Goal: Task Accomplishment & Management: Manage account settings

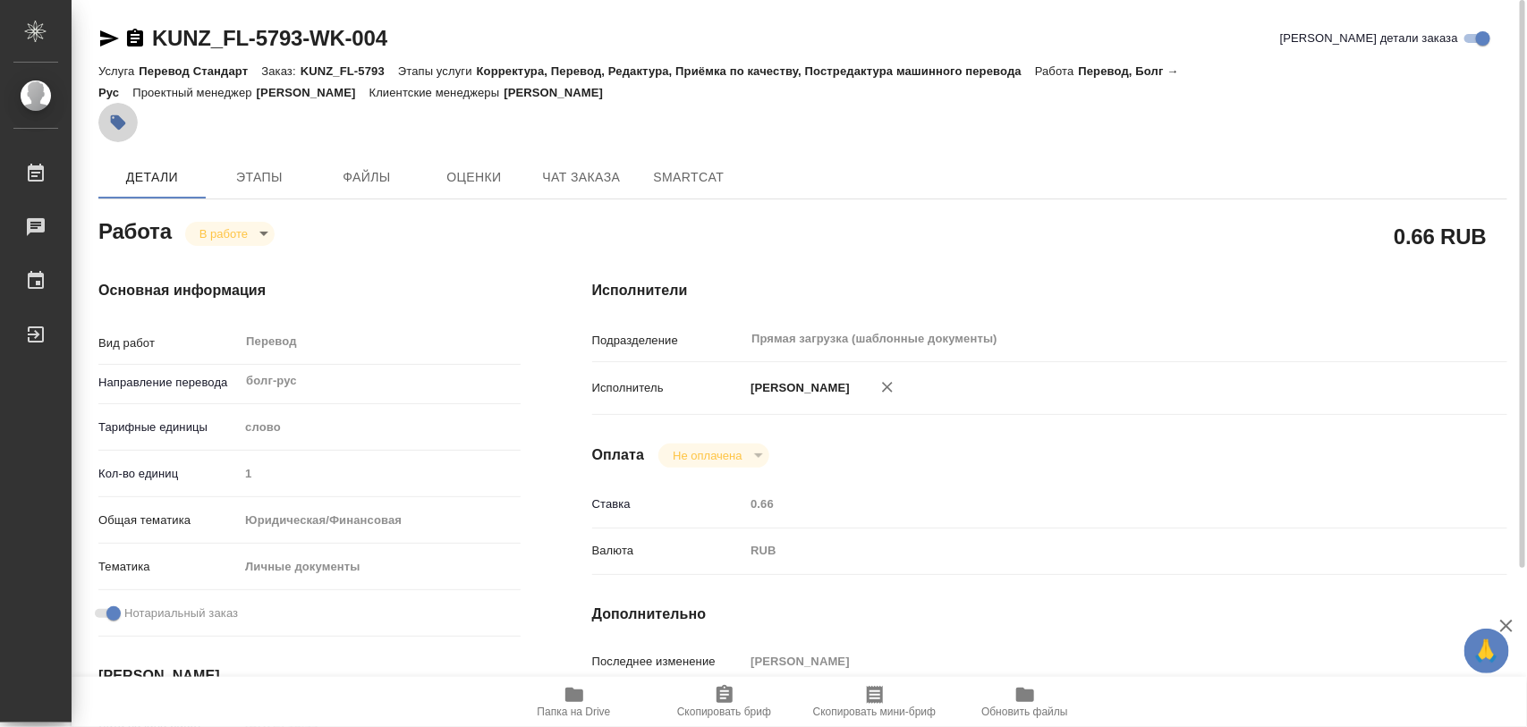
click at [119, 125] on icon "button" at bounding box center [118, 122] width 15 height 15
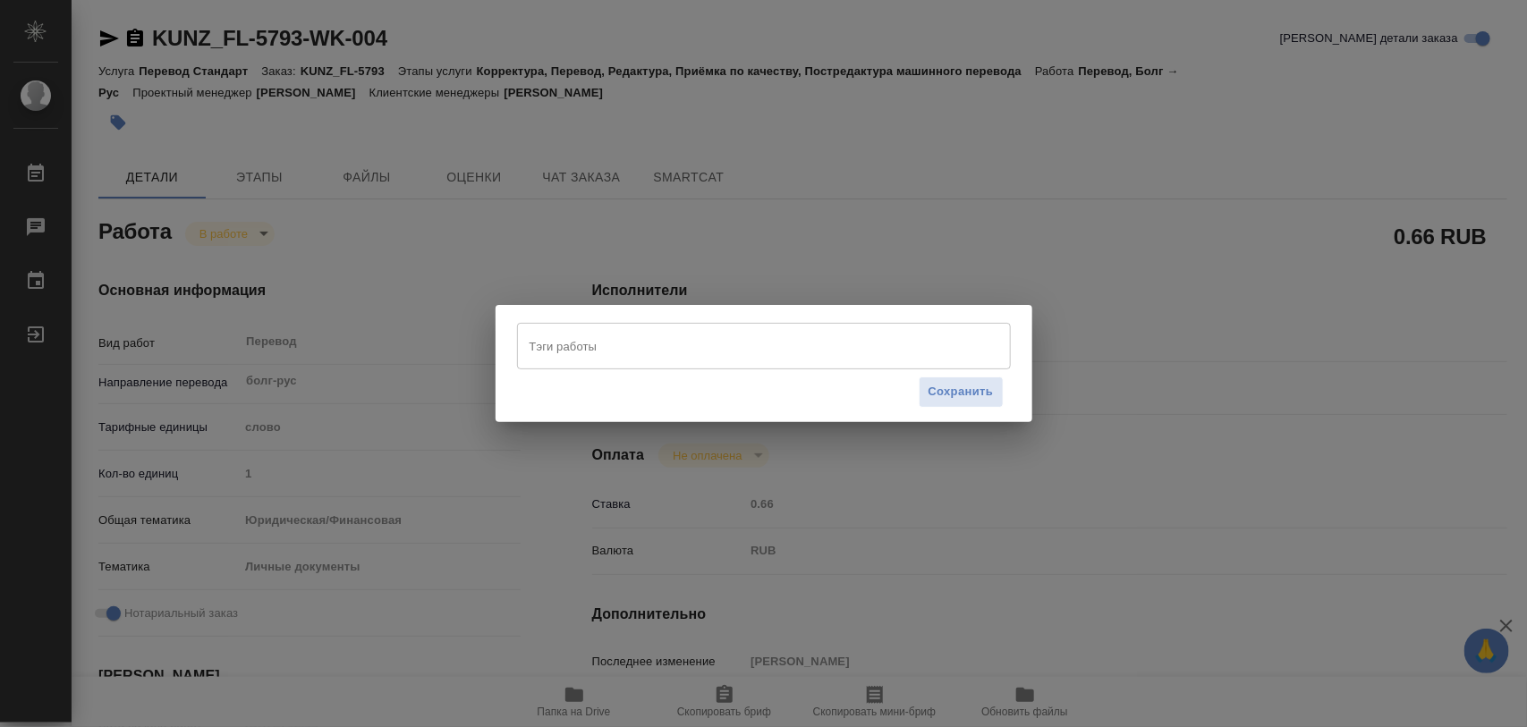
click at [574, 354] on input "Тэги работы" at bounding box center [747, 346] width 444 height 30
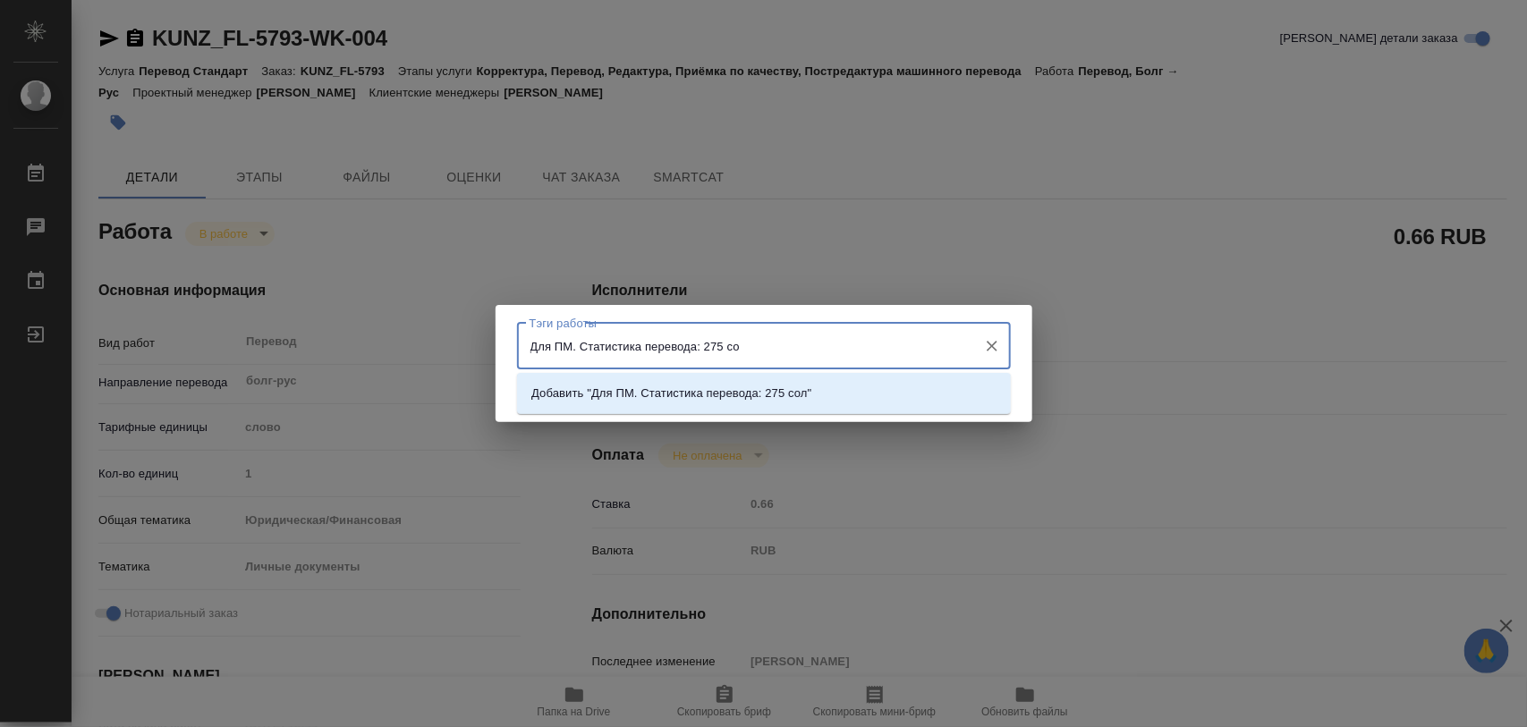
type input "Для ПМ. Статистика перевода: 275 с"
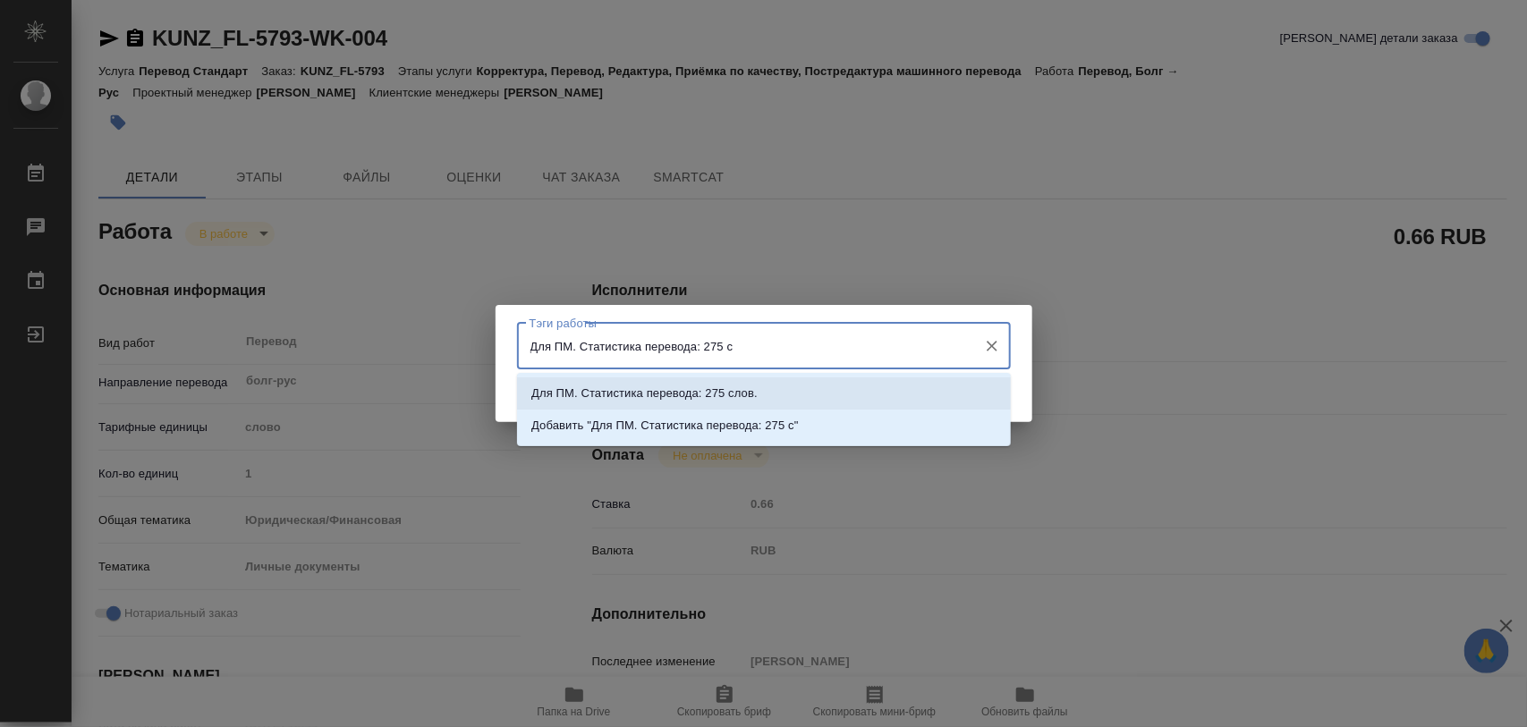
click at [740, 399] on p "Для ПМ. Статистика перевода: 275 слов." at bounding box center [644, 394] width 226 height 18
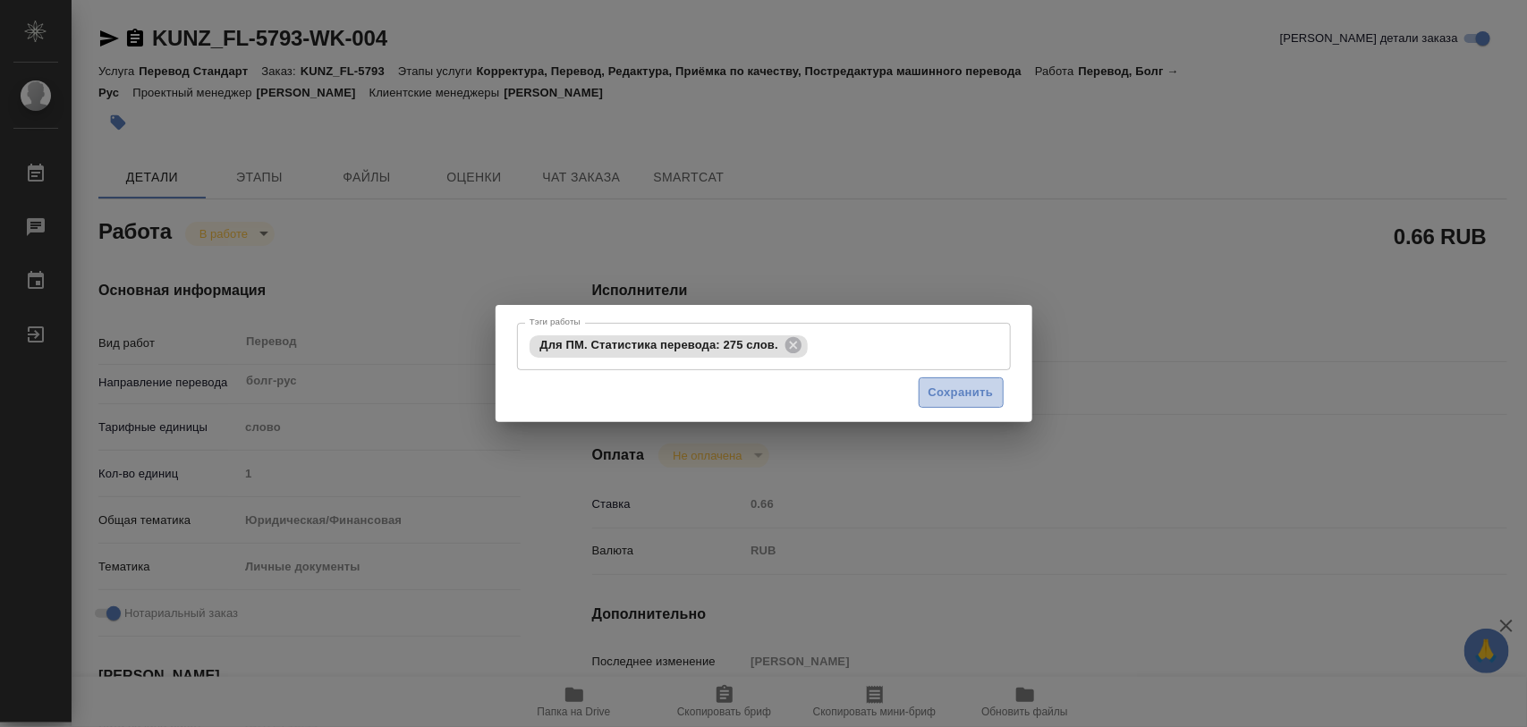
click at [972, 385] on span "Сохранить" at bounding box center [961, 393] width 65 height 21
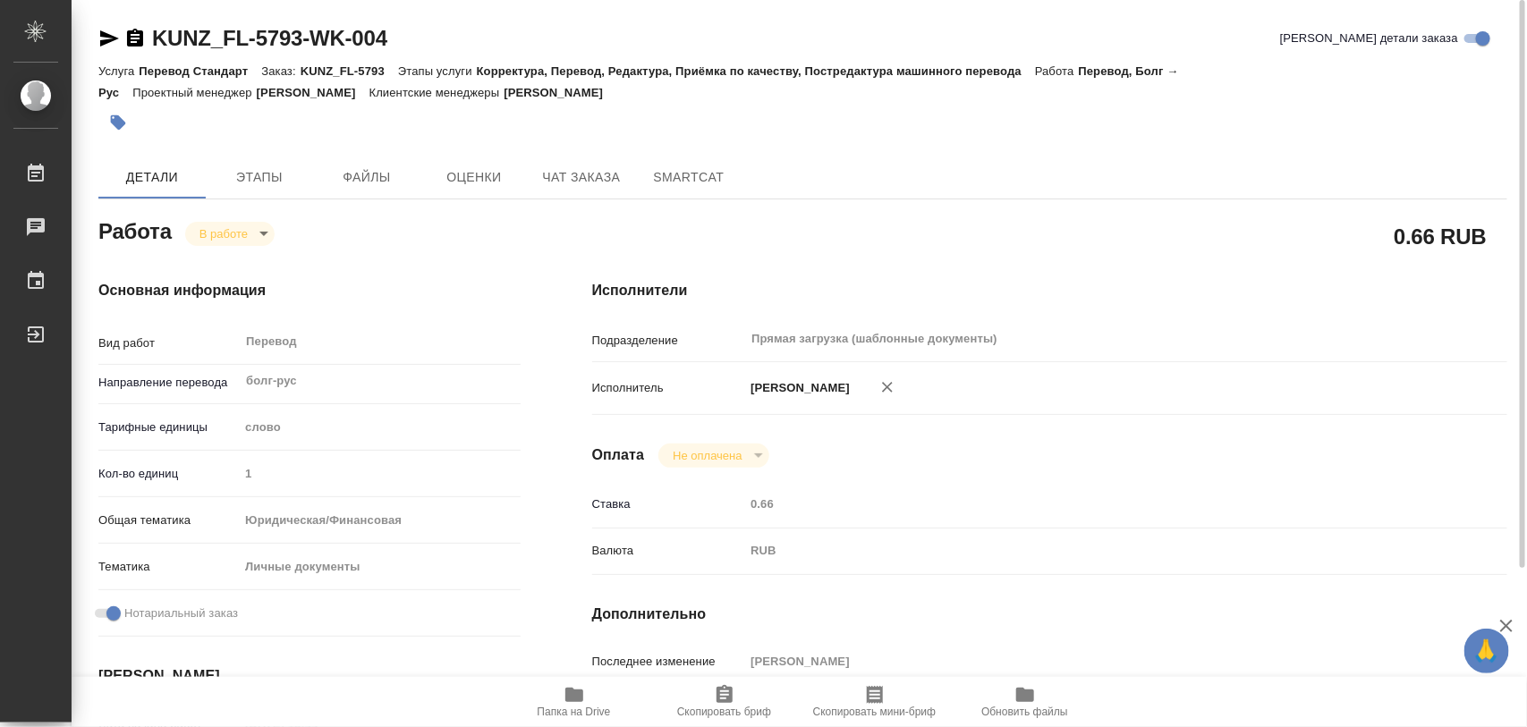
type input "inProgress"
type input "болг-рус"
type input "5a8b1489cc6b4906c91bfd90"
type input "1"
type input "yr-fn"
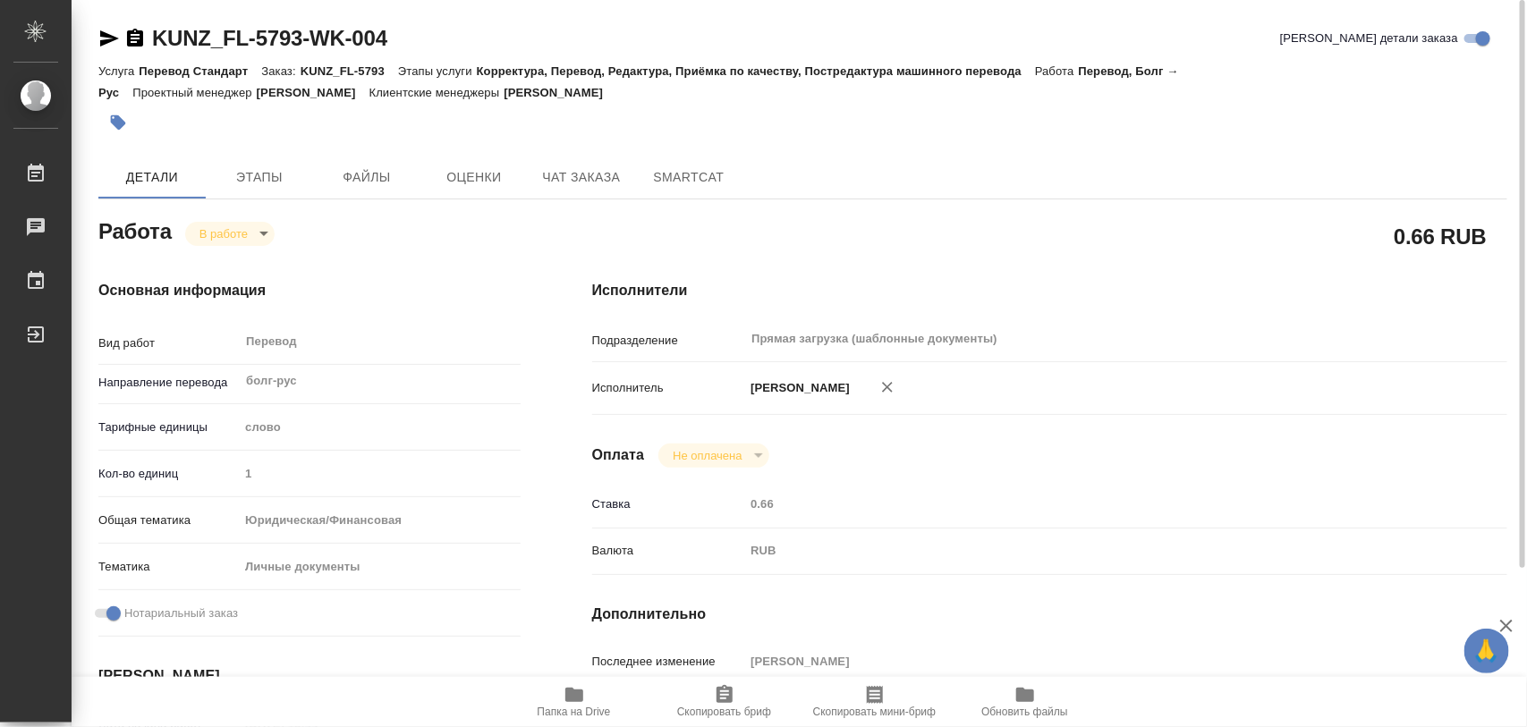
type input "5a8b8b956a9677013d343cfe"
checkbox input "true"
type input "15.08.2025 13:44"
type input "15.08.2025 15:32"
type input "19.08.2025 14:00"
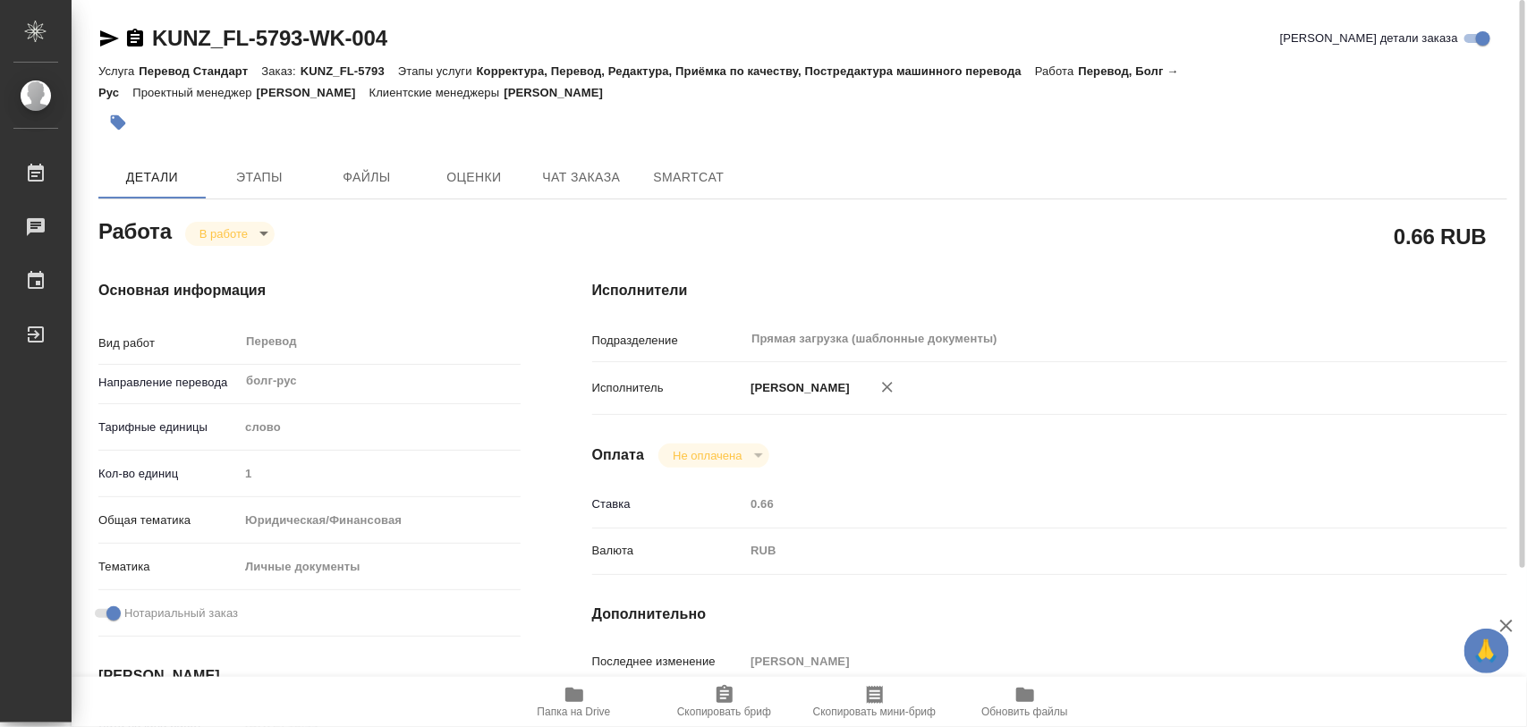
type input "19.08.2025 14:00"
type input "Прямая загрузка (шаблонные документы)"
type input "notPayed"
type input "0.66"
type input "RUB"
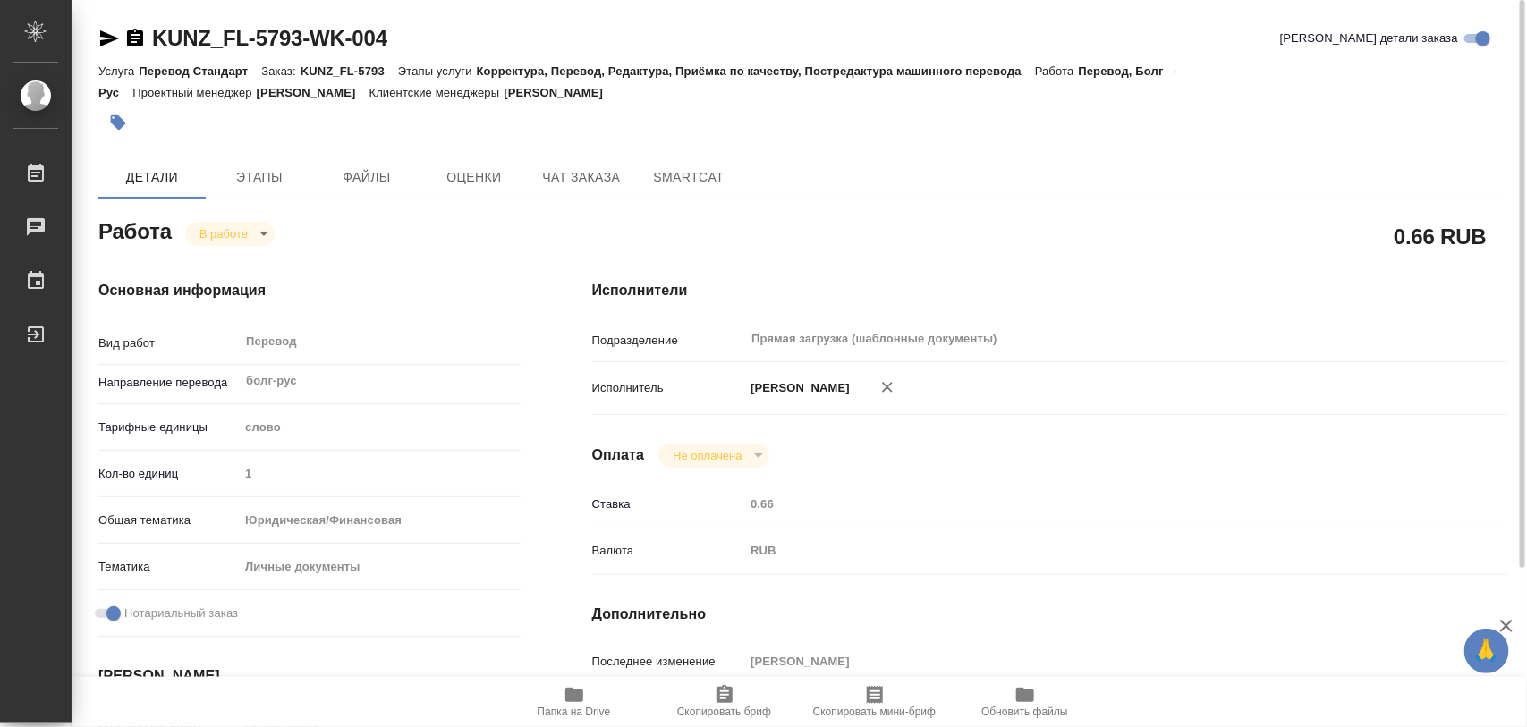
type input "[PERSON_NAME]"
type input "KUNZ_FL-5793"
type input "Перевод Стандарт"
type input "Корректура, Перевод, Редактура, Приёмка по качеству, Постредактура машинного пе…"
type input "[PERSON_NAME]"
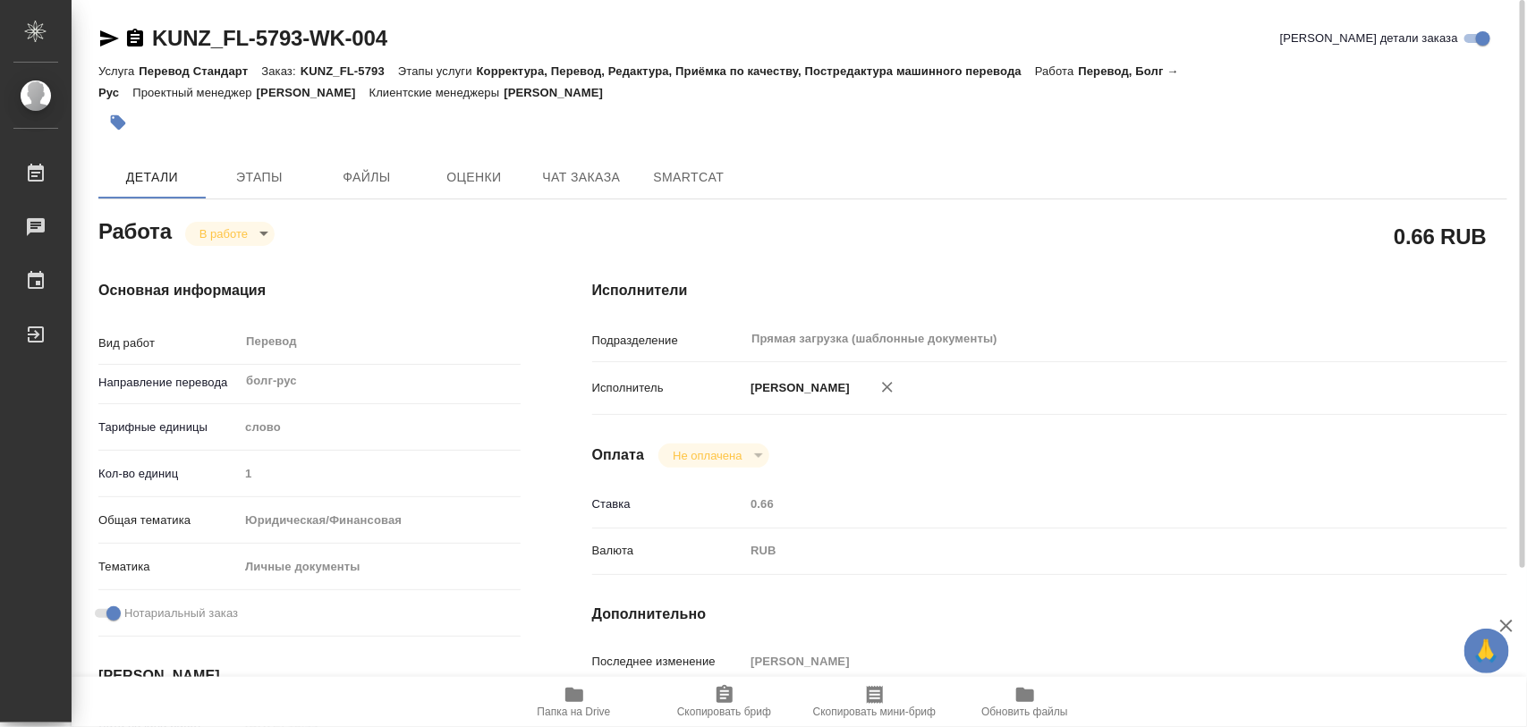
type input "[PERSON_NAME]"
type input "/Clients/FL_KUNZ/Orders/KUNZ_FL-5793"
click at [252, 228] on body "🙏 .cls-1 fill:#fff; AWATERA Iglakov Maksim Работы 0 Чаты График Выйти KUNZ_FL-5…" at bounding box center [763, 363] width 1527 height 727
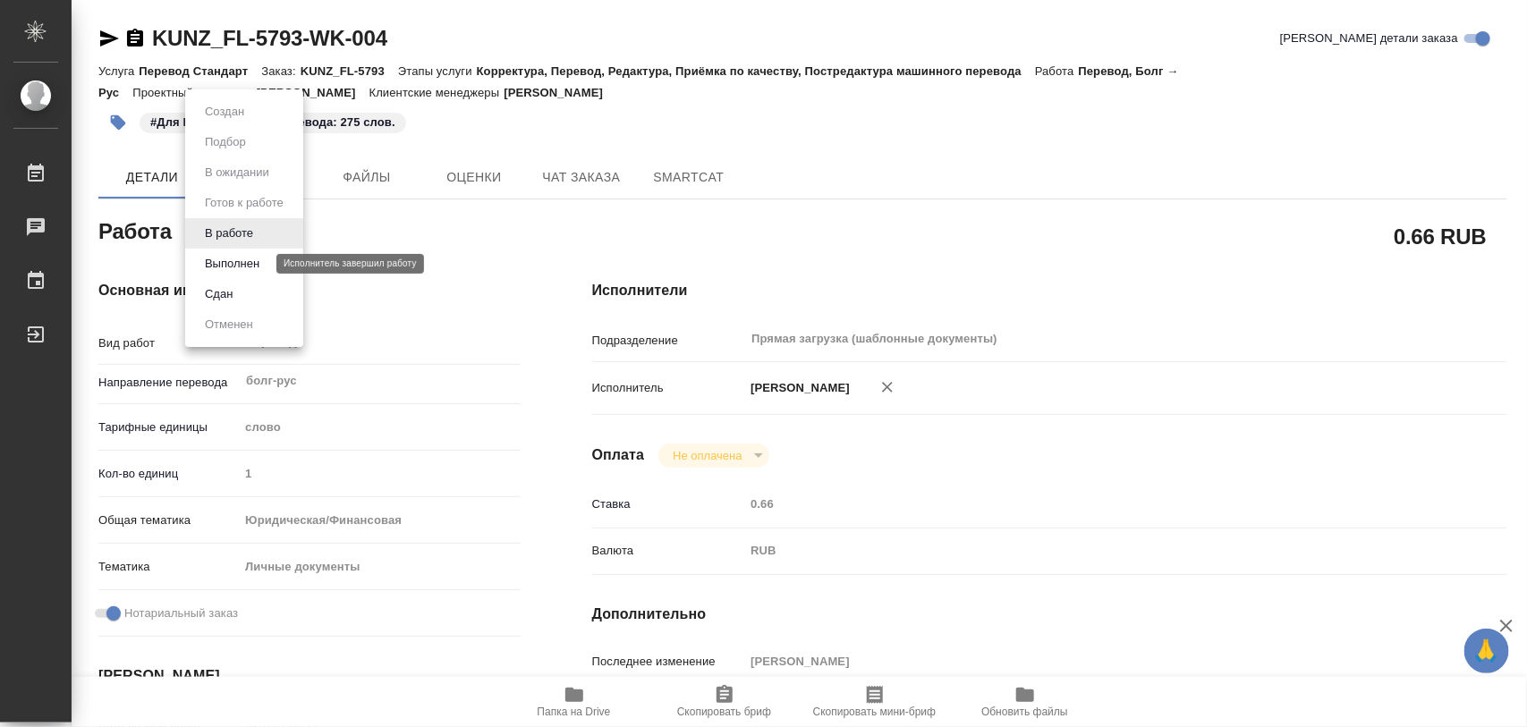
click at [233, 258] on button "Выполнен" at bounding box center [231, 264] width 65 height 20
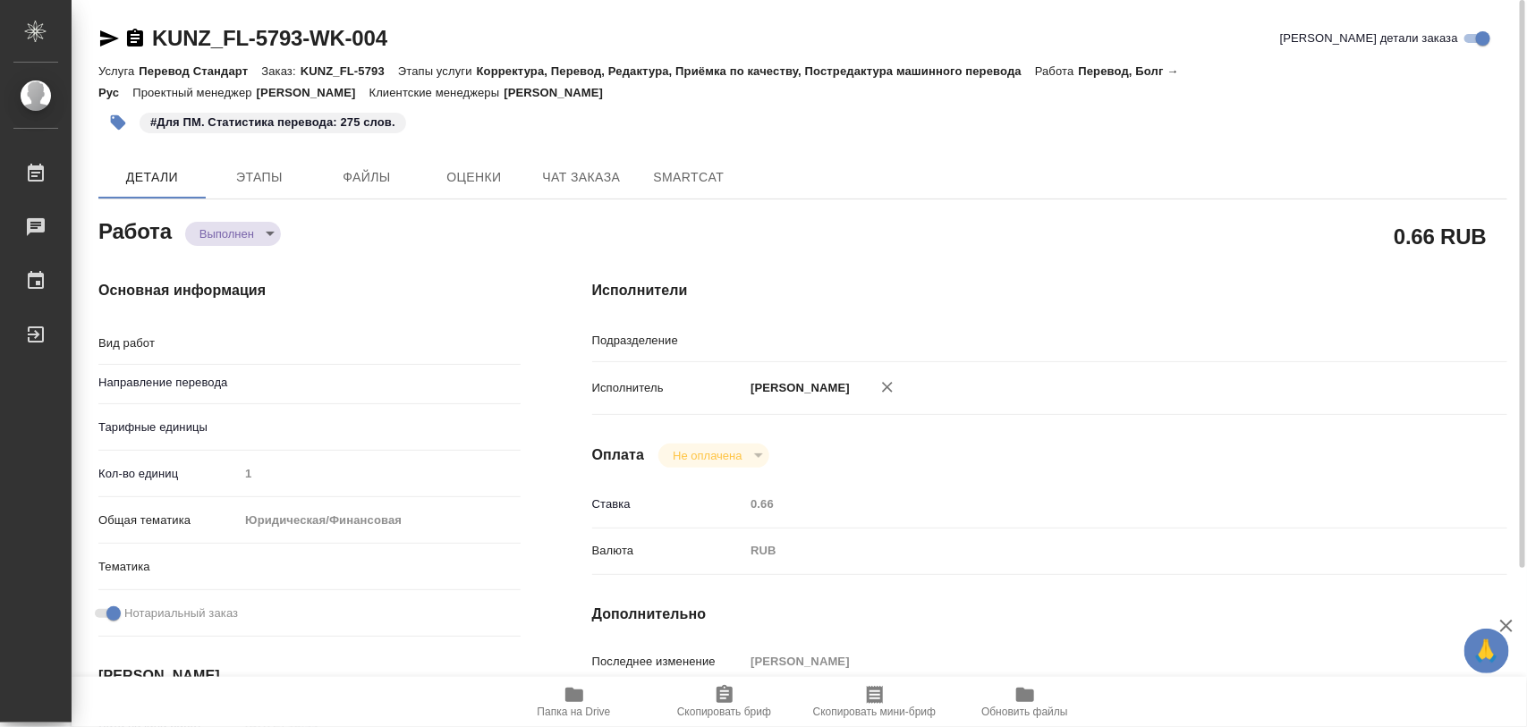
type textarea "x"
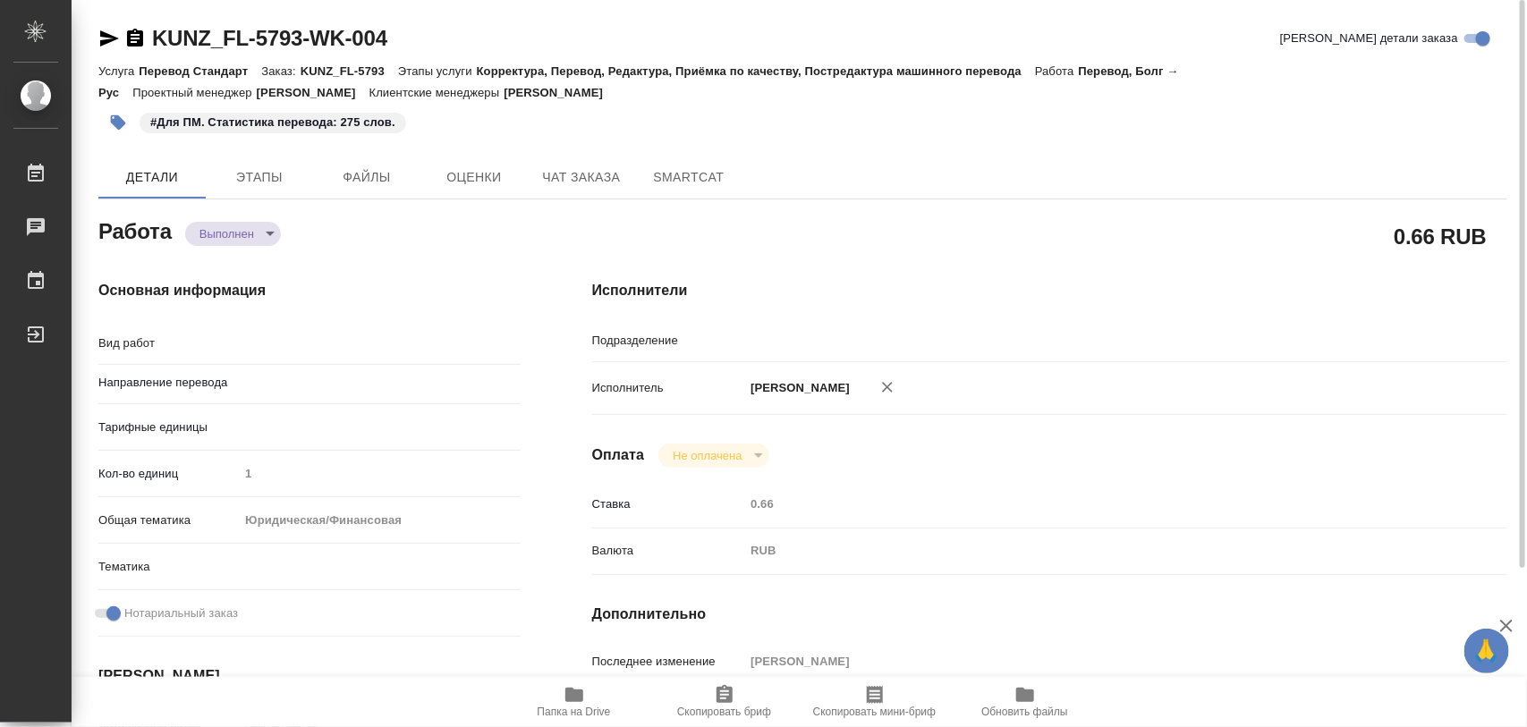
type textarea "x"
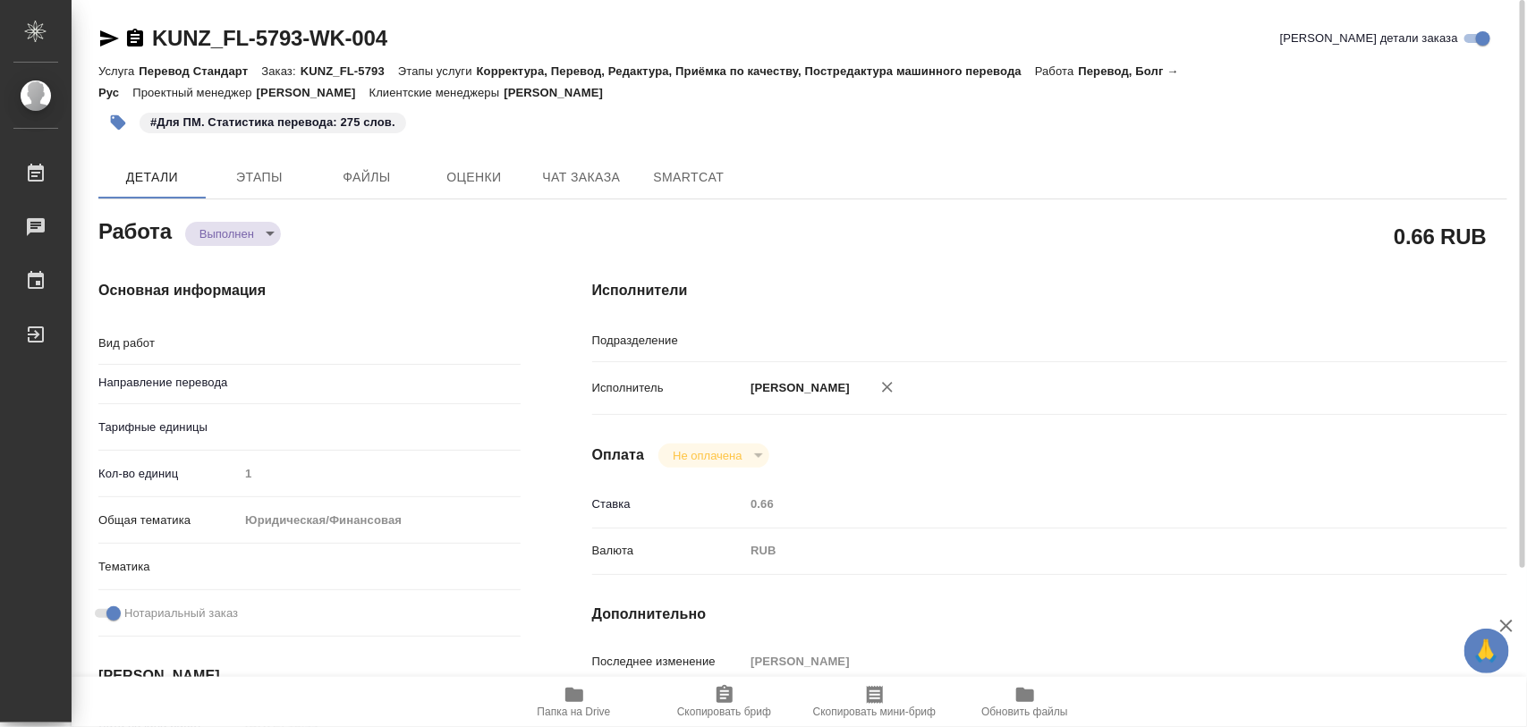
type textarea "x"
type textarea "Перевод"
type textarea "x"
type input "Прямая загрузка (шаблонные документы)"
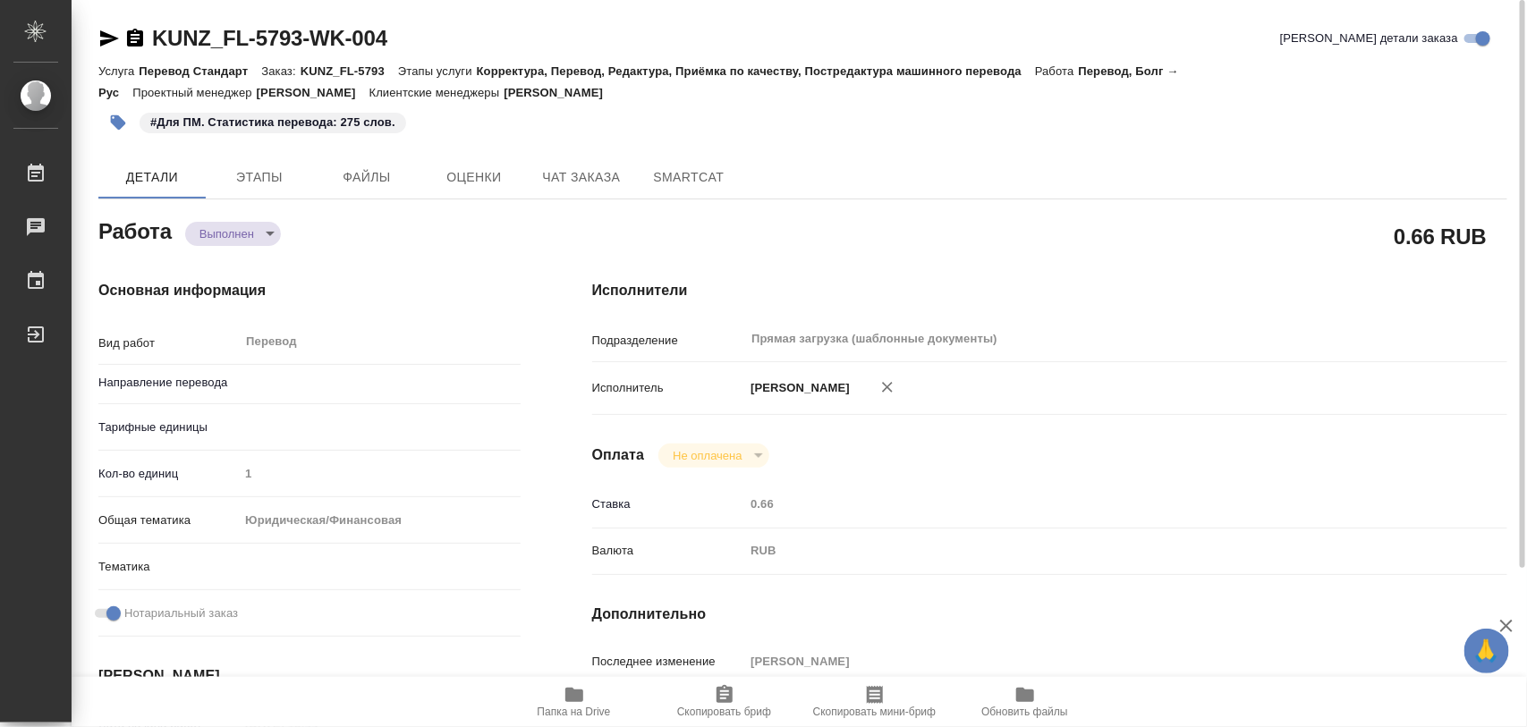
type textarea "x"
type input "болг-рус"
type textarea "x"
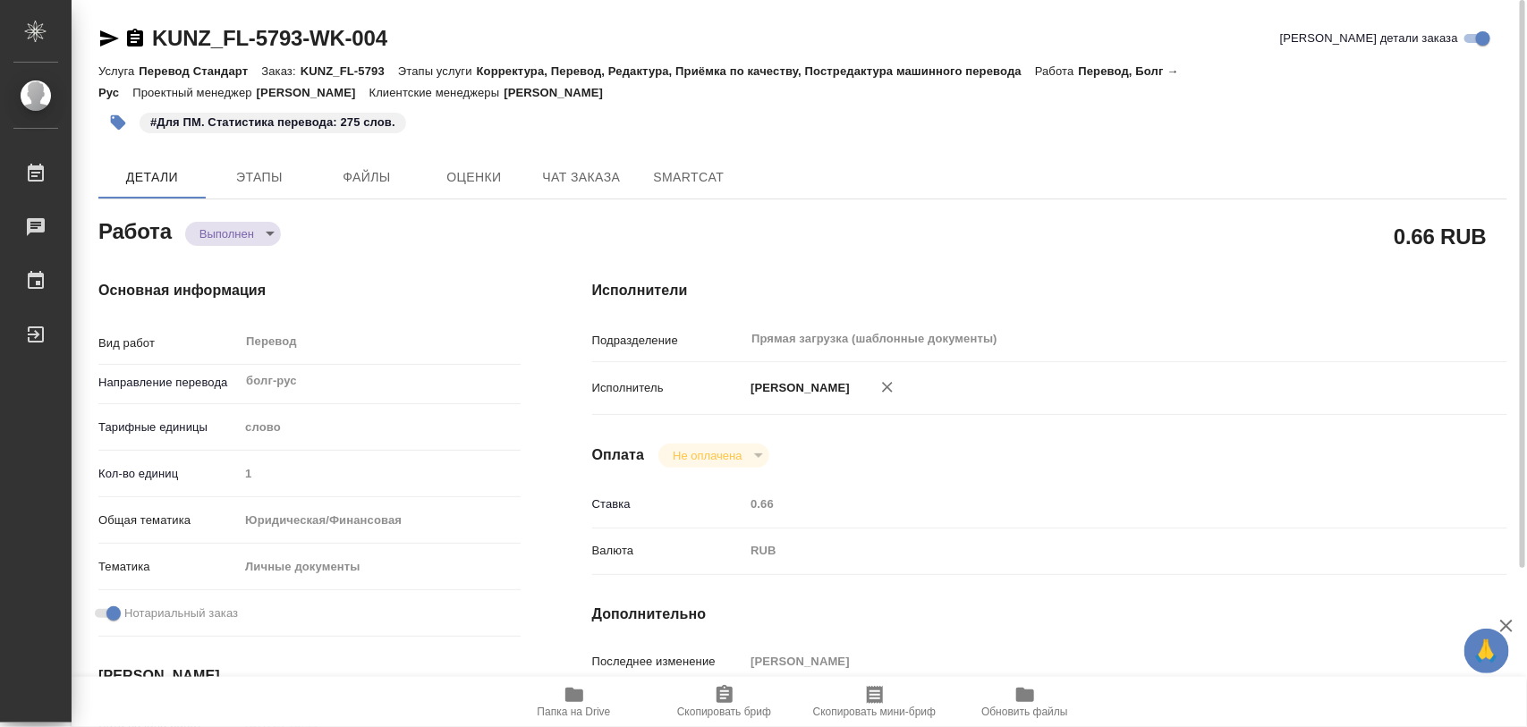
type textarea "x"
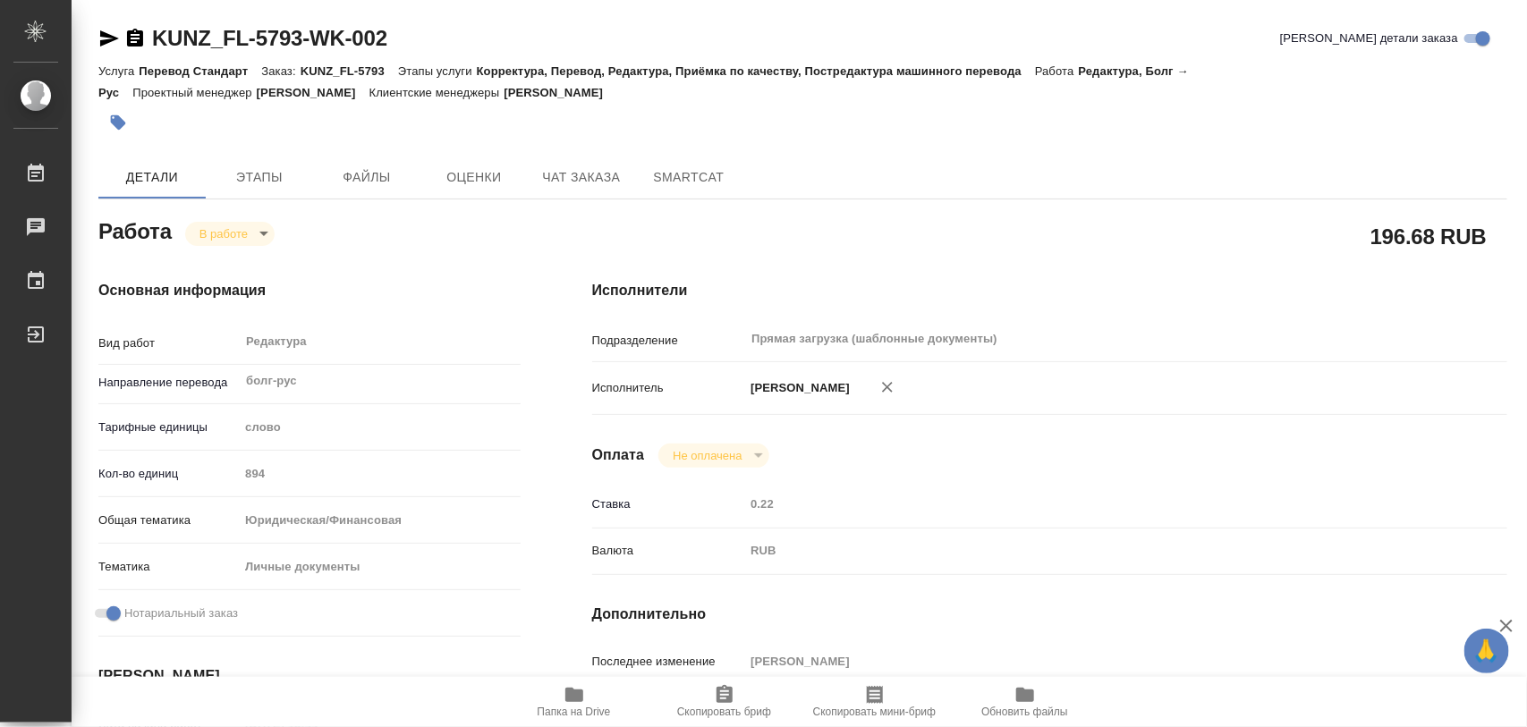
click at [121, 119] on icon "button" at bounding box center [118, 122] width 15 height 15
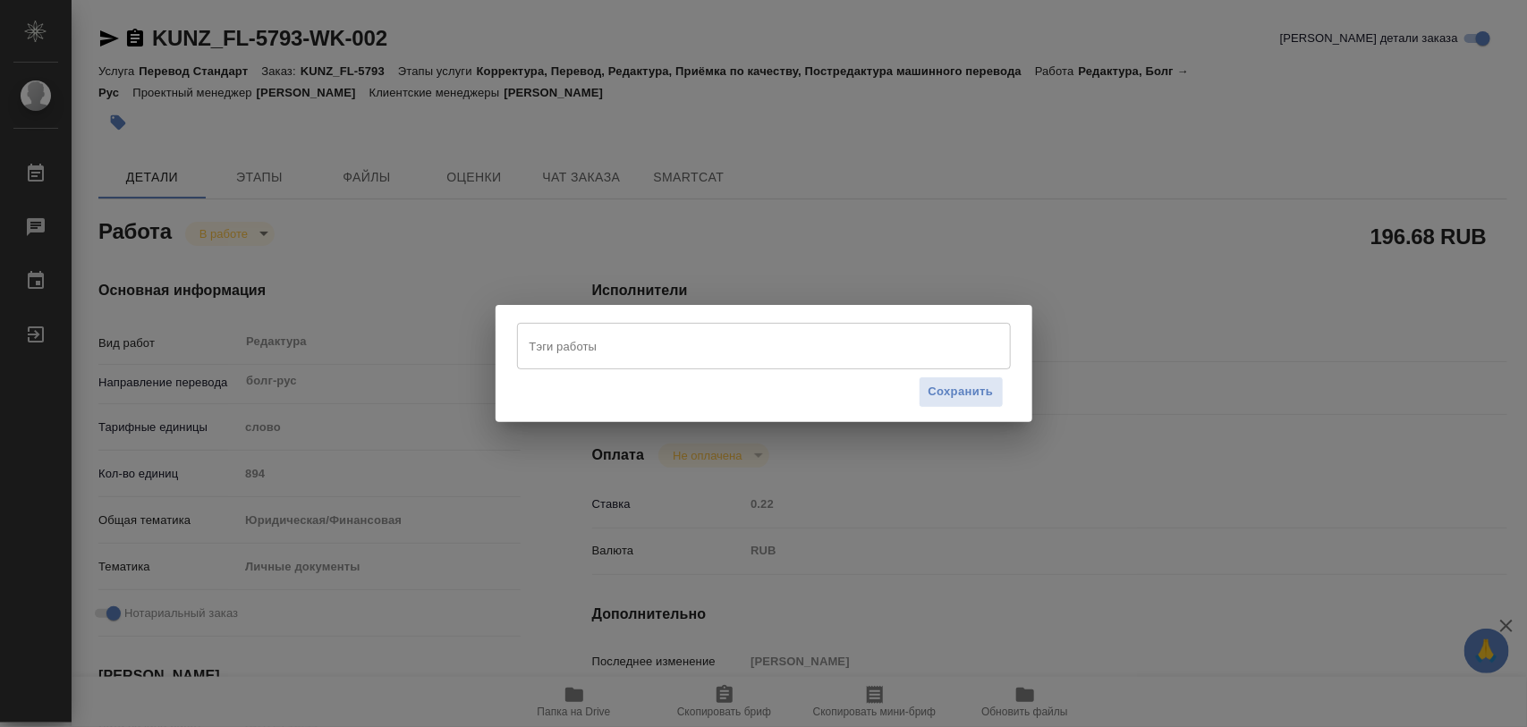
click at [609, 347] on input "Тэги работы" at bounding box center [747, 346] width 444 height 30
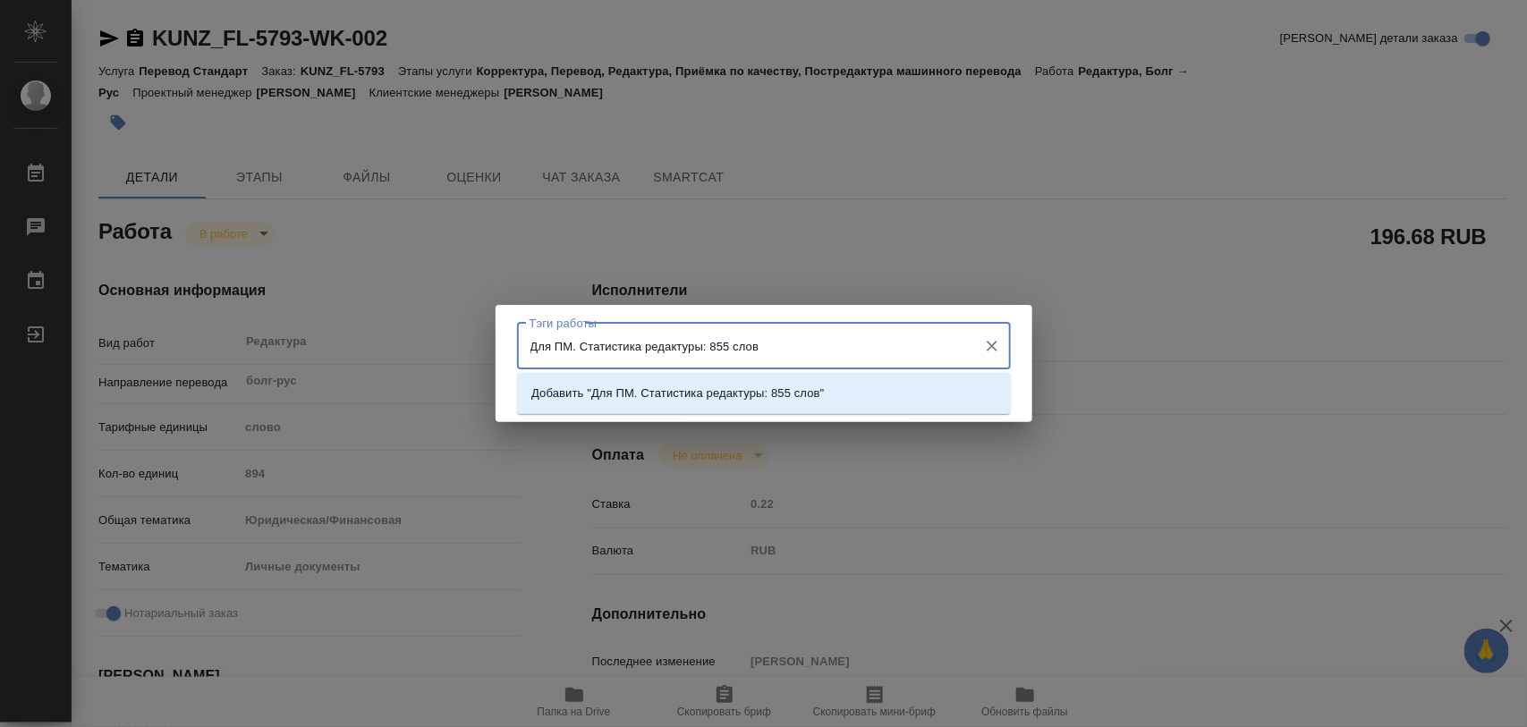
type input "Для ПМ. Статистика редактуры: 855 слов."
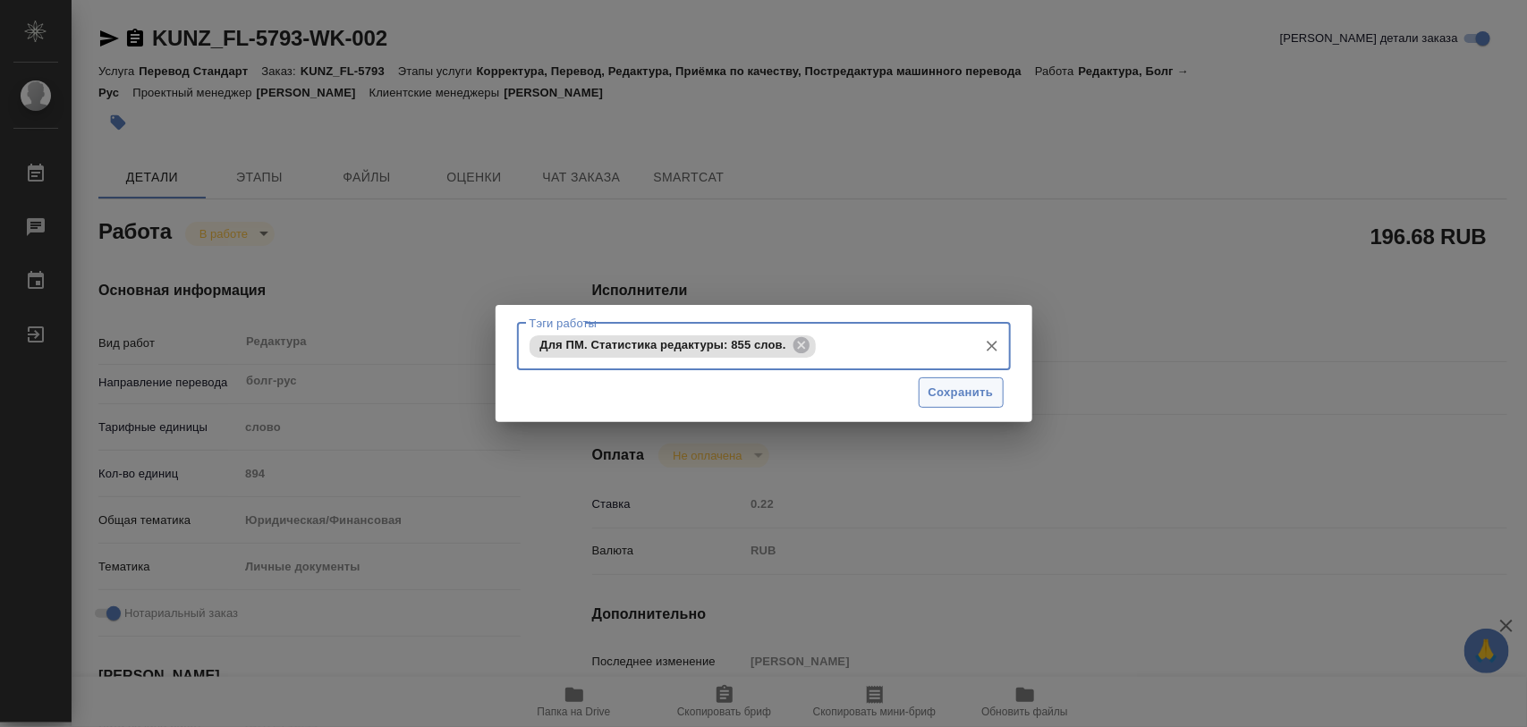
click at [940, 387] on span "Сохранить" at bounding box center [961, 393] width 65 height 21
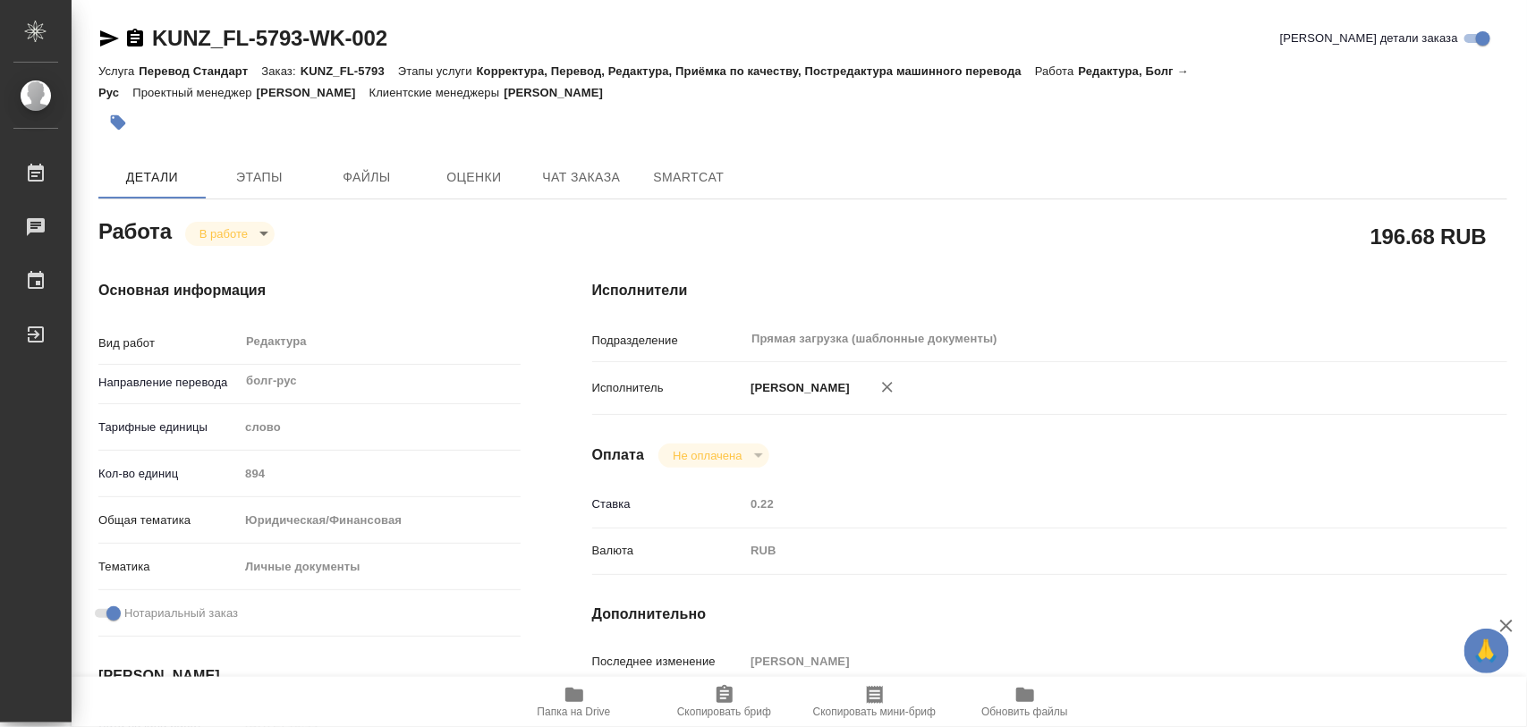
type input "inProgress"
type input "болг-рус"
type input "5a8b1489cc6b4906c91bfd90"
type input "894"
type input "yr-fn"
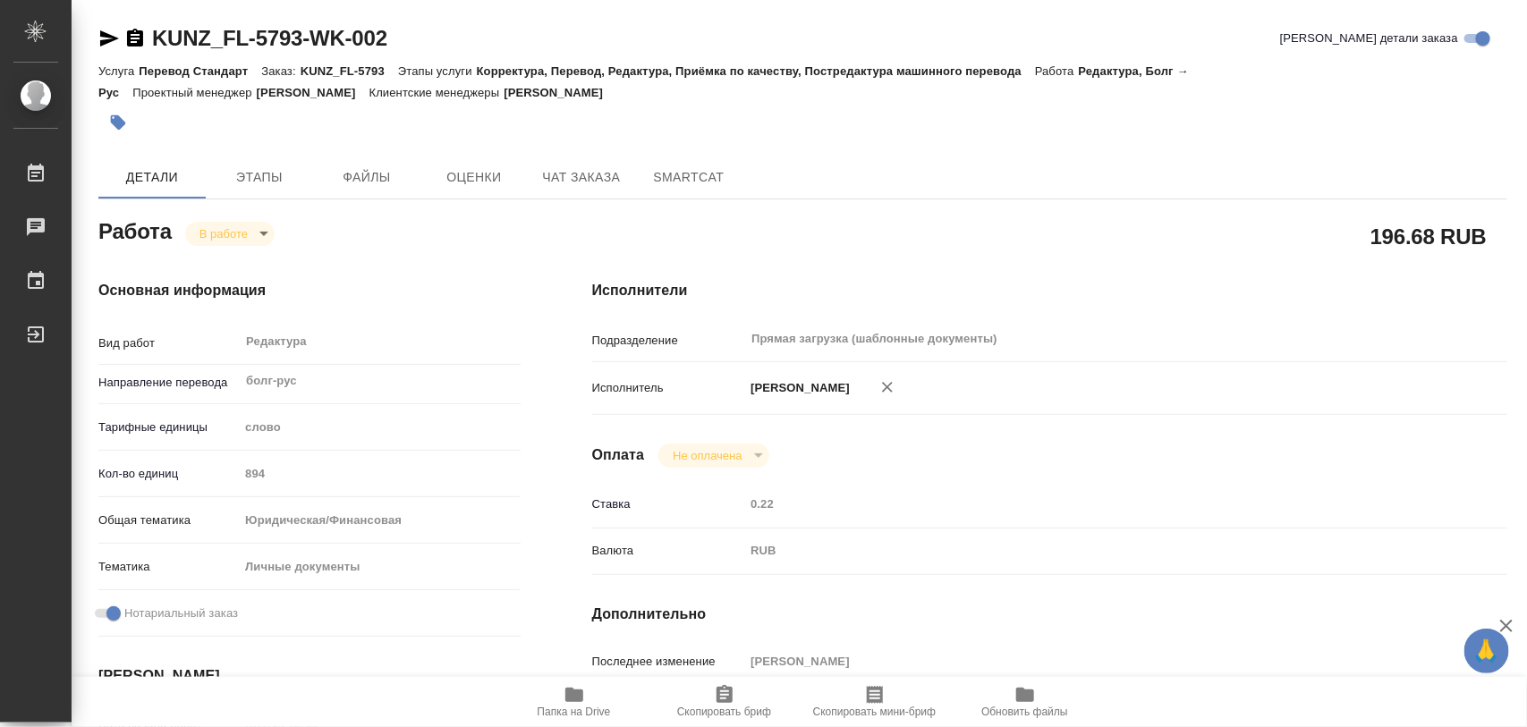
type input "5a8b8b956a9677013d343cfe"
checkbox input "true"
type input "15.08.2025 13:44"
type input "15.08.2025 15:32"
type input "19.08.2025 14:00"
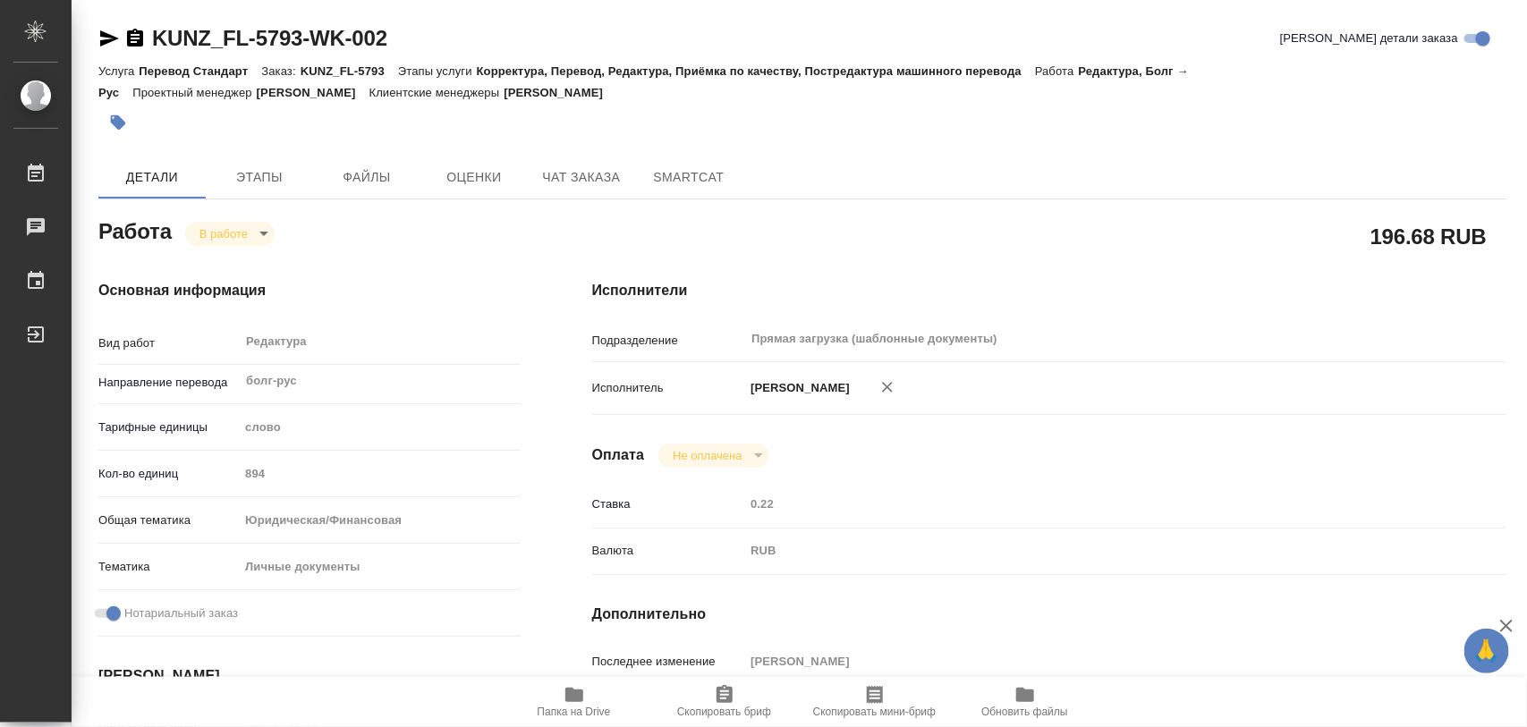
type input "19.08.2025 14:00"
type input "Прямая загрузка (шаблонные документы)"
type input "notPayed"
type input "0.22"
type input "RUB"
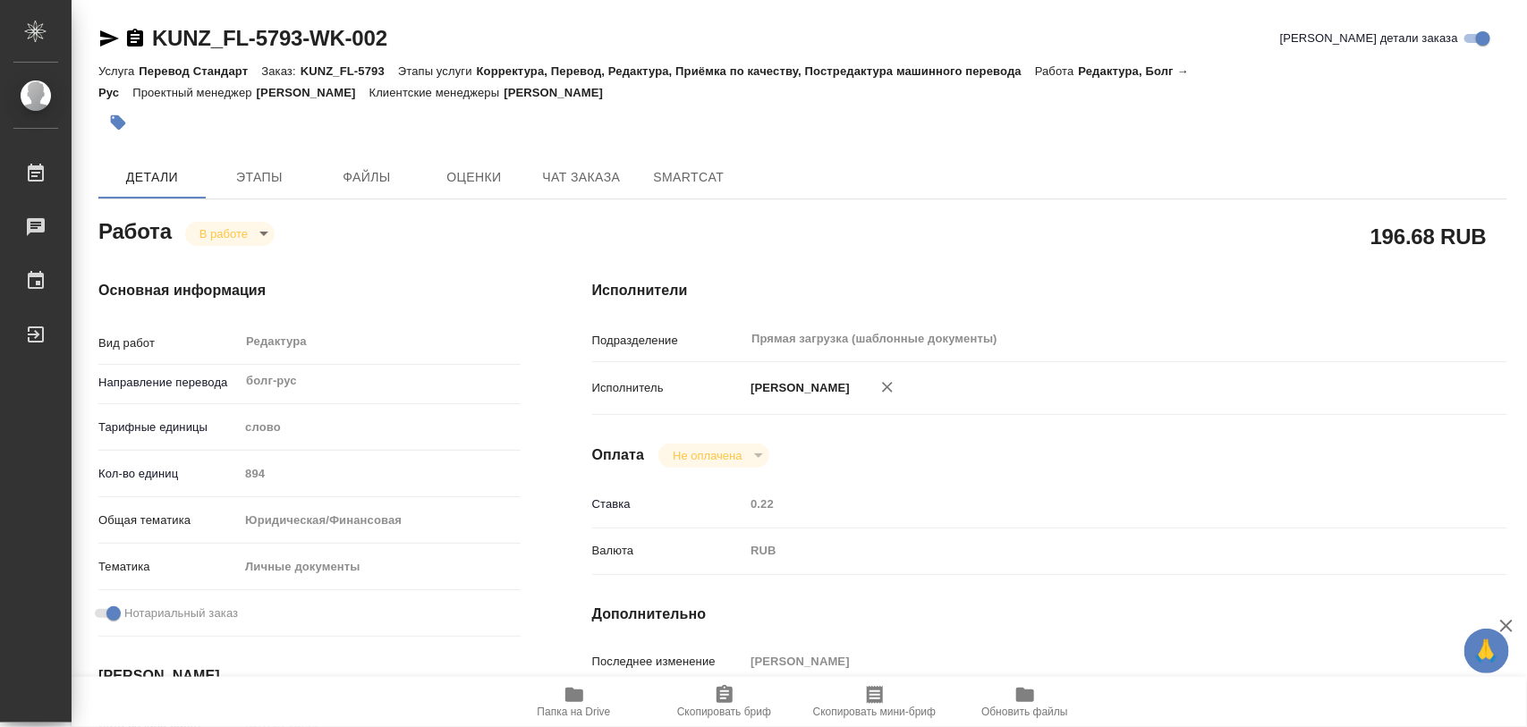
type input "[PERSON_NAME]"
type input "KUNZ_FL-5793"
type input "Перевод Стандарт"
type input "Корректура, Перевод, Редактура, Приёмка по качеству, Постредактура машинного пе…"
type input "[PERSON_NAME]"
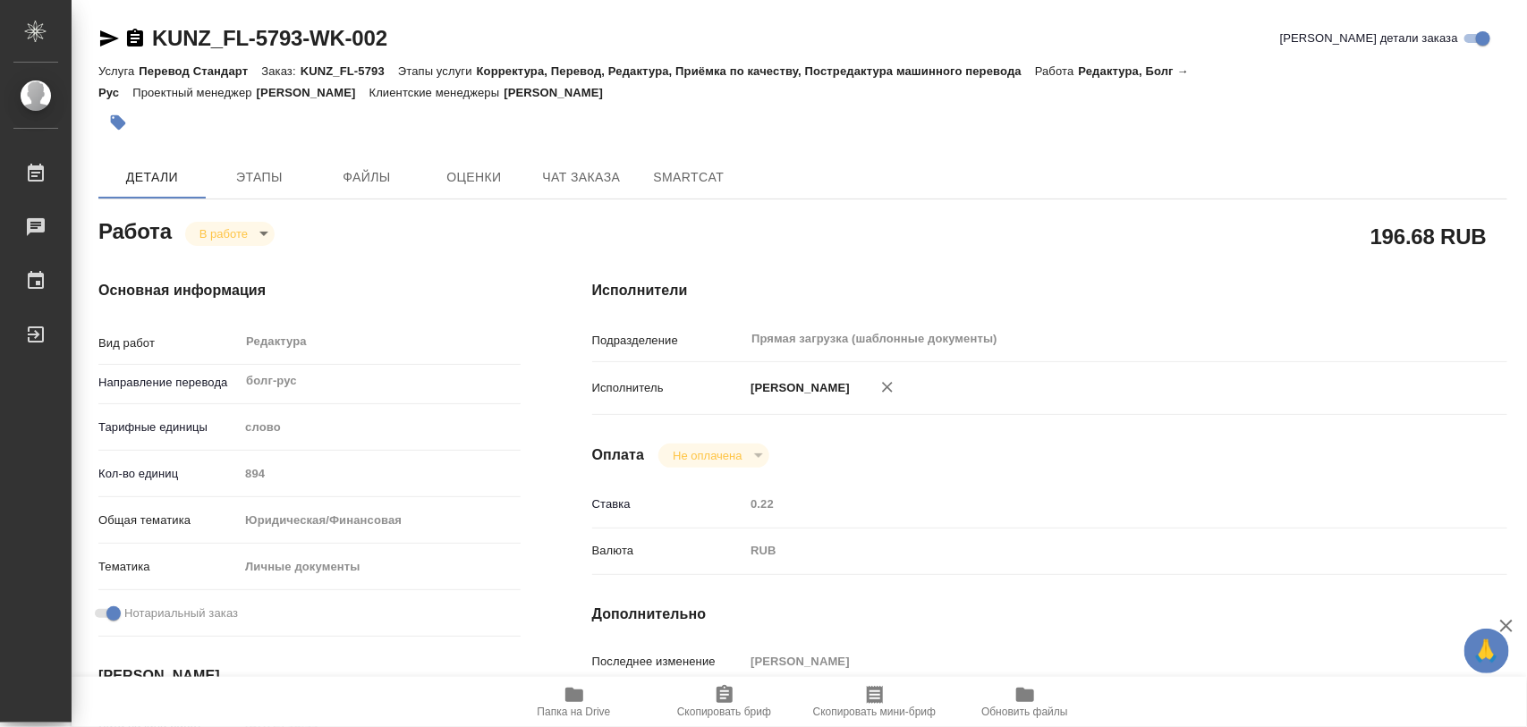
type input "[PERSON_NAME]"
type input "/Clients/FL_KUNZ/Orders/KUNZ_FL-5793"
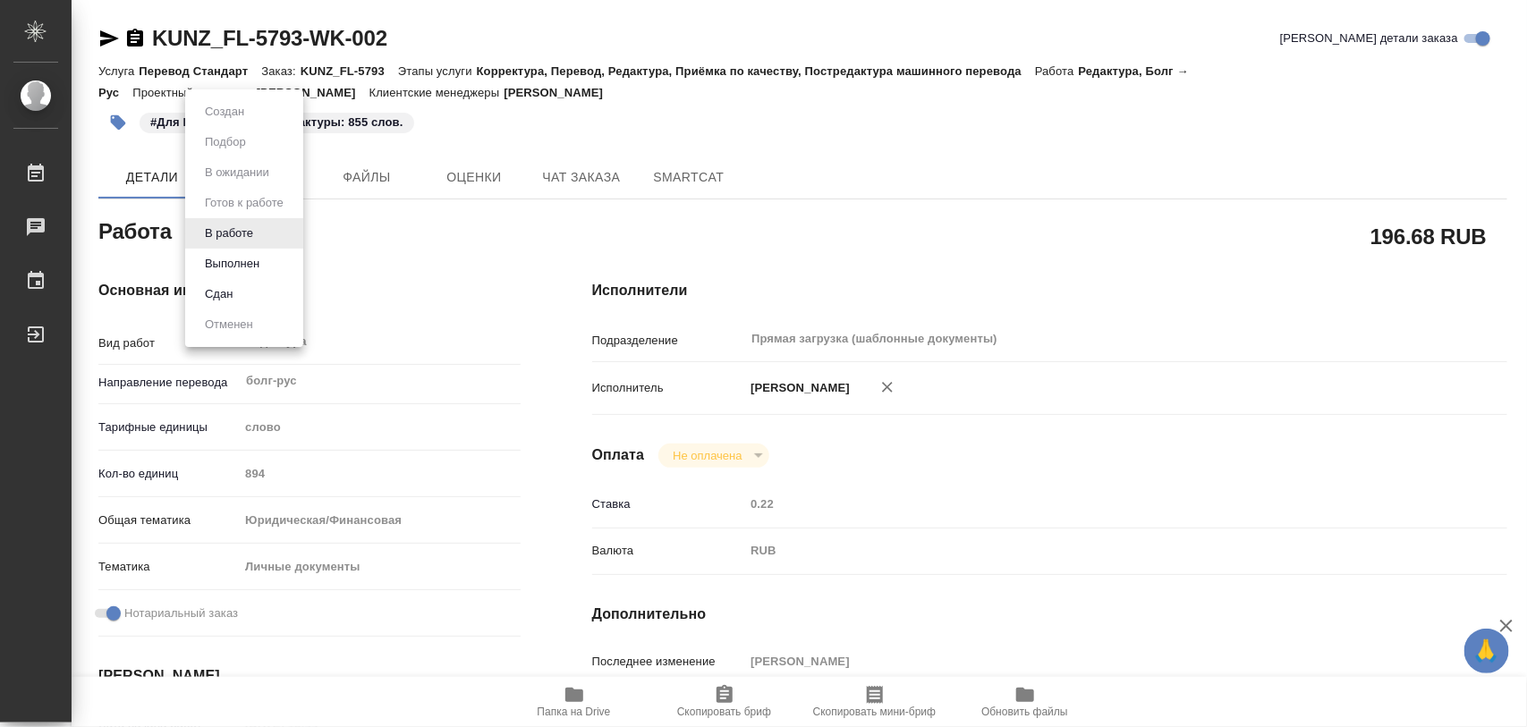
click at [257, 233] on body "🙏 .cls-1 fill:#fff; AWATERA Iglakov Maksim Работы 0 Чаты График Выйти KUNZ_FL-5…" at bounding box center [763, 363] width 1527 height 727
click at [233, 269] on button "Выполнен" at bounding box center [231, 264] width 65 height 20
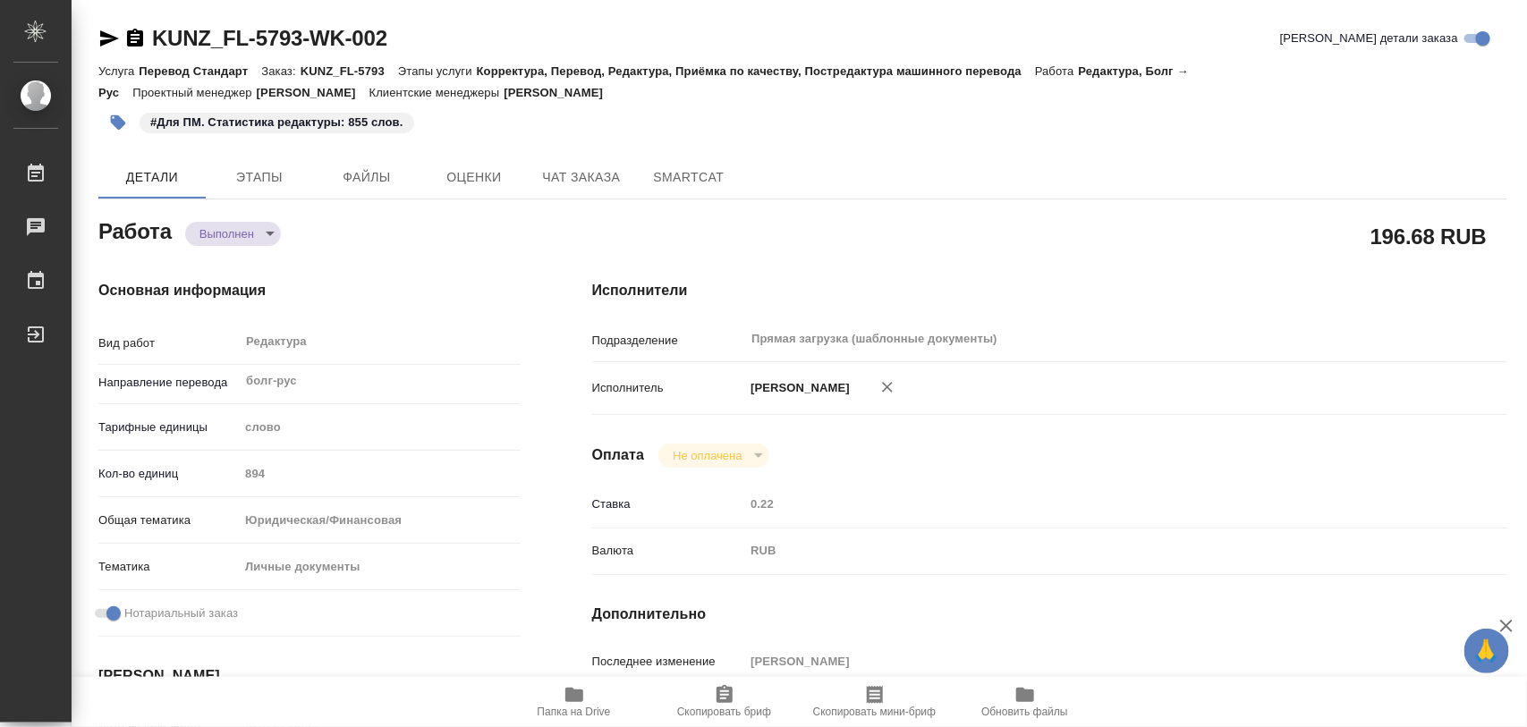
type textarea "x"
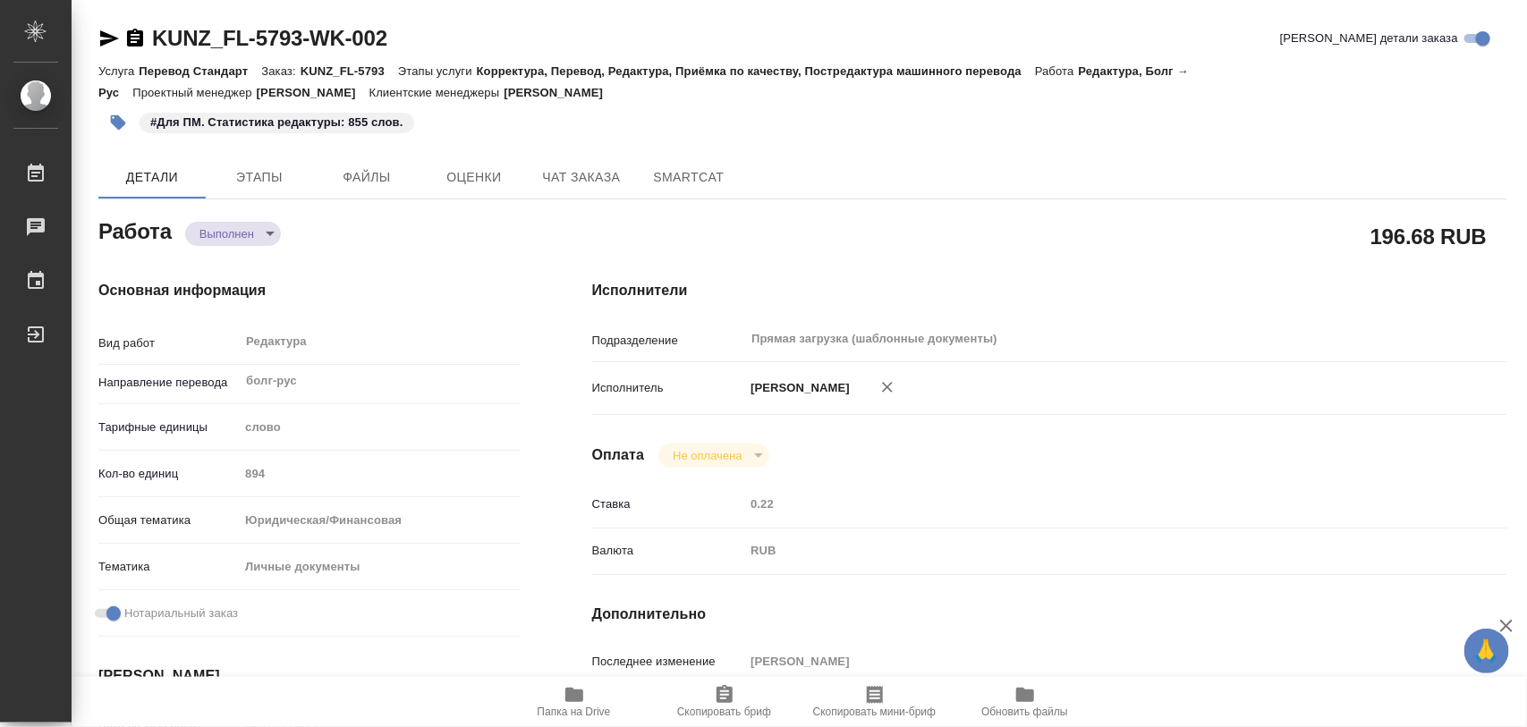
type textarea "x"
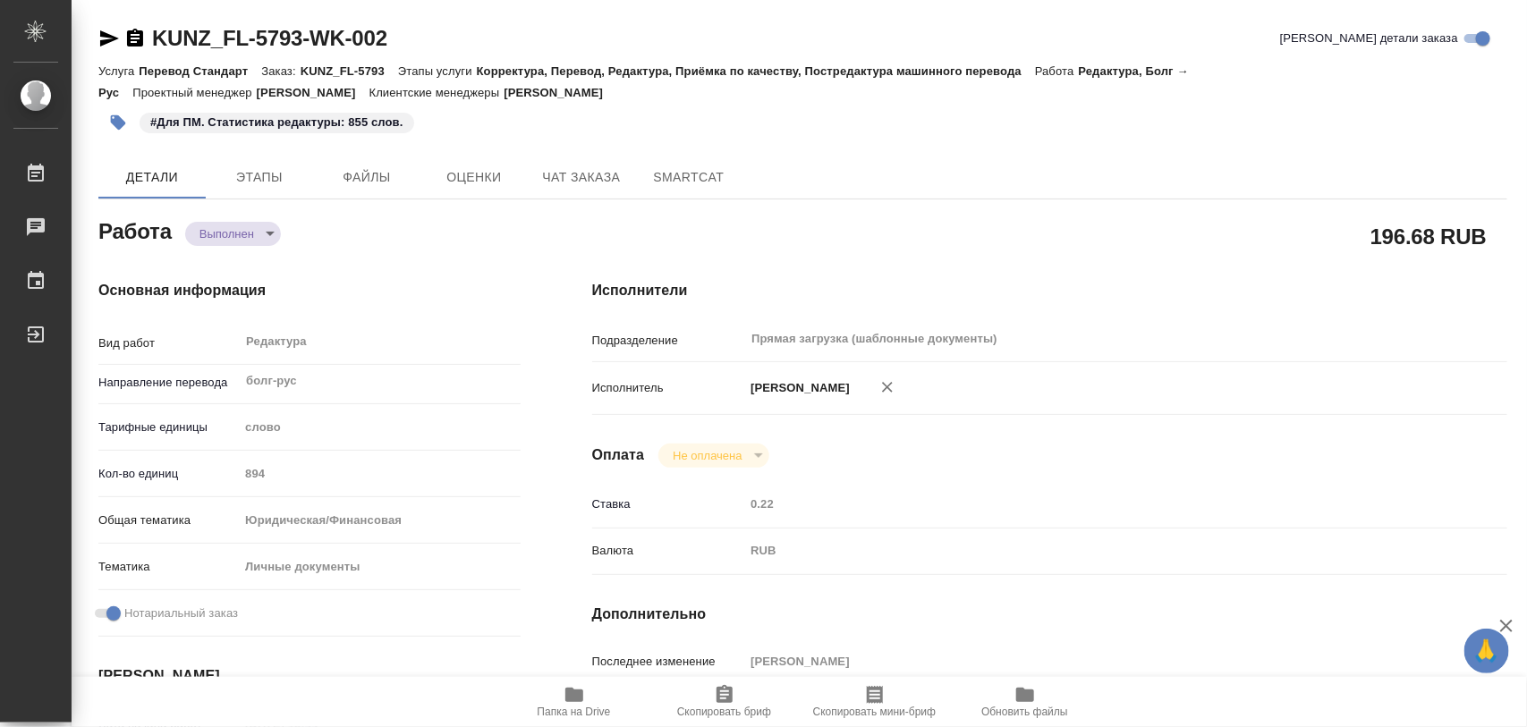
type textarea "x"
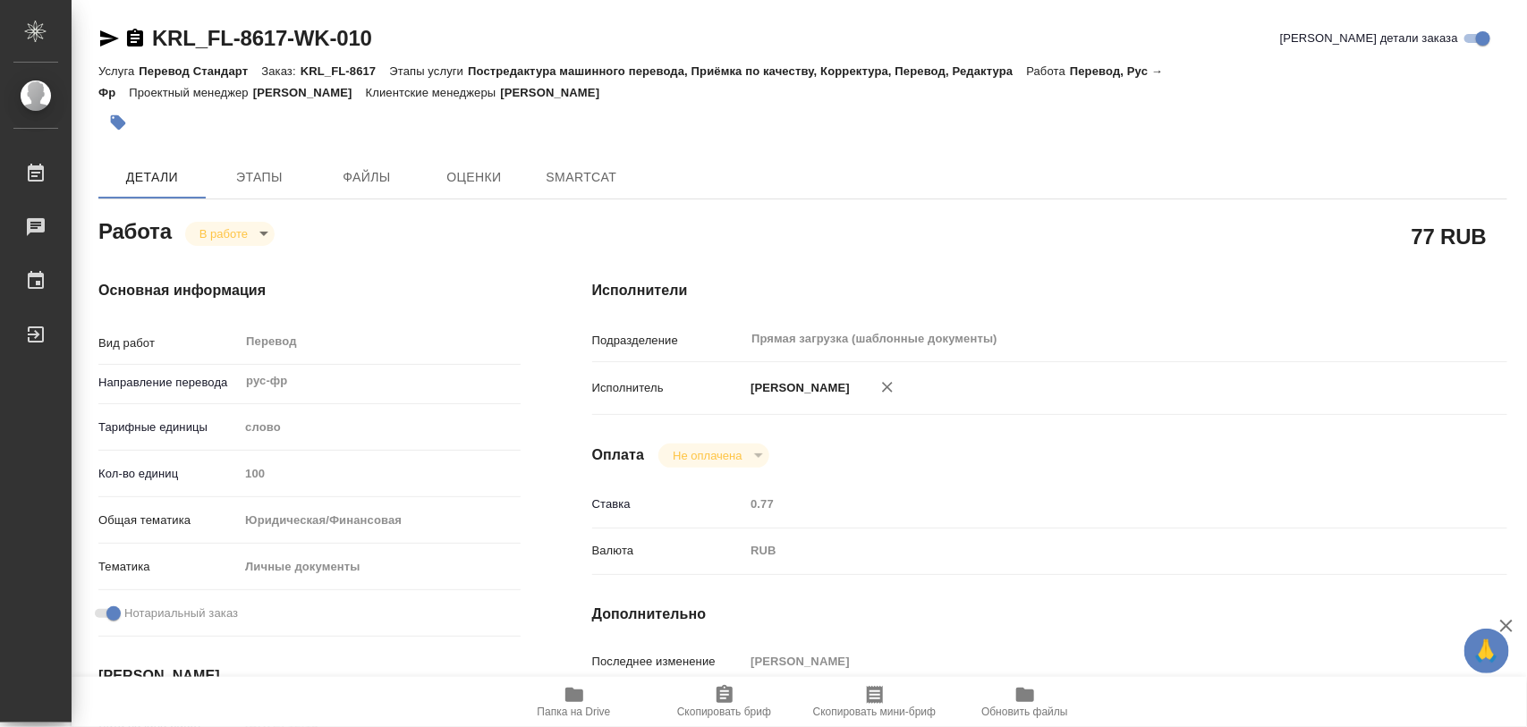
type textarea "x"
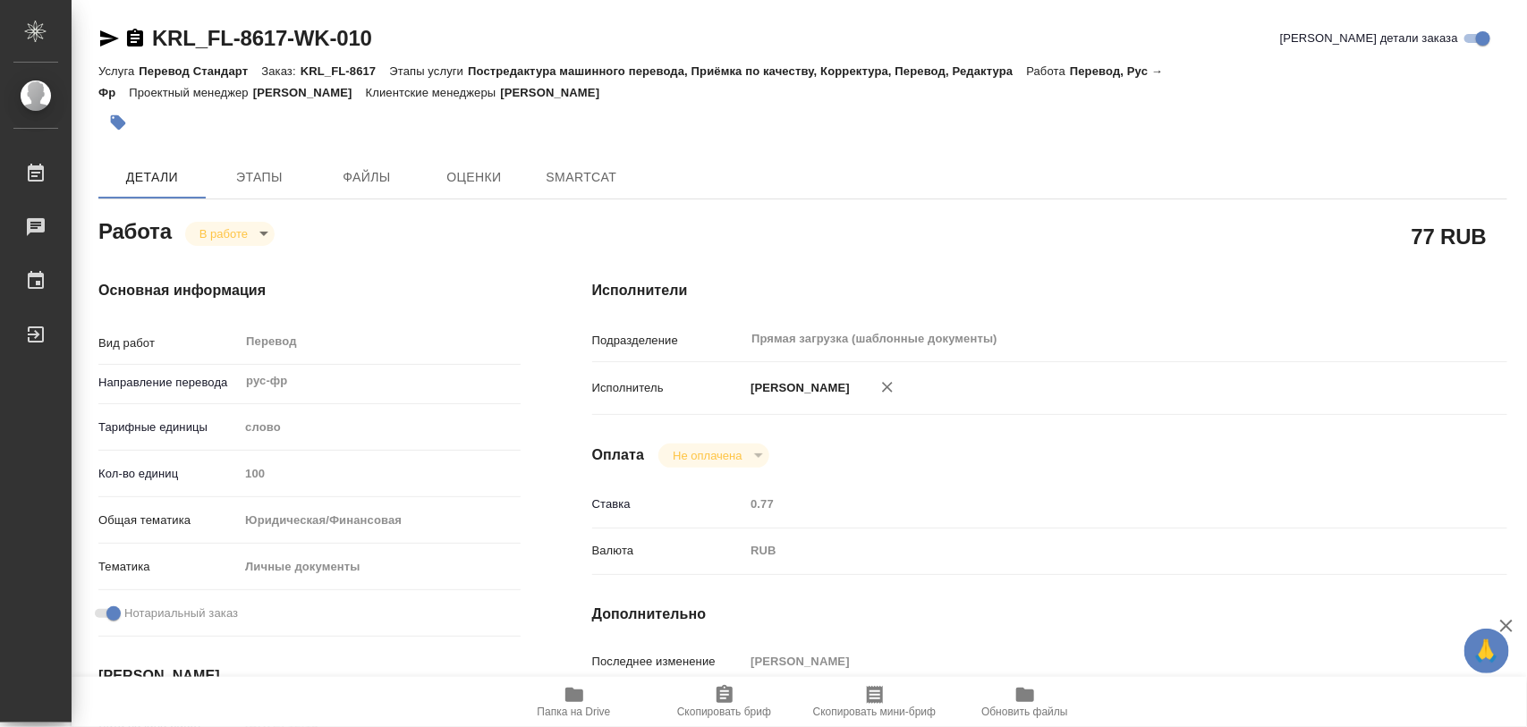
type textarea "x"
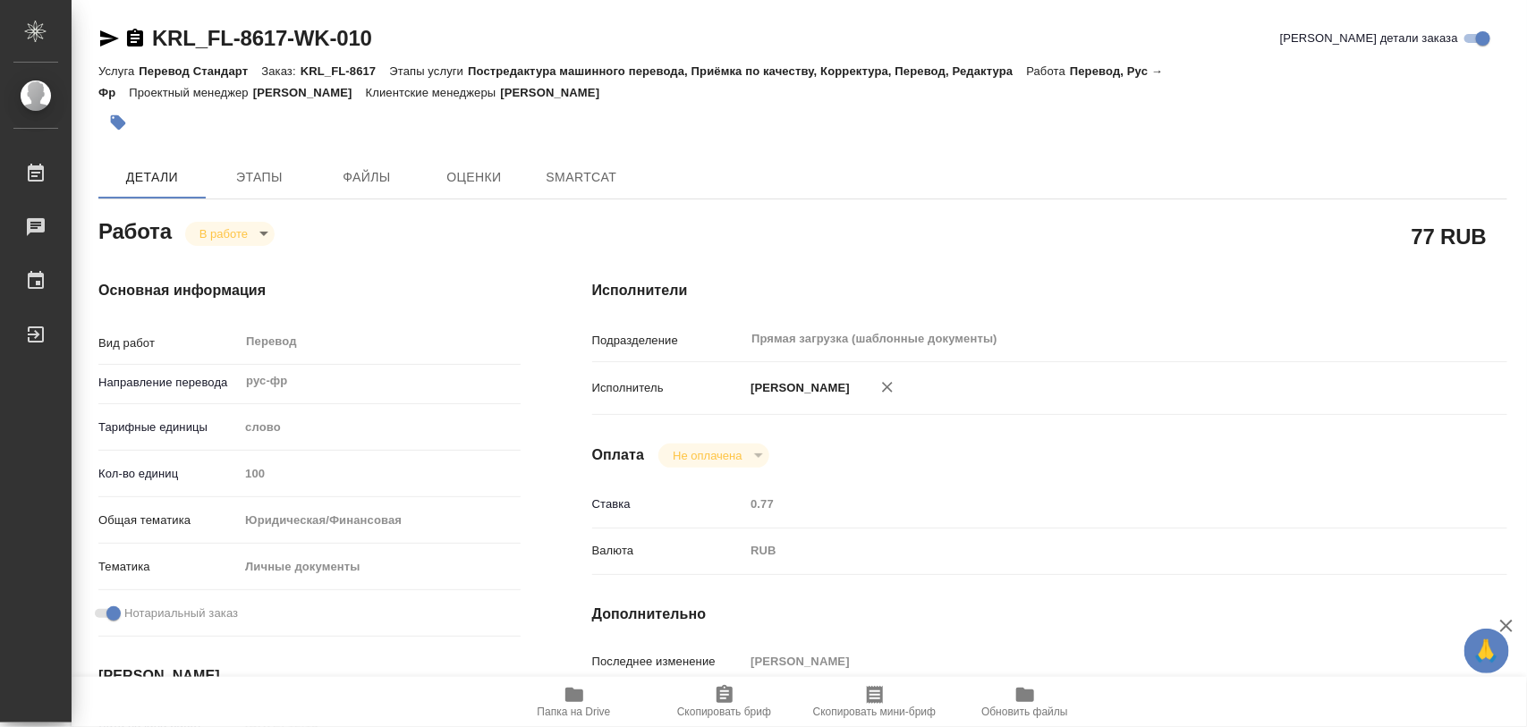
type textarea "x"
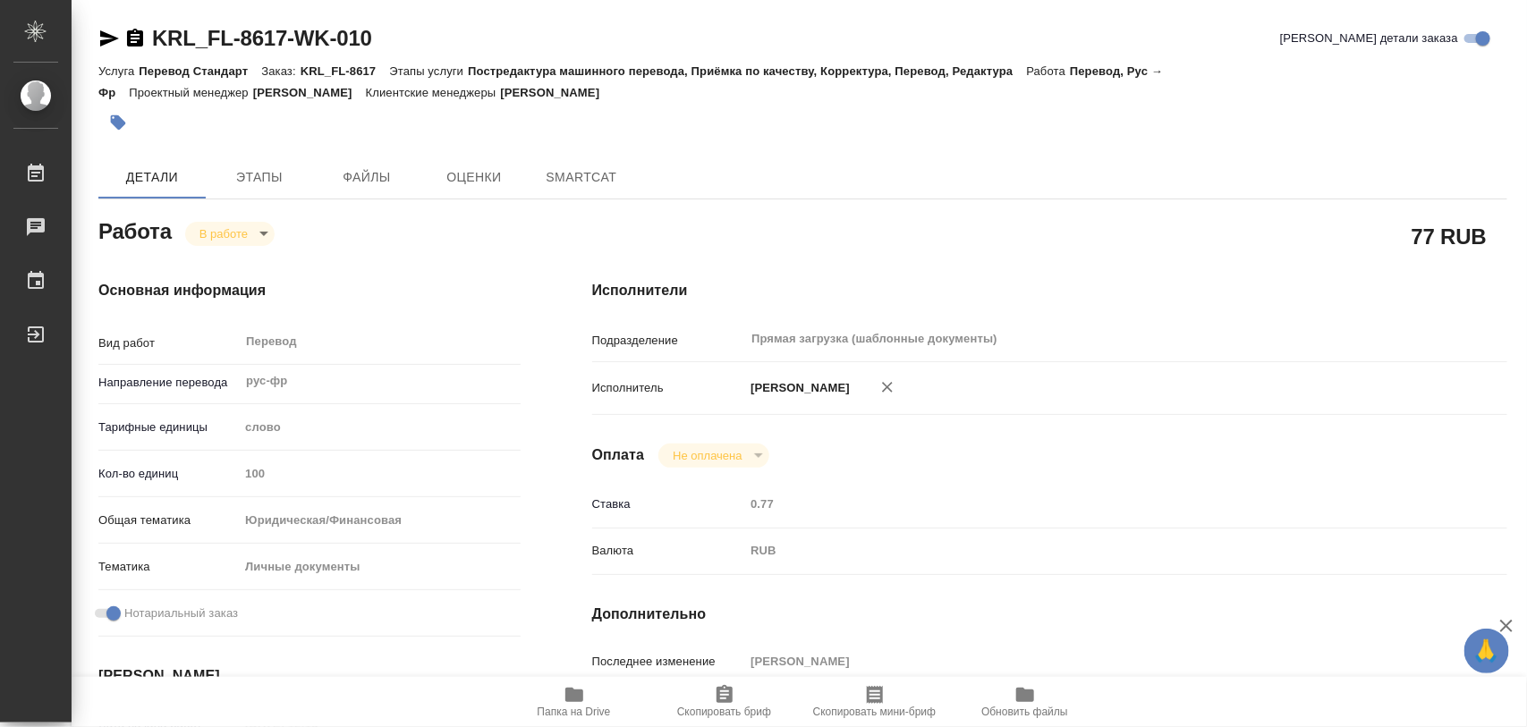
type textarea "x"
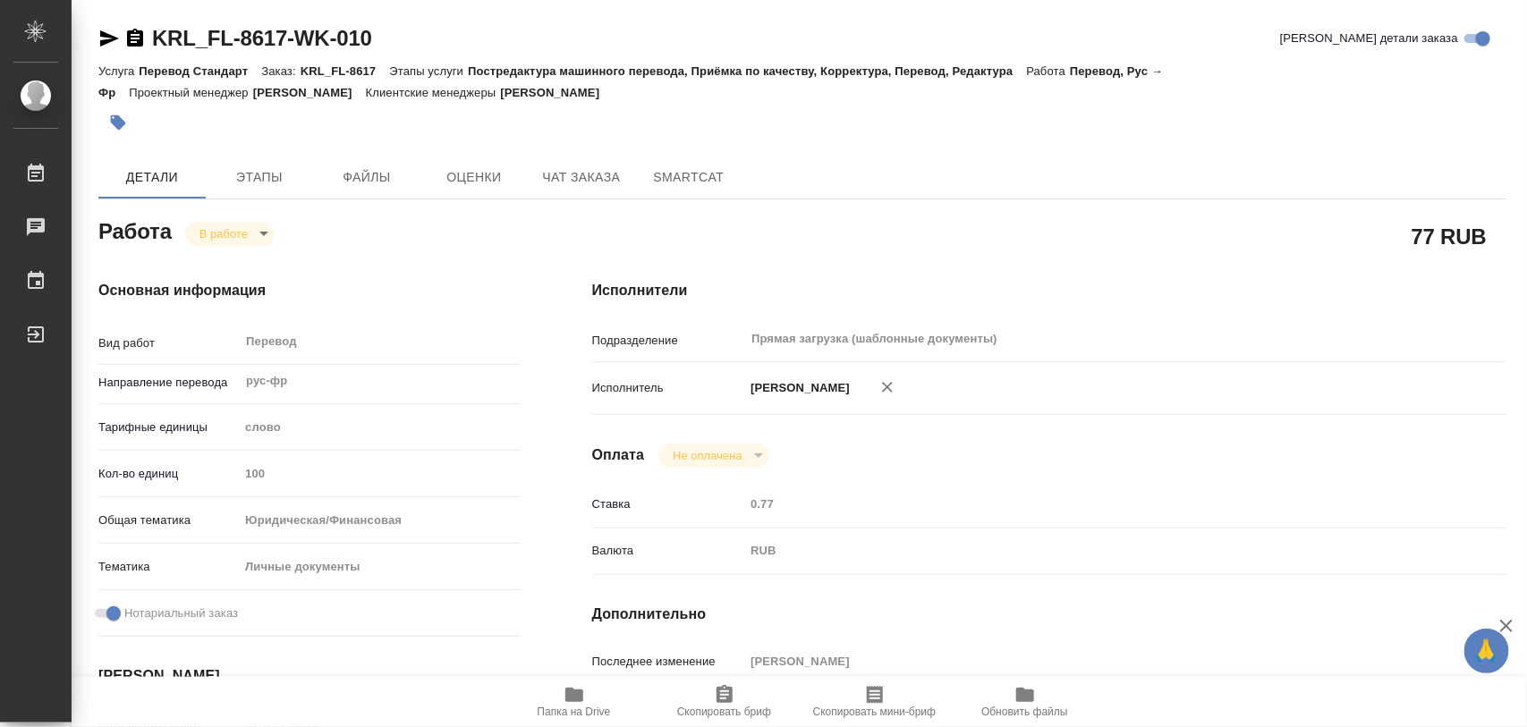
type textarea "x"
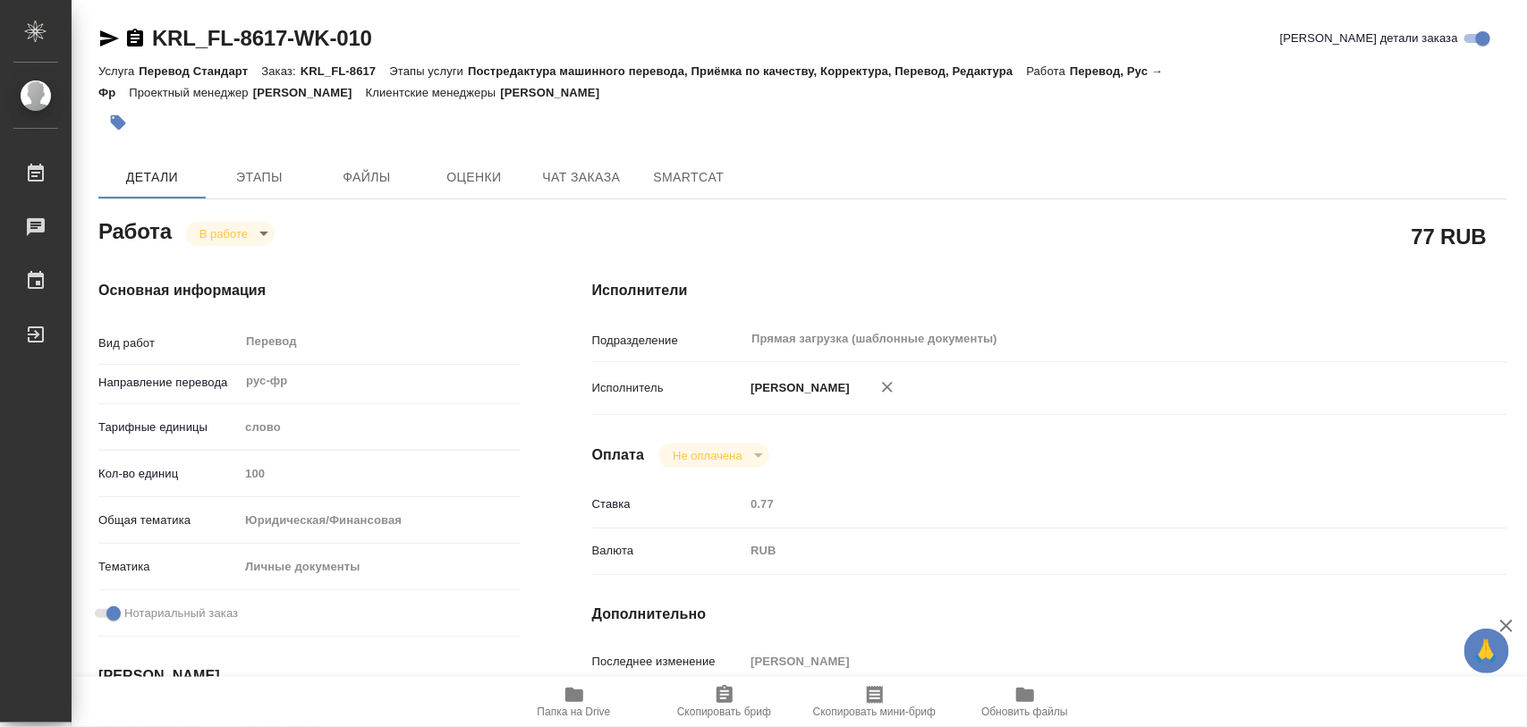
type textarea "x"
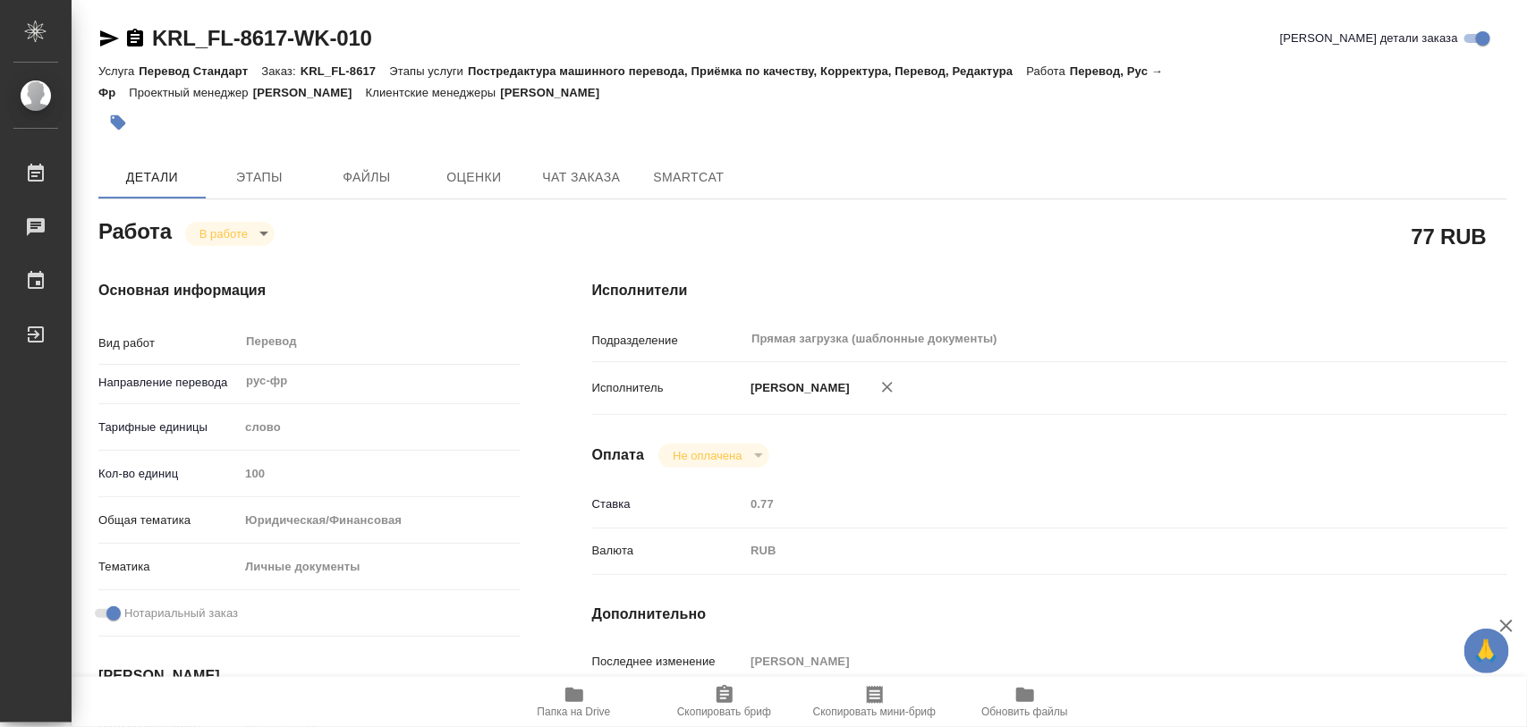
click at [592, 700] on span "Папка на Drive" at bounding box center [574, 701] width 129 height 34
click at [123, 125] on icon "button" at bounding box center [118, 122] width 15 height 15
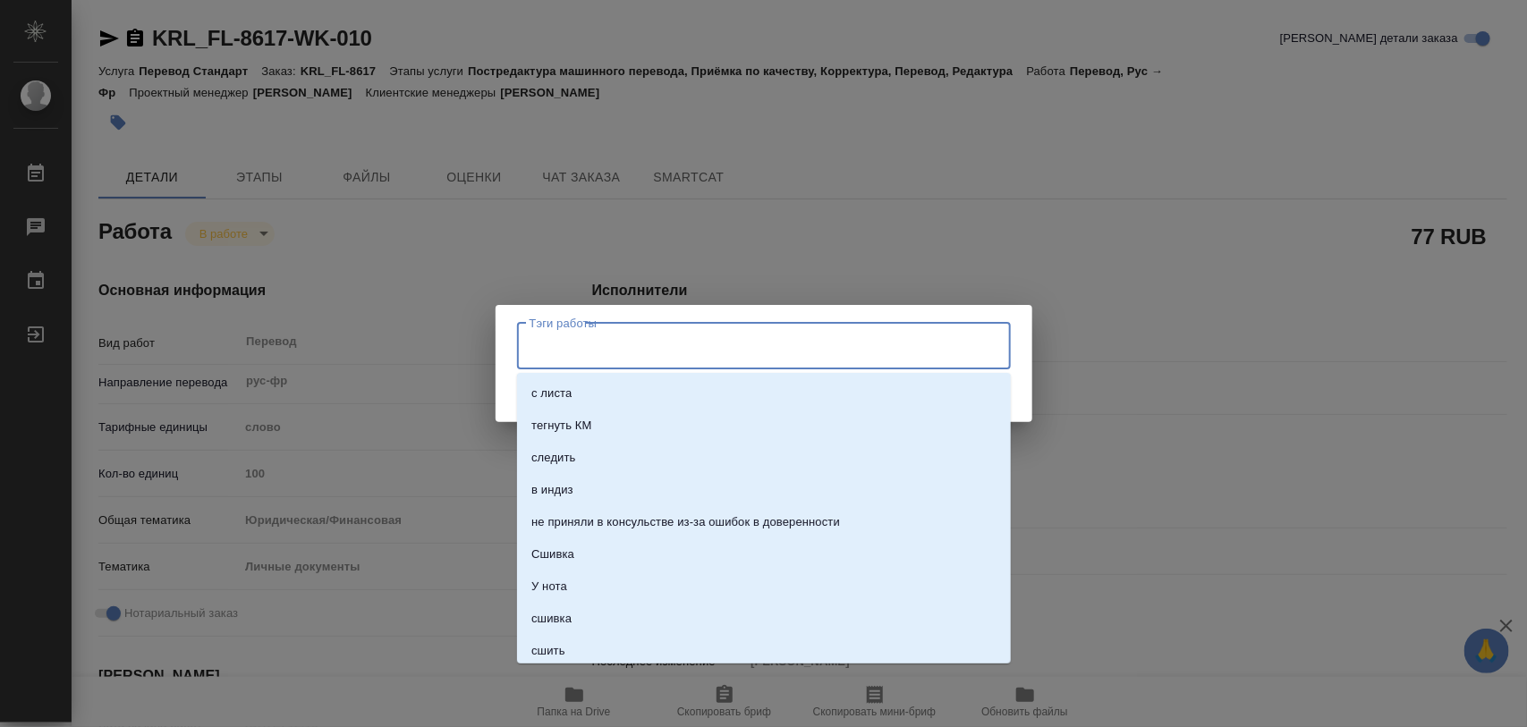
click at [674, 347] on input "Тэги работы" at bounding box center [747, 346] width 444 height 30
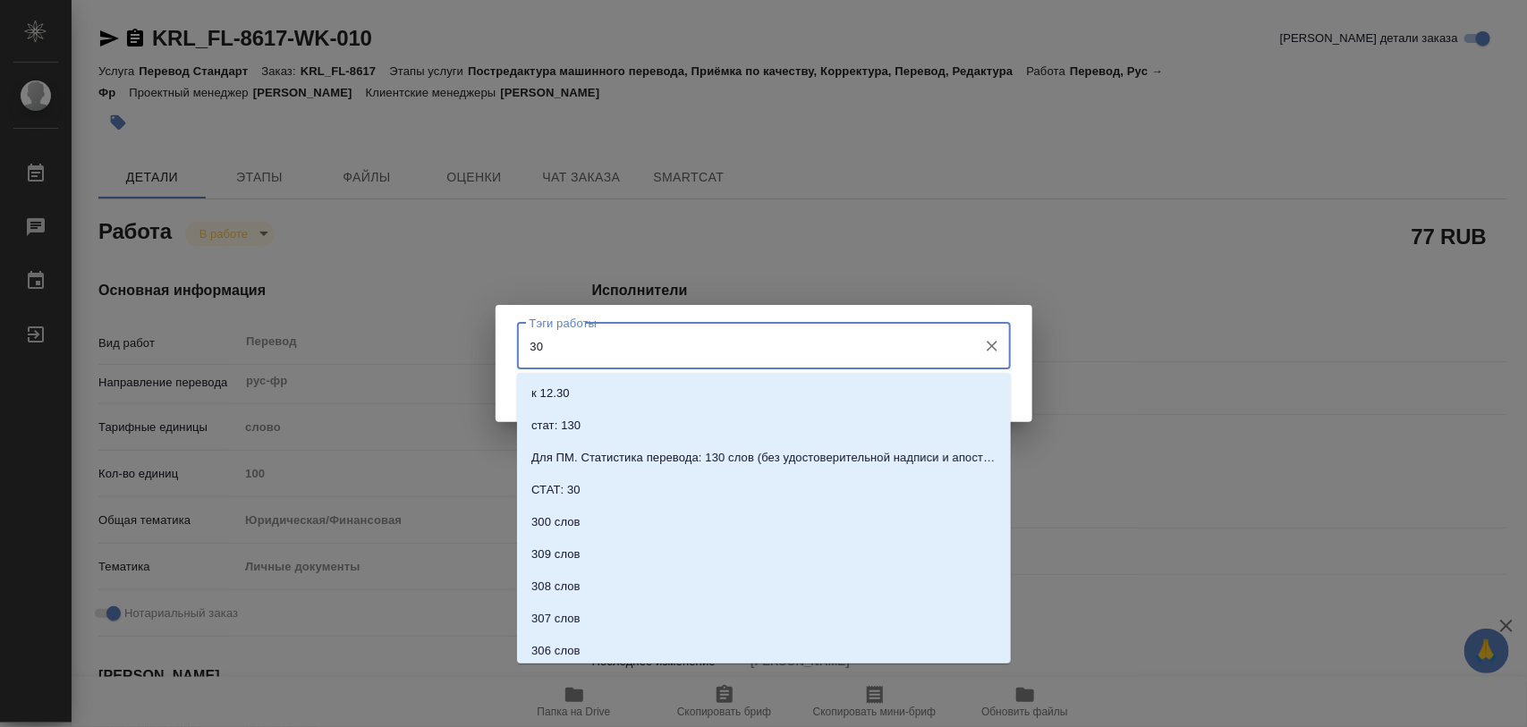
type input "300"
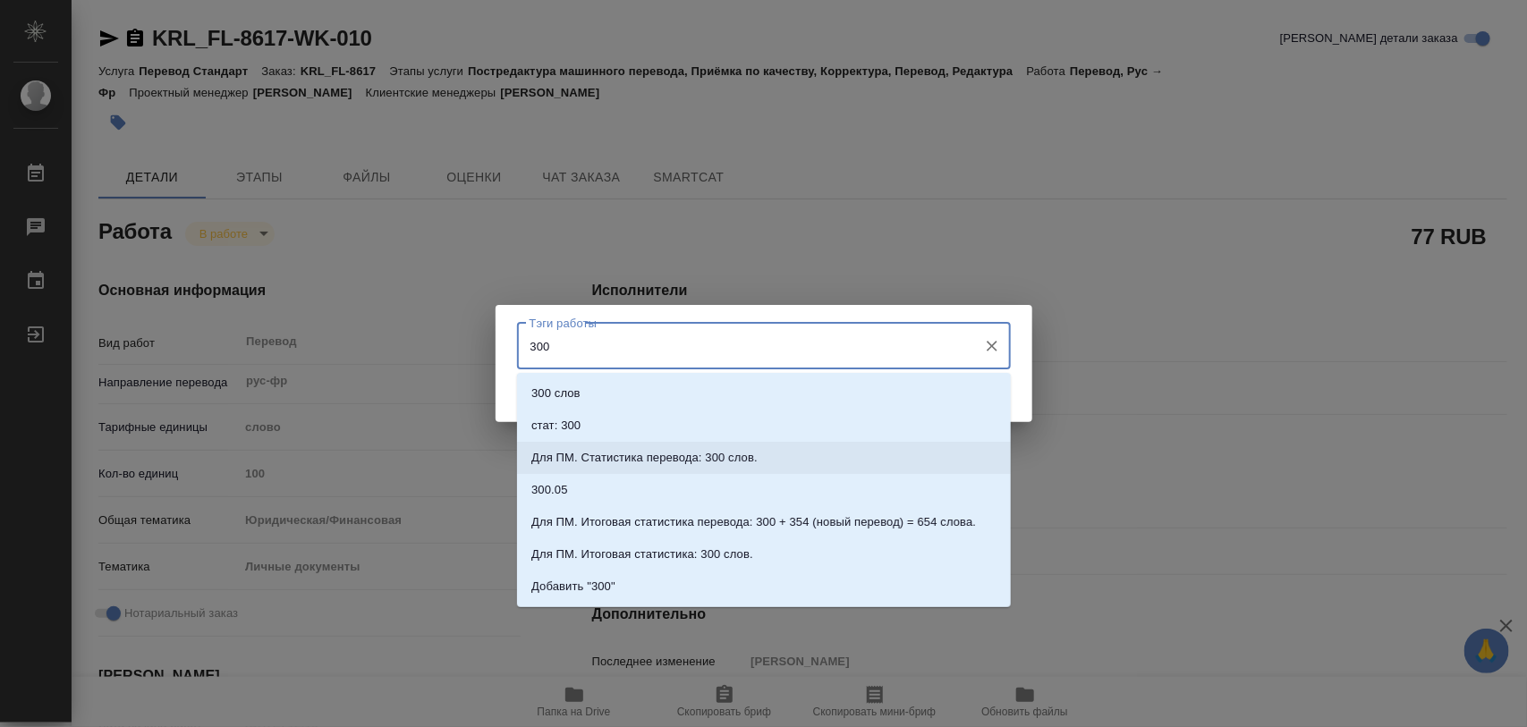
click at [647, 456] on p "Для ПМ. Статистика перевода: 300 слов." at bounding box center [644, 458] width 226 height 18
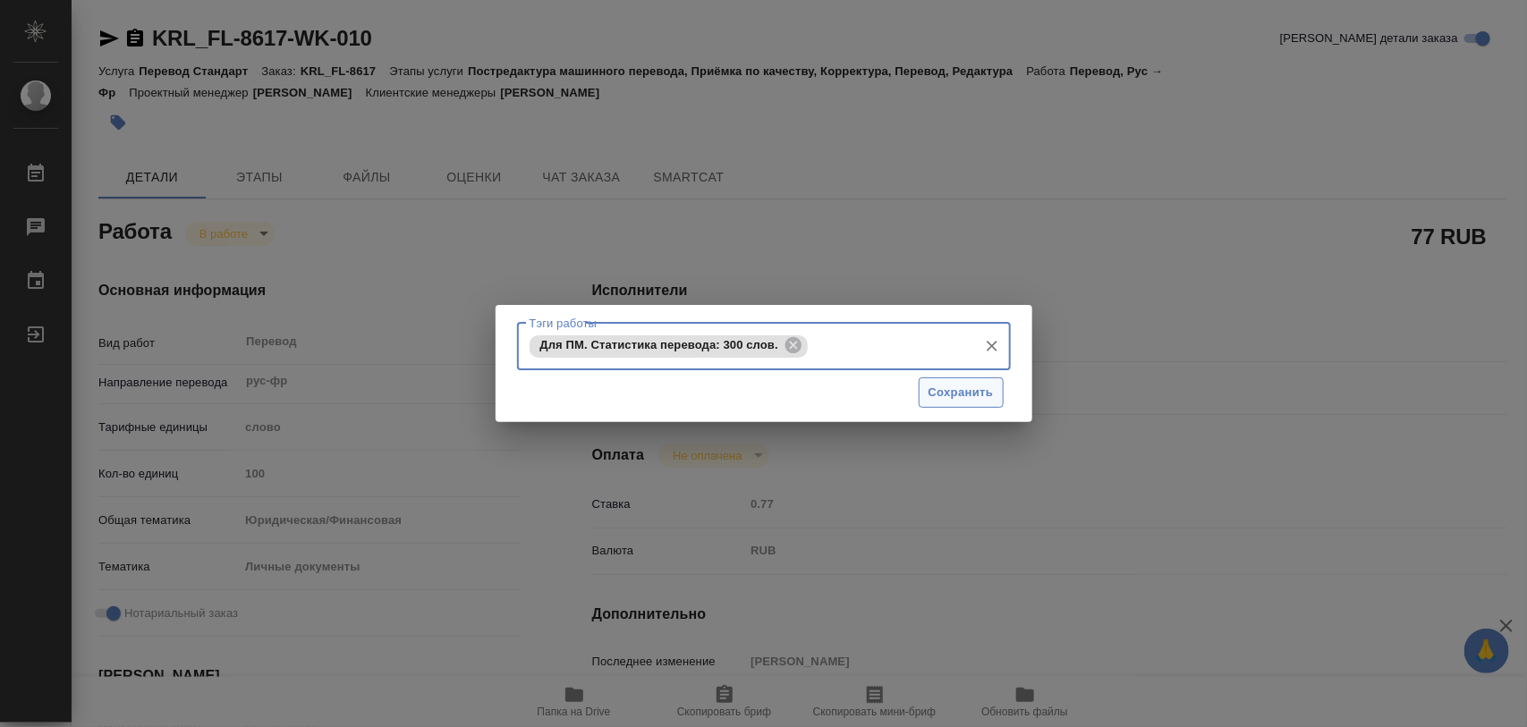
click at [984, 390] on span "Сохранить" at bounding box center [961, 393] width 65 height 21
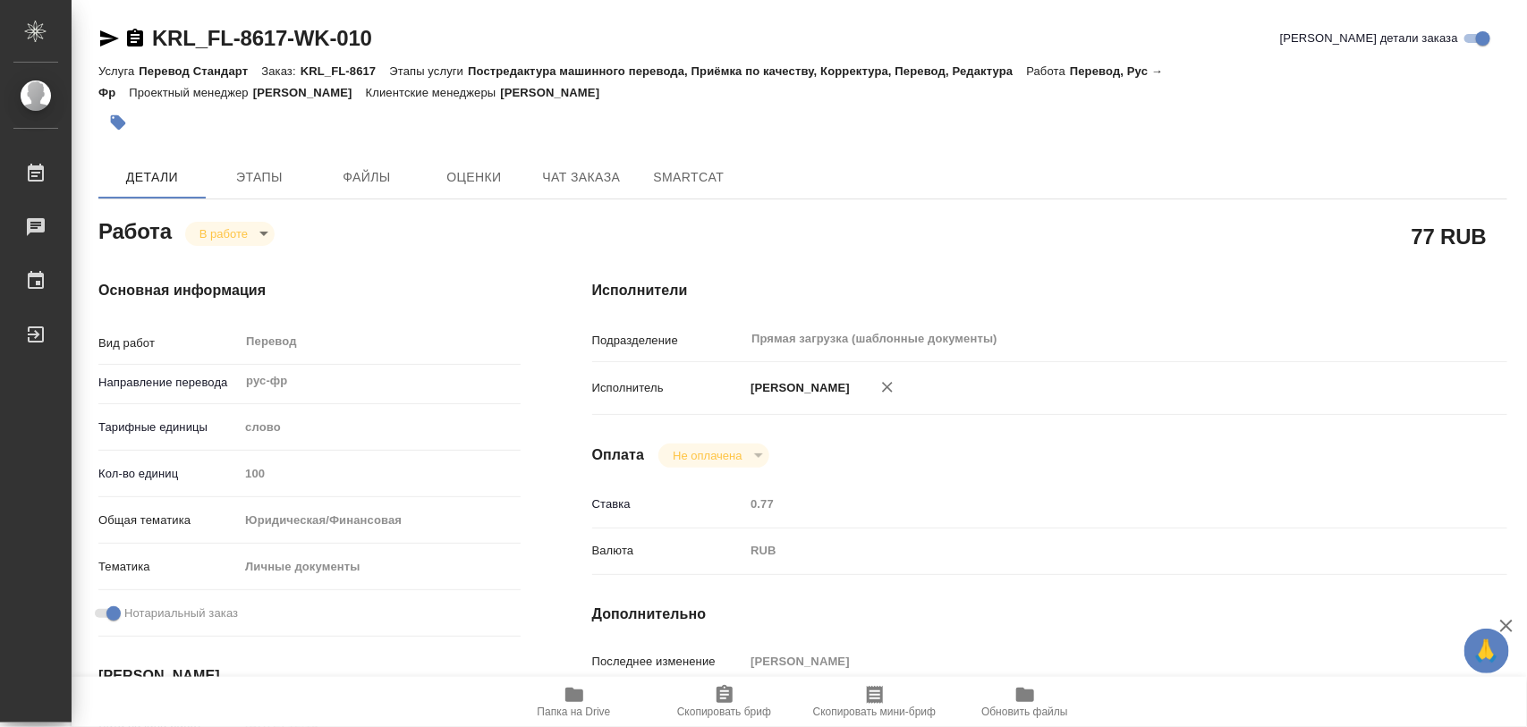
type input "inProgress"
type textarea "Перевод"
type textarea "x"
type input "рус-фр"
type input "5a8b1489cc6b4906c91bfd90"
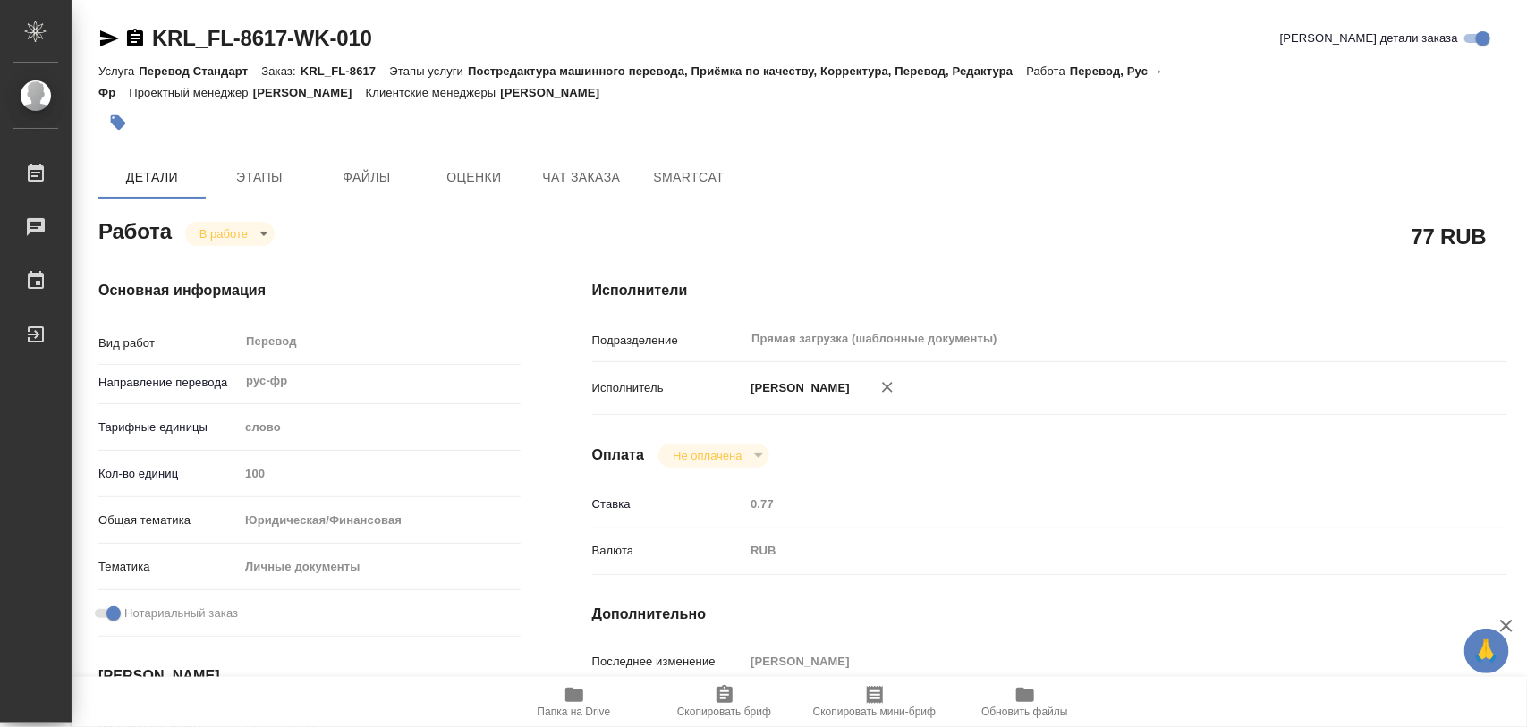
type input "100"
type input "yr-fn"
type input "5a8b8b956a9677013d343cfe"
checkbox input "true"
type input "18.08.2025 12:15"
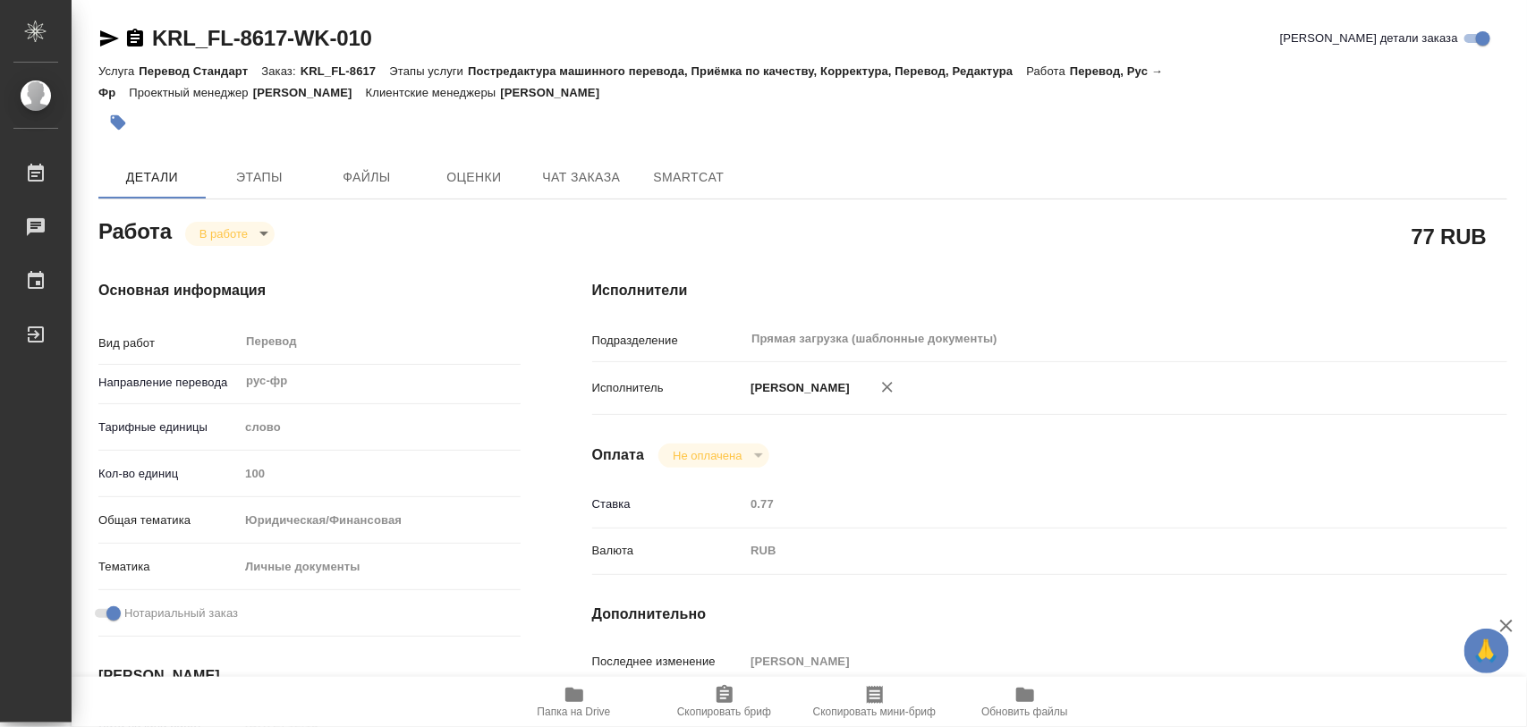
type input "18.08.2025 14:16"
type input "19.08.2025 16:00"
type input "Прямая загрузка (шаблонные документы)"
type input "notPayed"
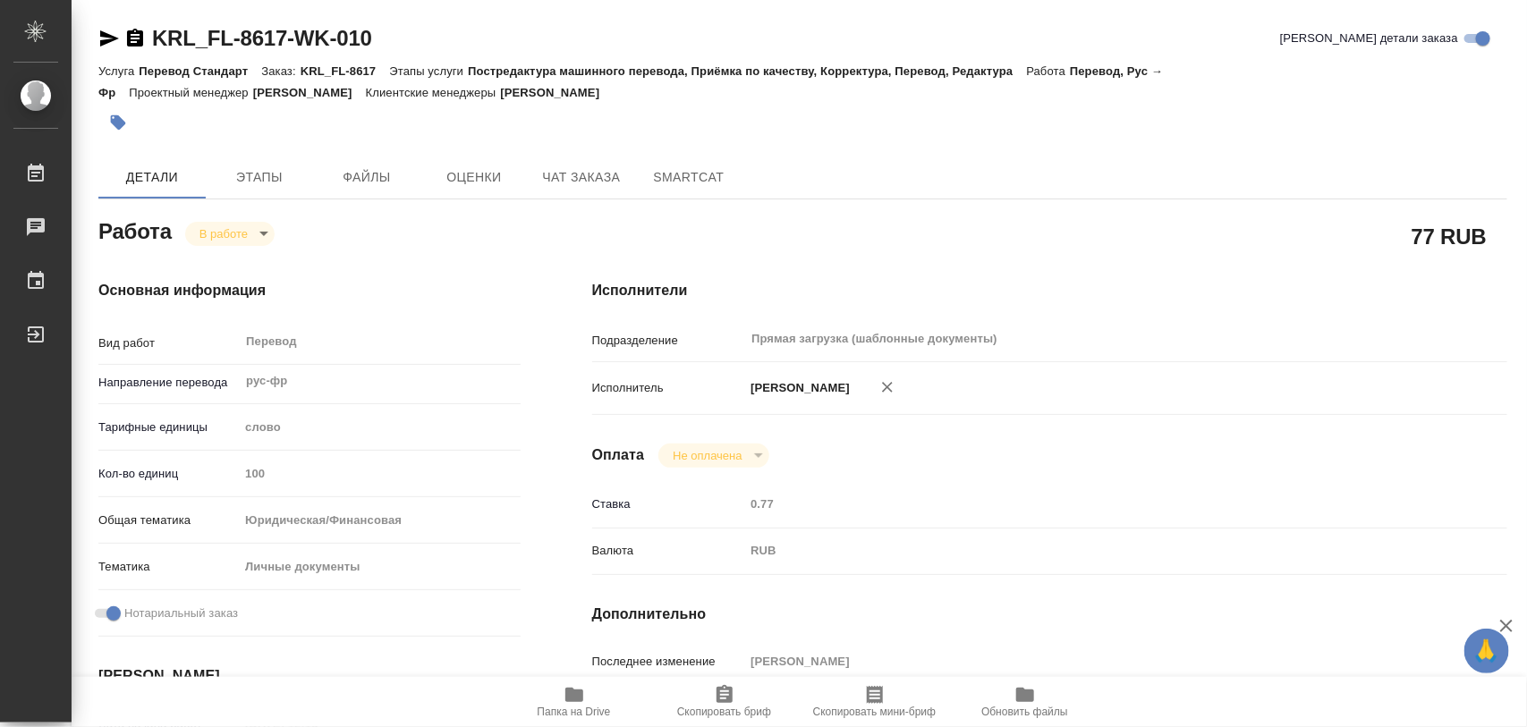
type input "0.77"
type input "RUB"
type input "[PERSON_NAME]"
type textarea "x"
type textarea "/Clients/FL_KRL/Orders/KRL_FL-8617/Translated/KRL_FL-8617-WK-010"
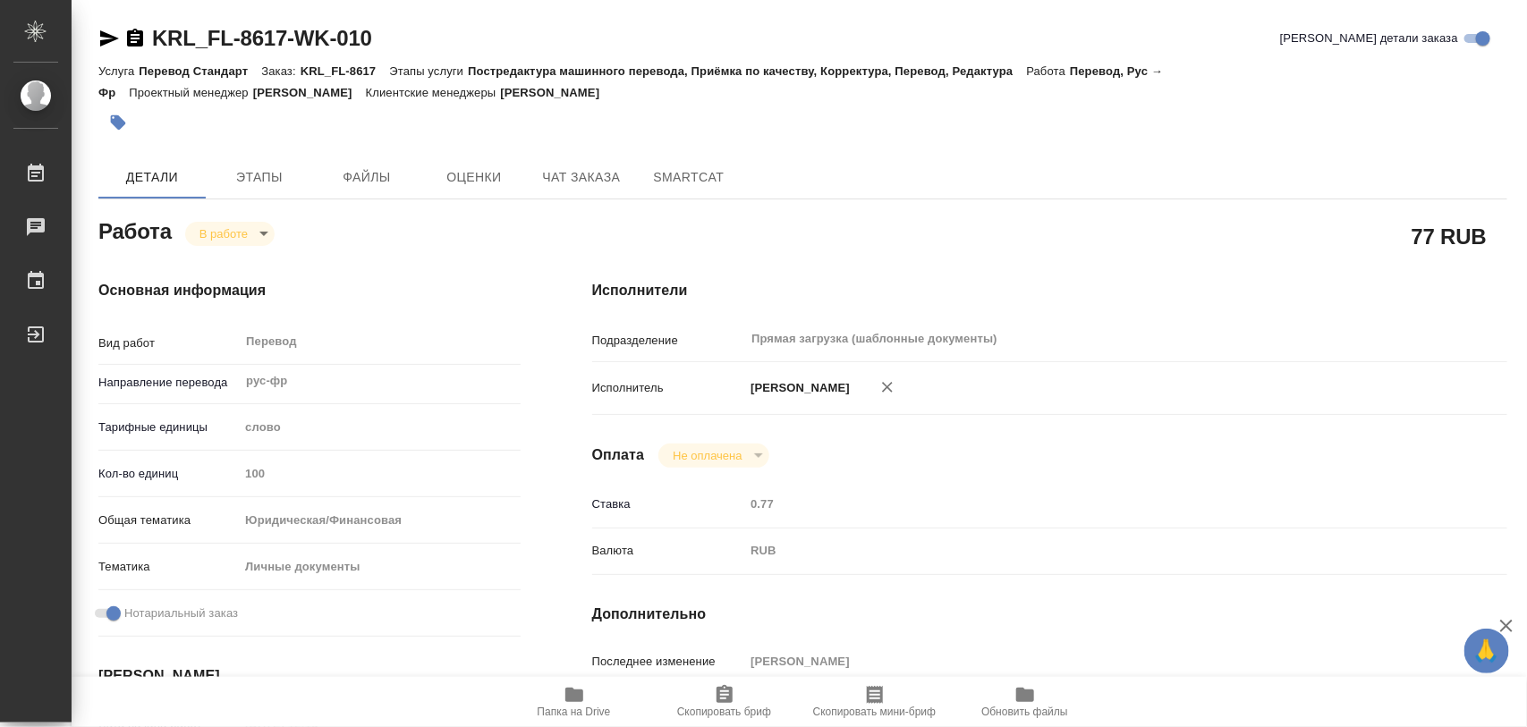
type textarea "x"
type input "KRL_FL-8617"
type input "Перевод Стандарт"
type input "Постредактура машинного перевода, Приёмка по качеству, Корректура, Перевод, Ред…"
type input "[PERSON_NAME]"
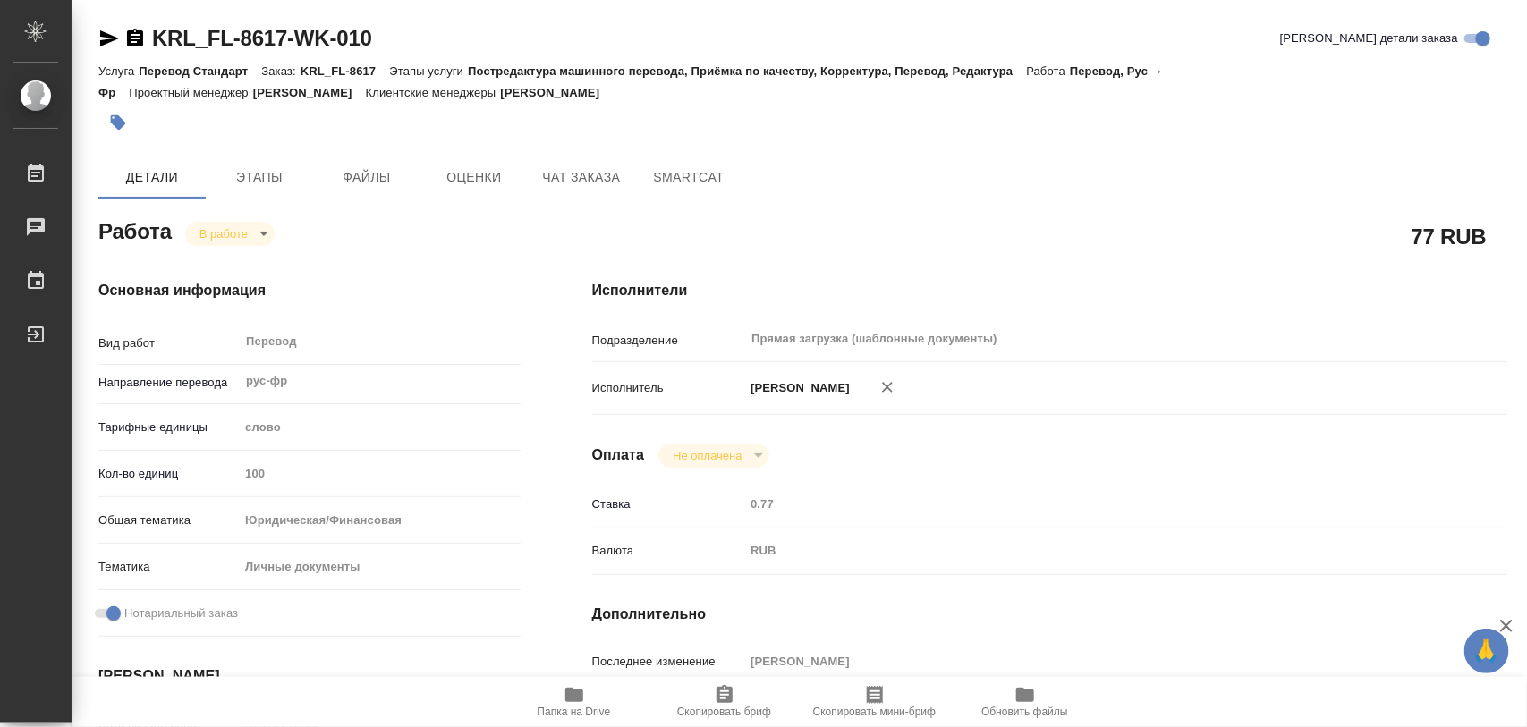
type input "/Clients/FL_KRL/Orders/KRL_FL-8617"
type textarea "DELL KEVIN \ ZLOBINA NATALIA"
type textarea "x"
type textarea "НОТ В референс вложен цвет скан в помощь и справка на франц. для верного написа…"
type textarea "x"
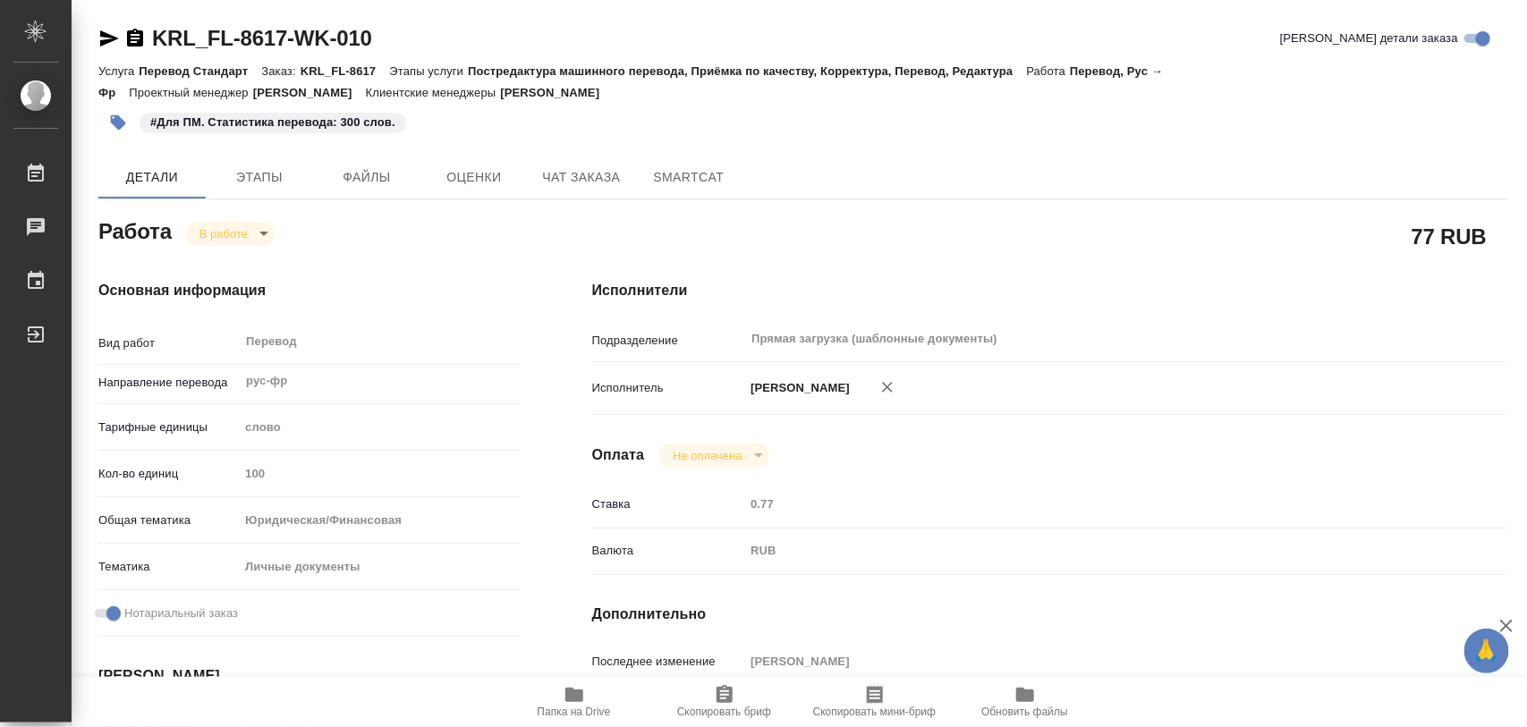
type textarea "x"
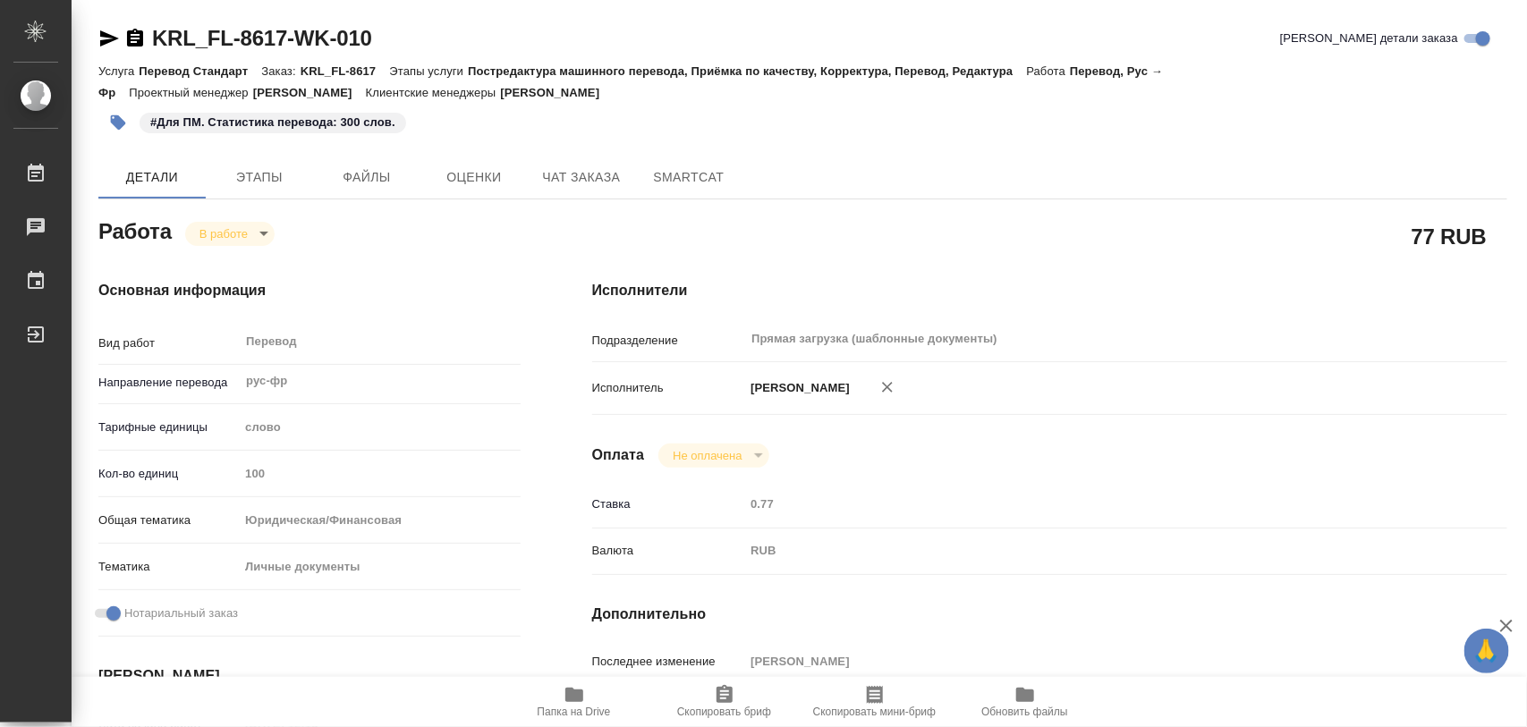
type textarea "x"
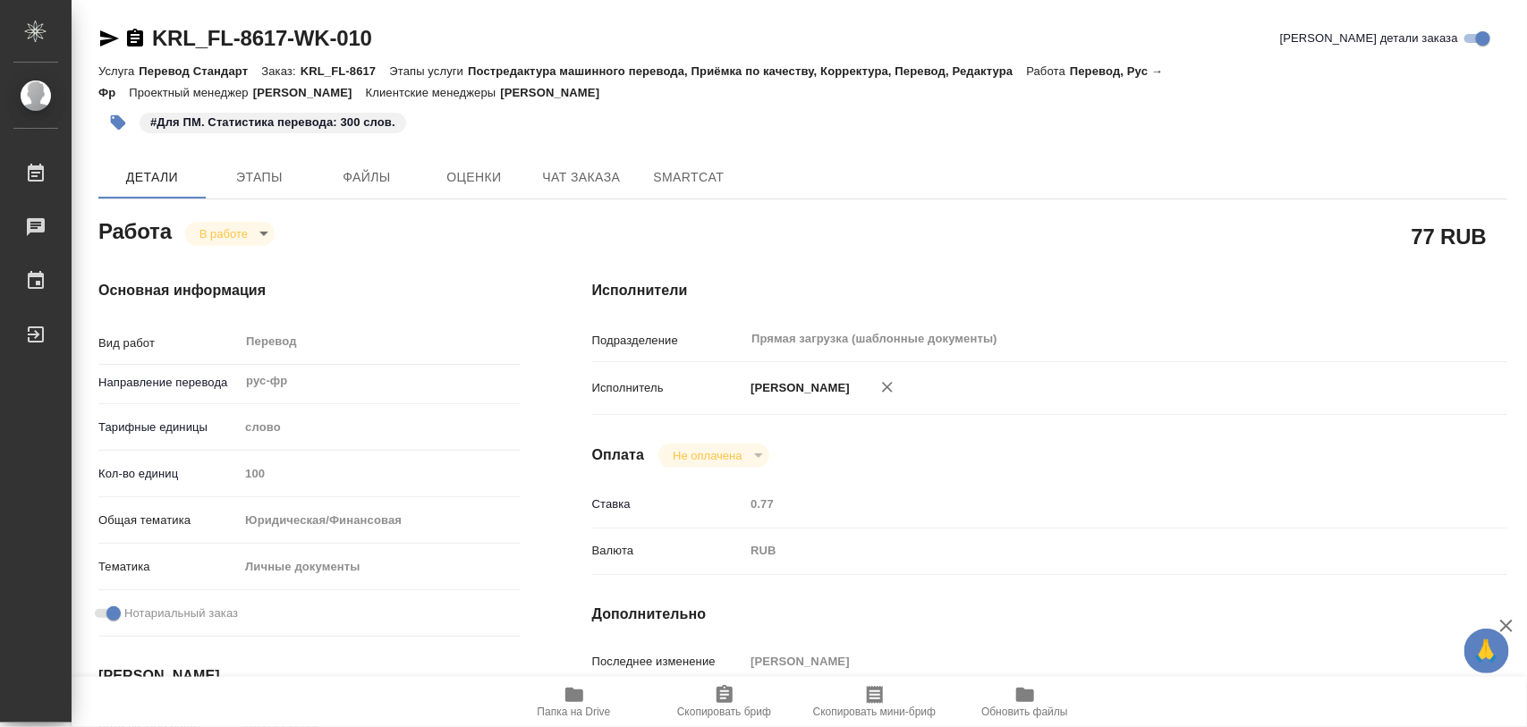
type textarea "x"
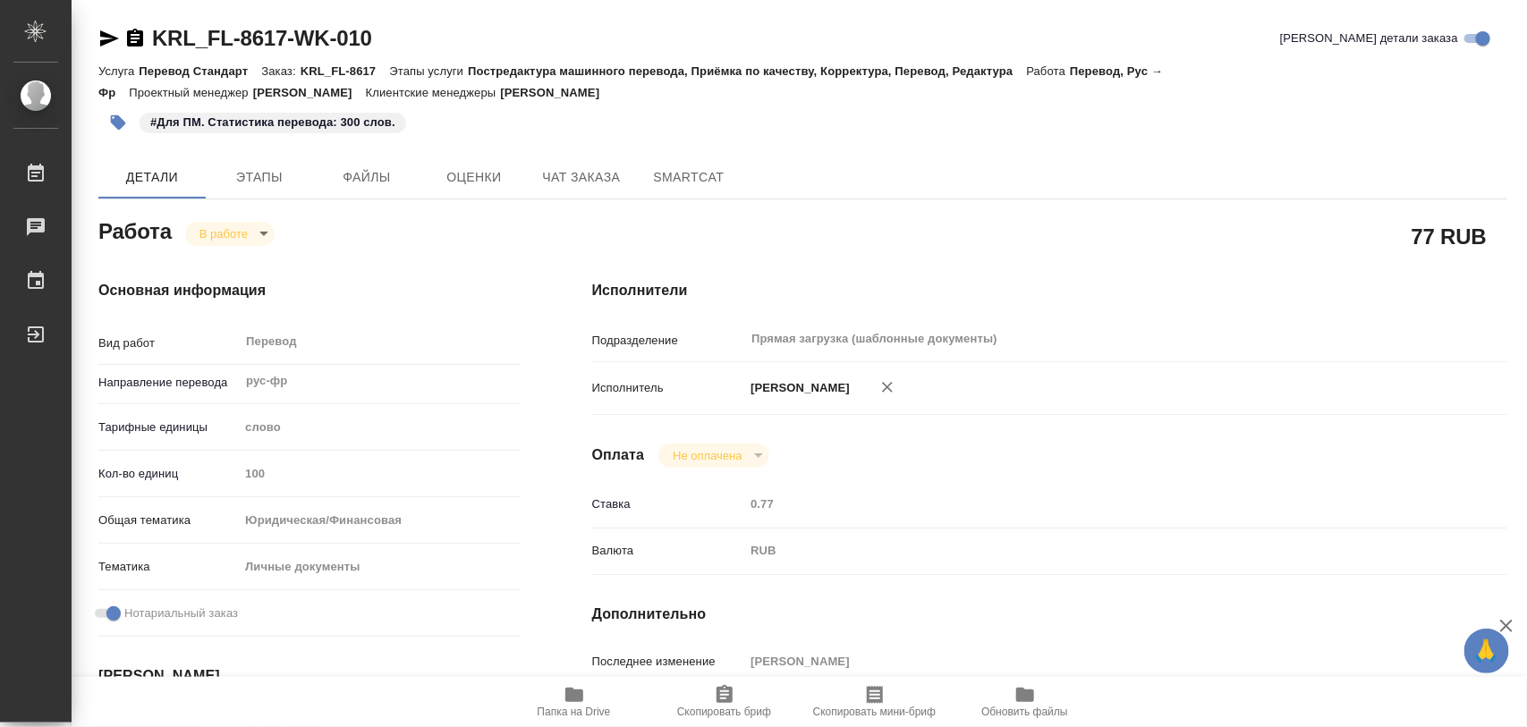
click at [579, 696] on icon "button" at bounding box center [574, 695] width 18 height 14
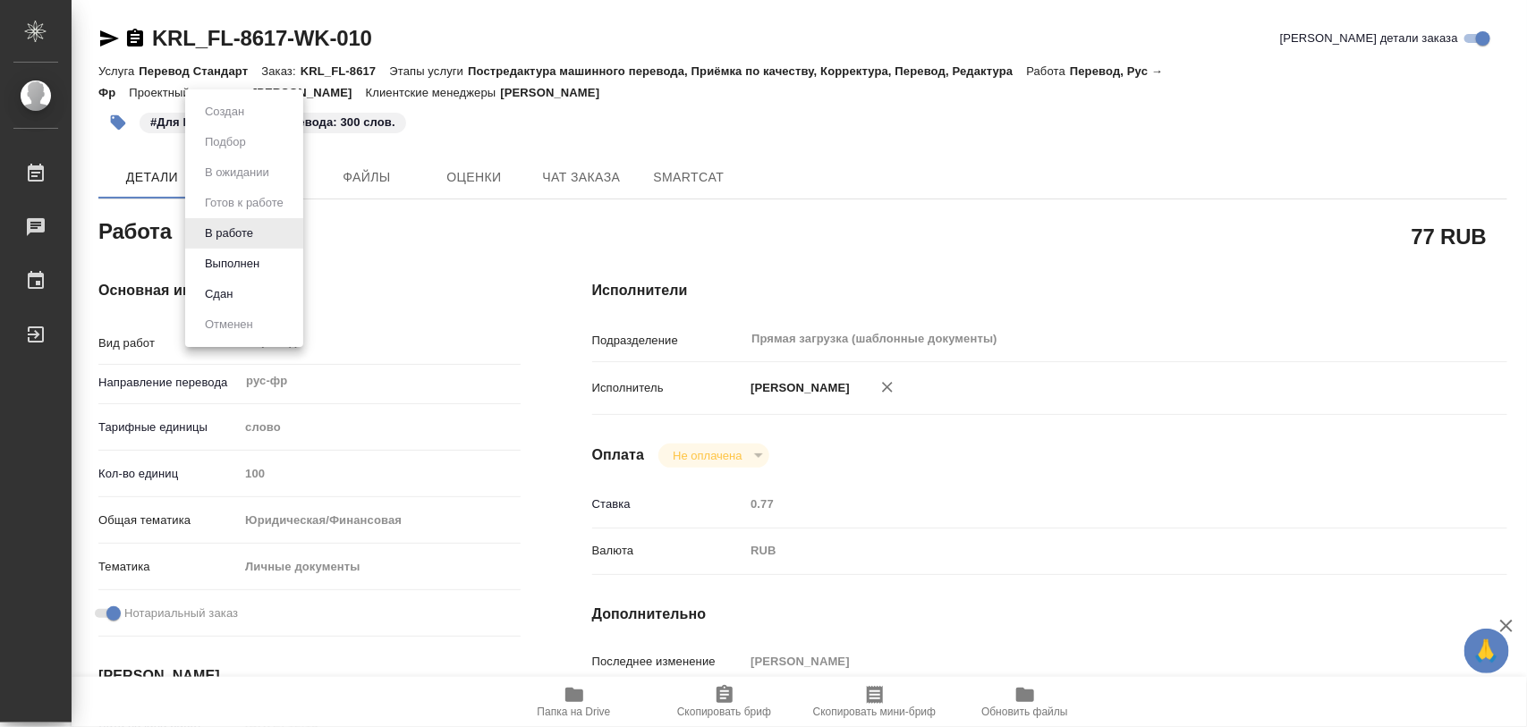
click at [256, 233] on body "🙏 .cls-1 fill:#fff; AWATERA Iglakov Maksim Работы 0 Чаты График Выйти KRL_FL-86…" at bounding box center [763, 363] width 1527 height 727
click at [233, 266] on button "Выполнен" at bounding box center [231, 264] width 65 height 20
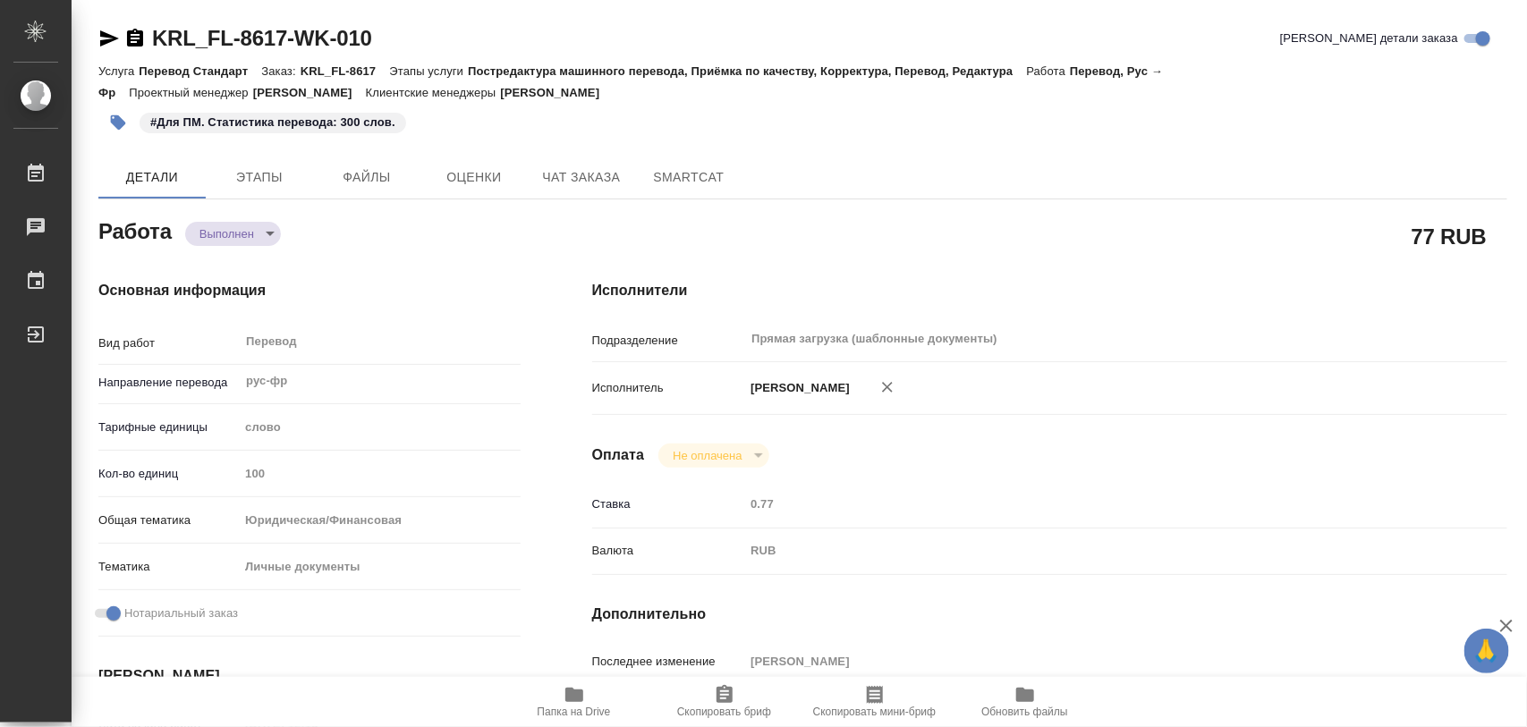
type textarea "x"
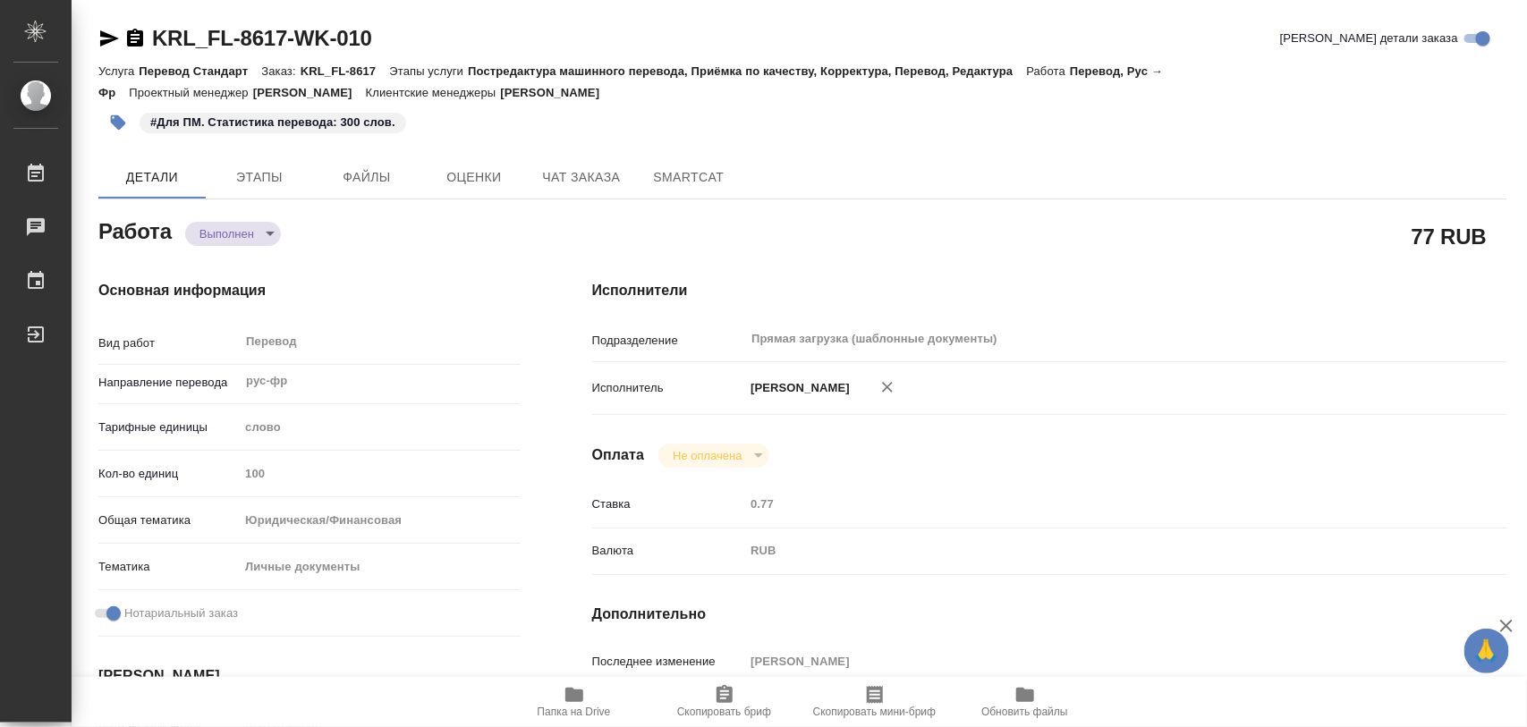
type textarea "x"
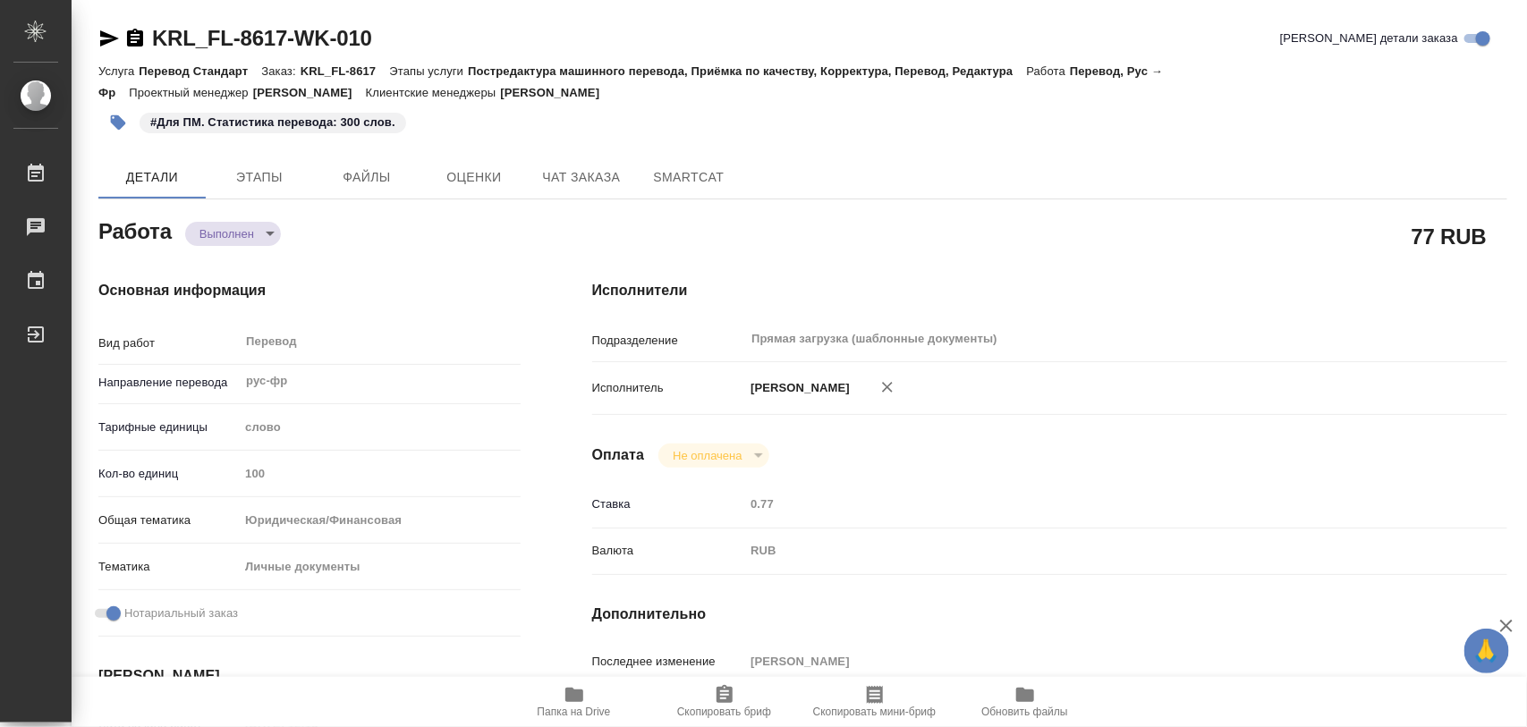
type textarea "x"
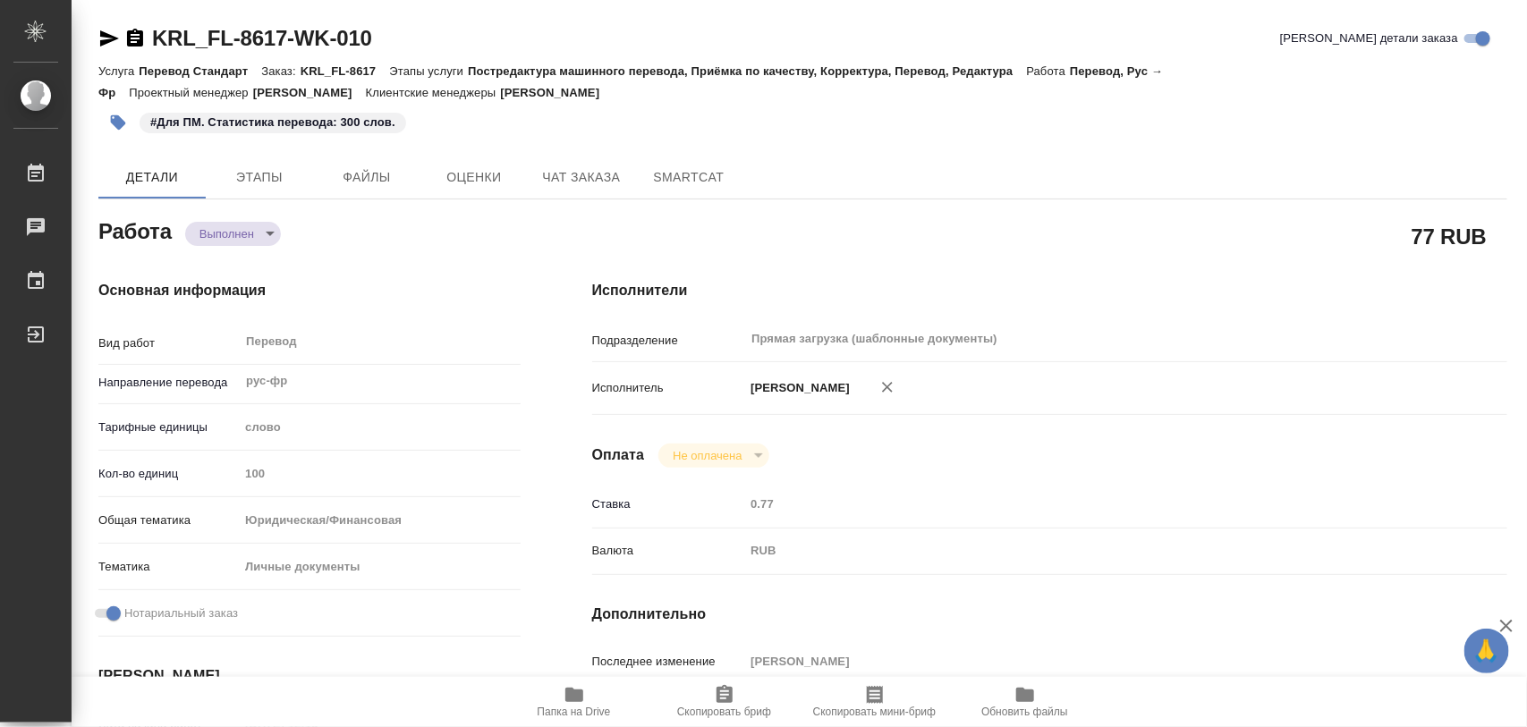
type textarea "x"
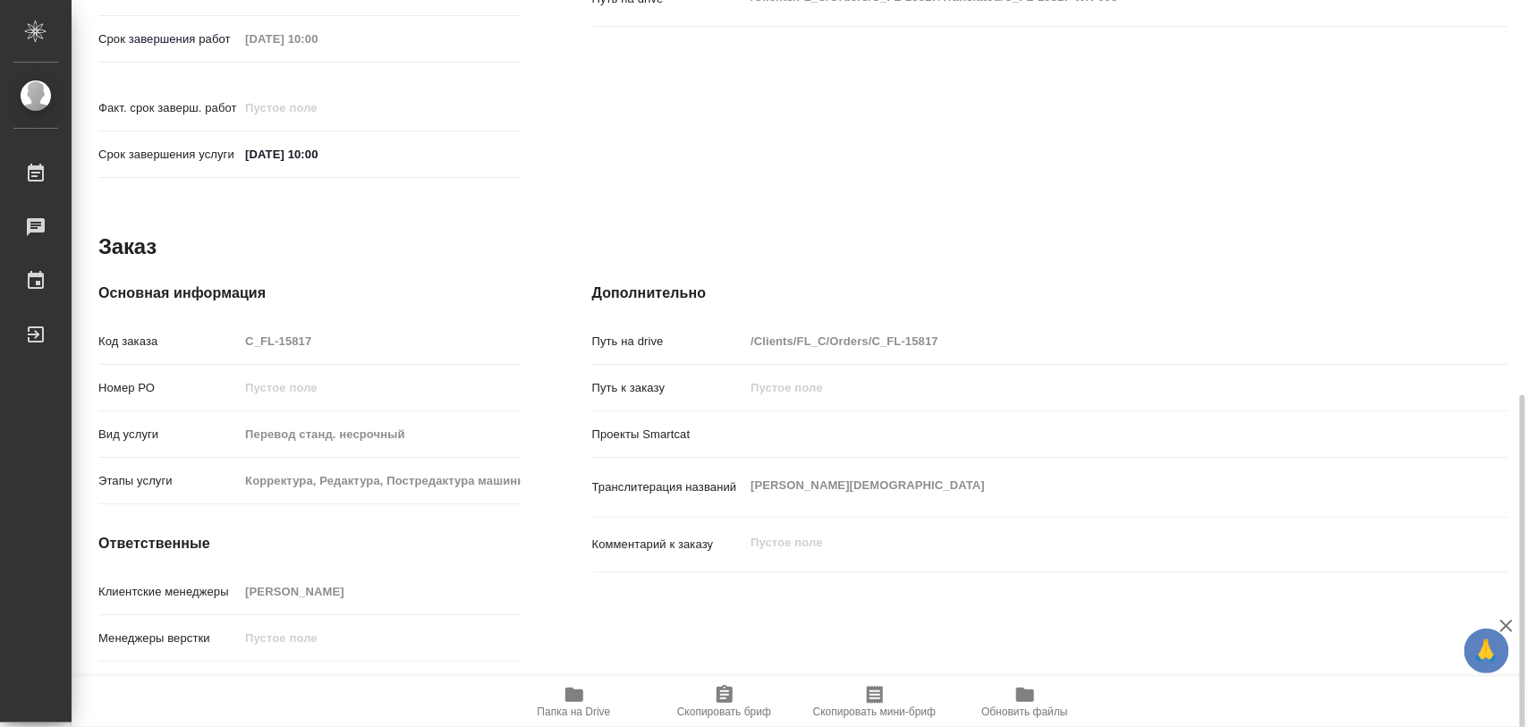
scroll to position [797, 0]
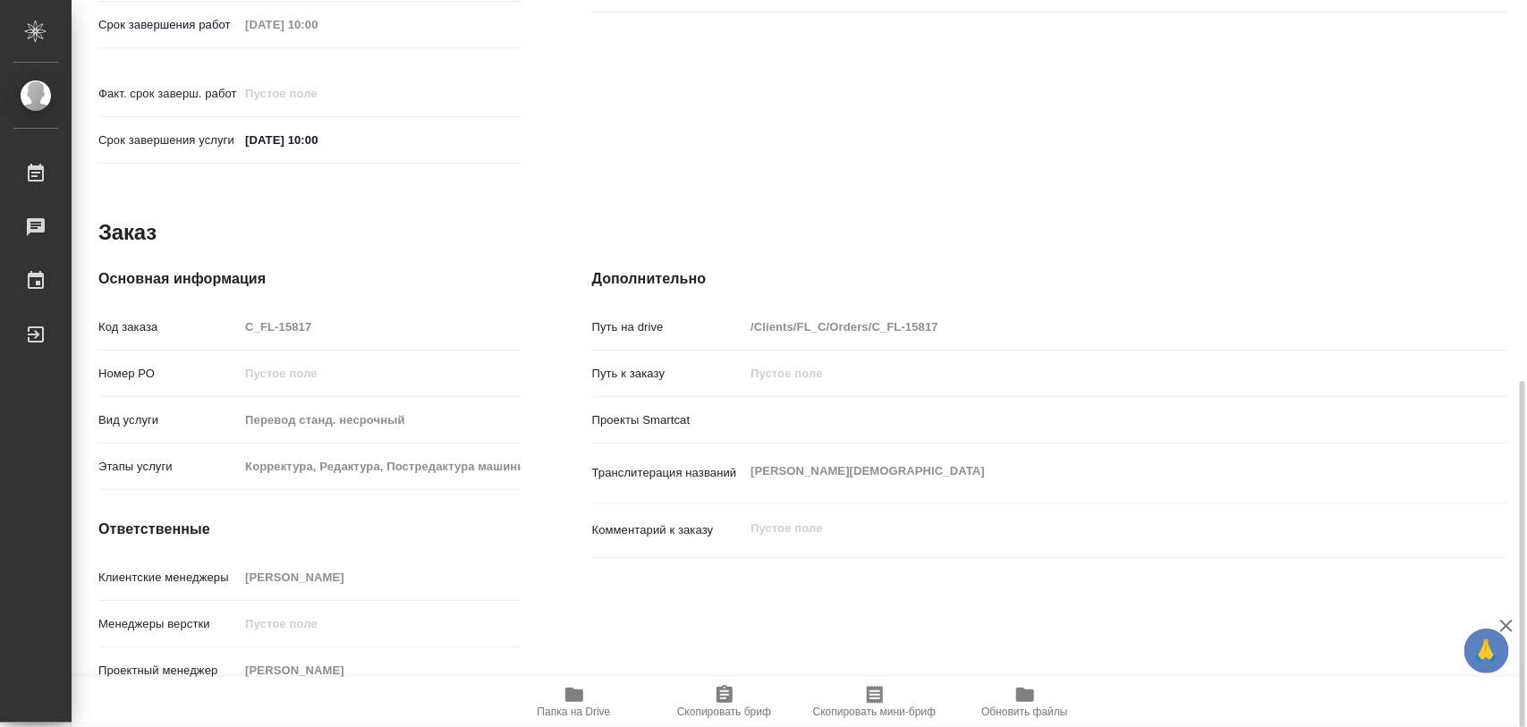
click at [731, 699] on icon "button" at bounding box center [725, 694] width 16 height 18
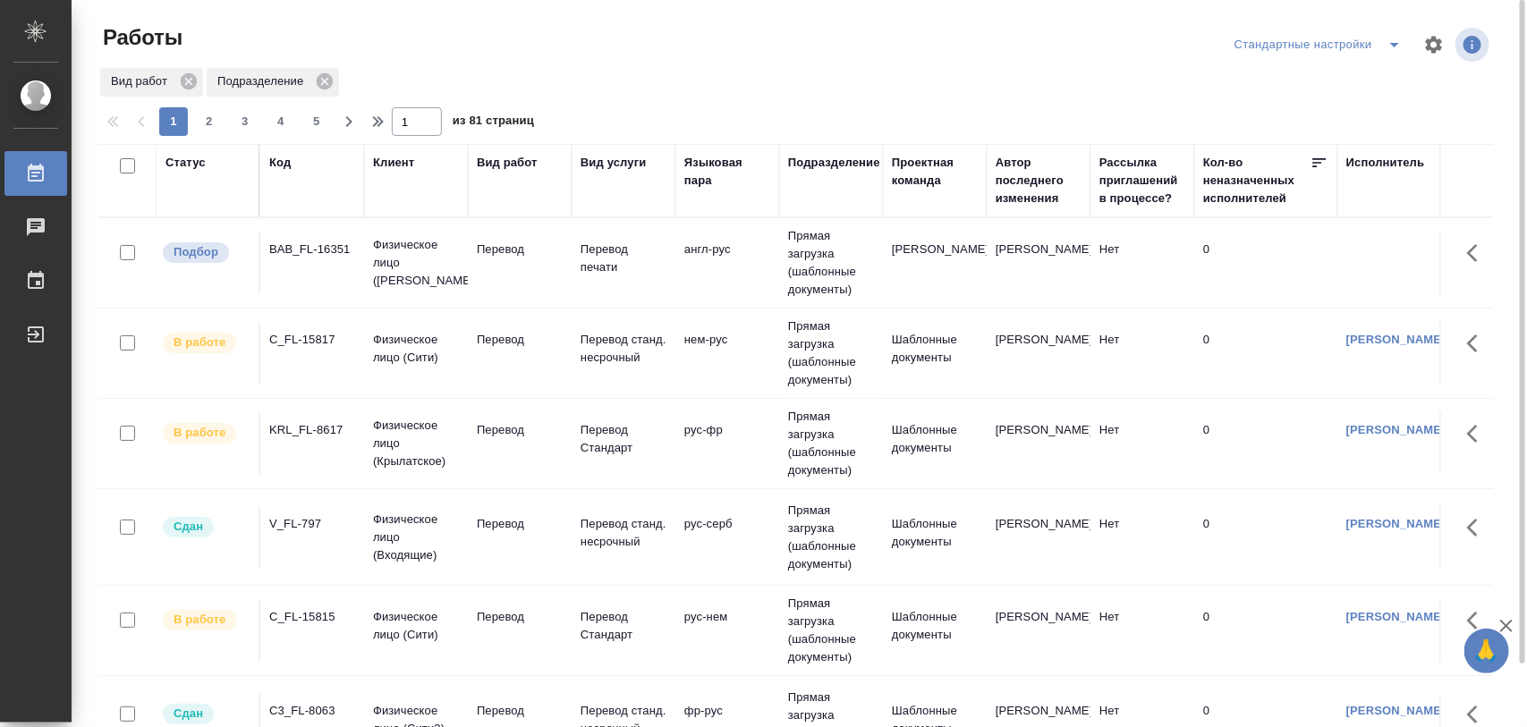
click at [1397, 42] on icon "split button" at bounding box center [1394, 44] width 21 height 21
click at [1338, 77] on li "Meine Bestellungen" at bounding box center [1322, 80] width 182 height 29
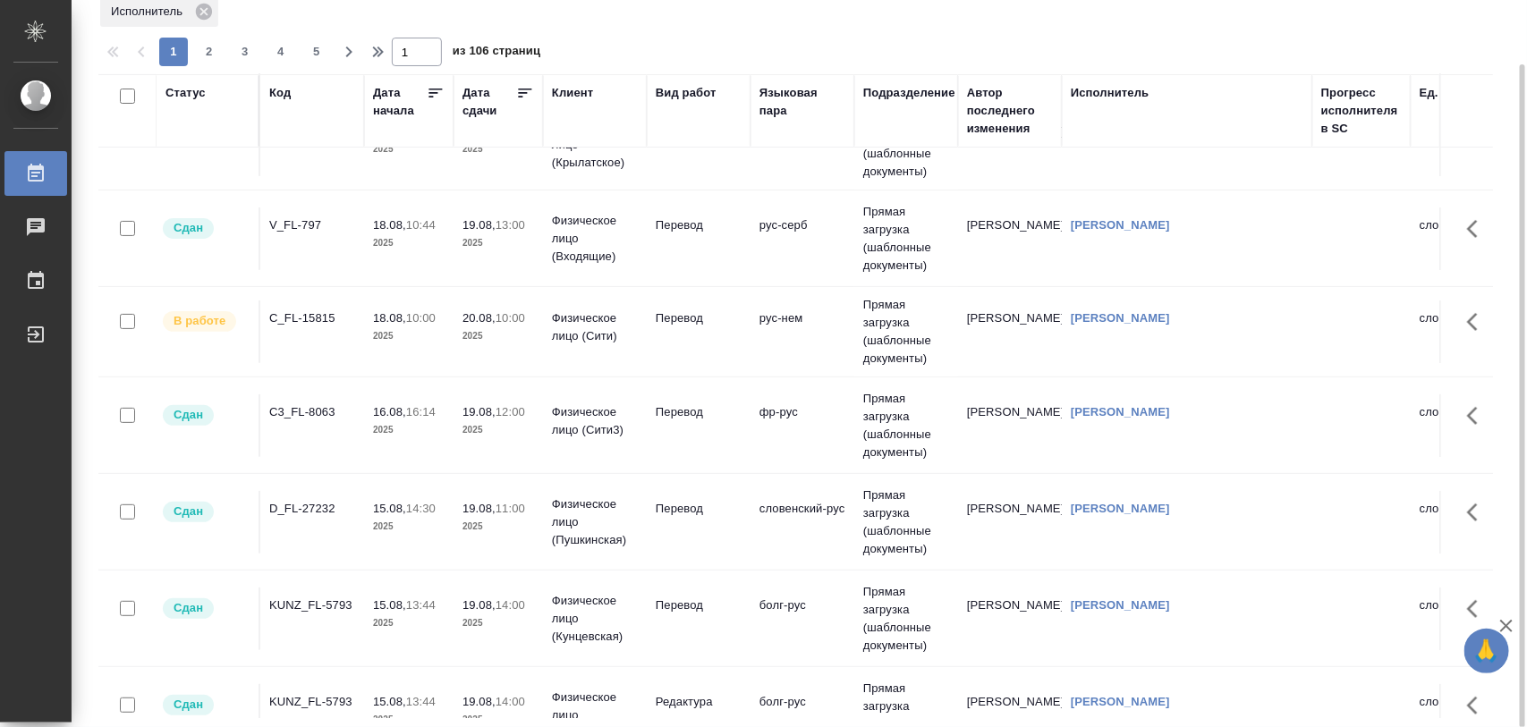
scroll to position [112, 0]
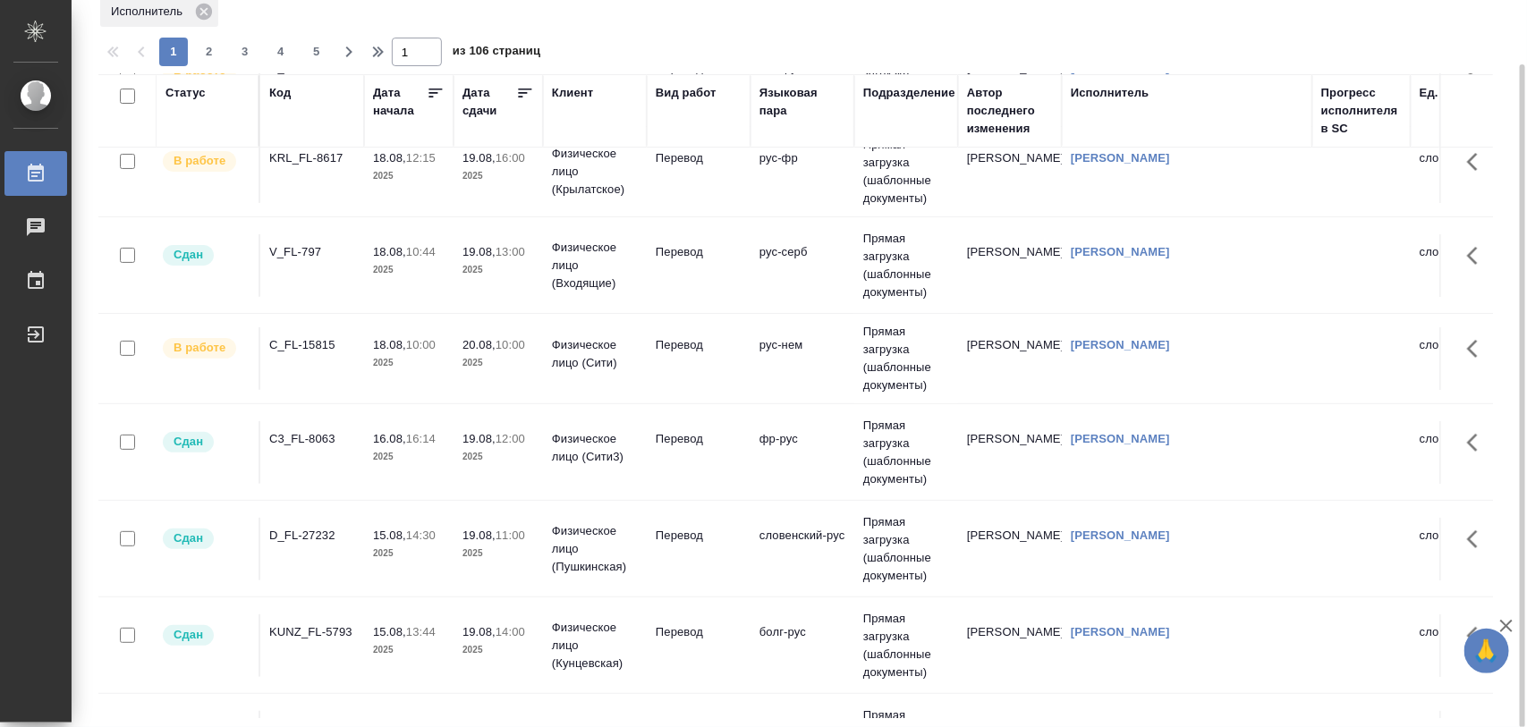
click at [309, 77] on div "C_FL-15815" at bounding box center [312, 68] width 86 height 18
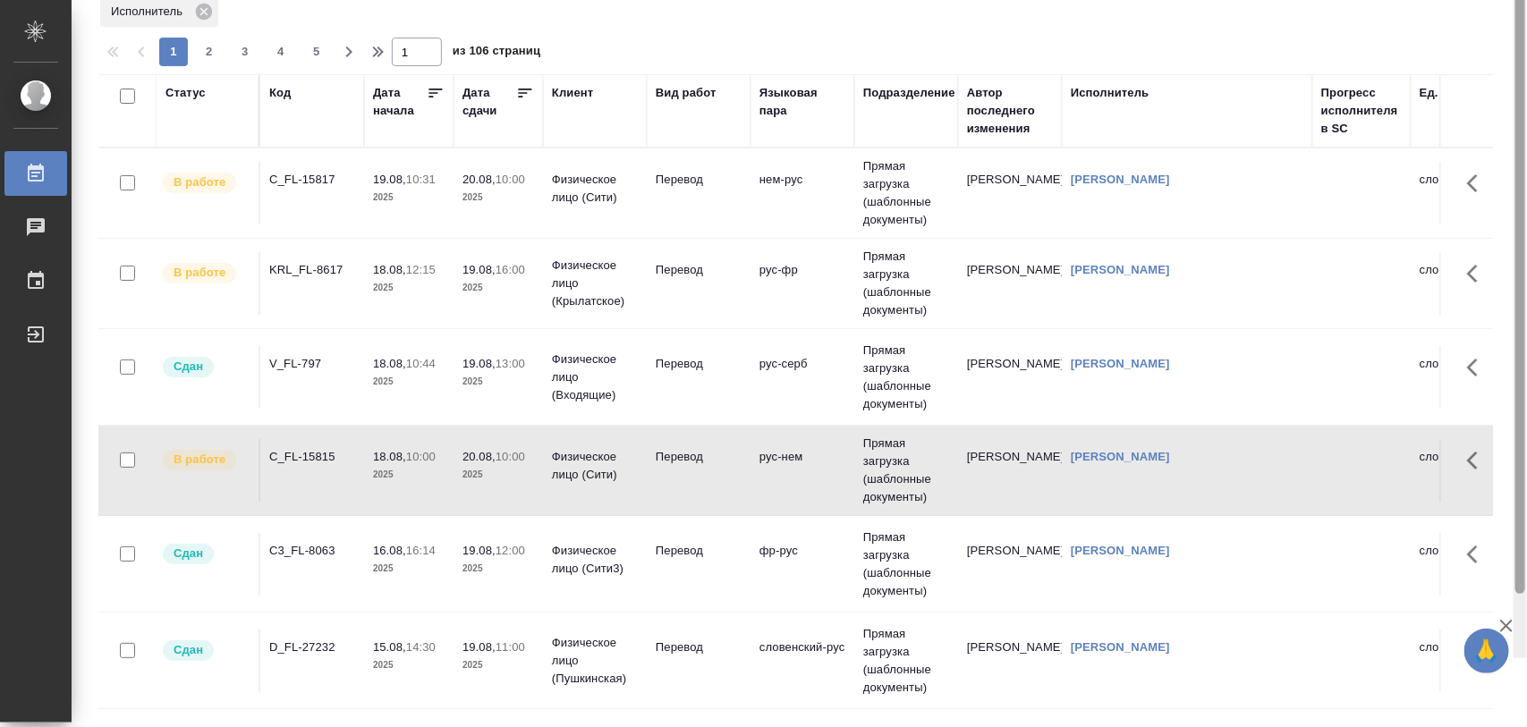
scroll to position [0, 0]
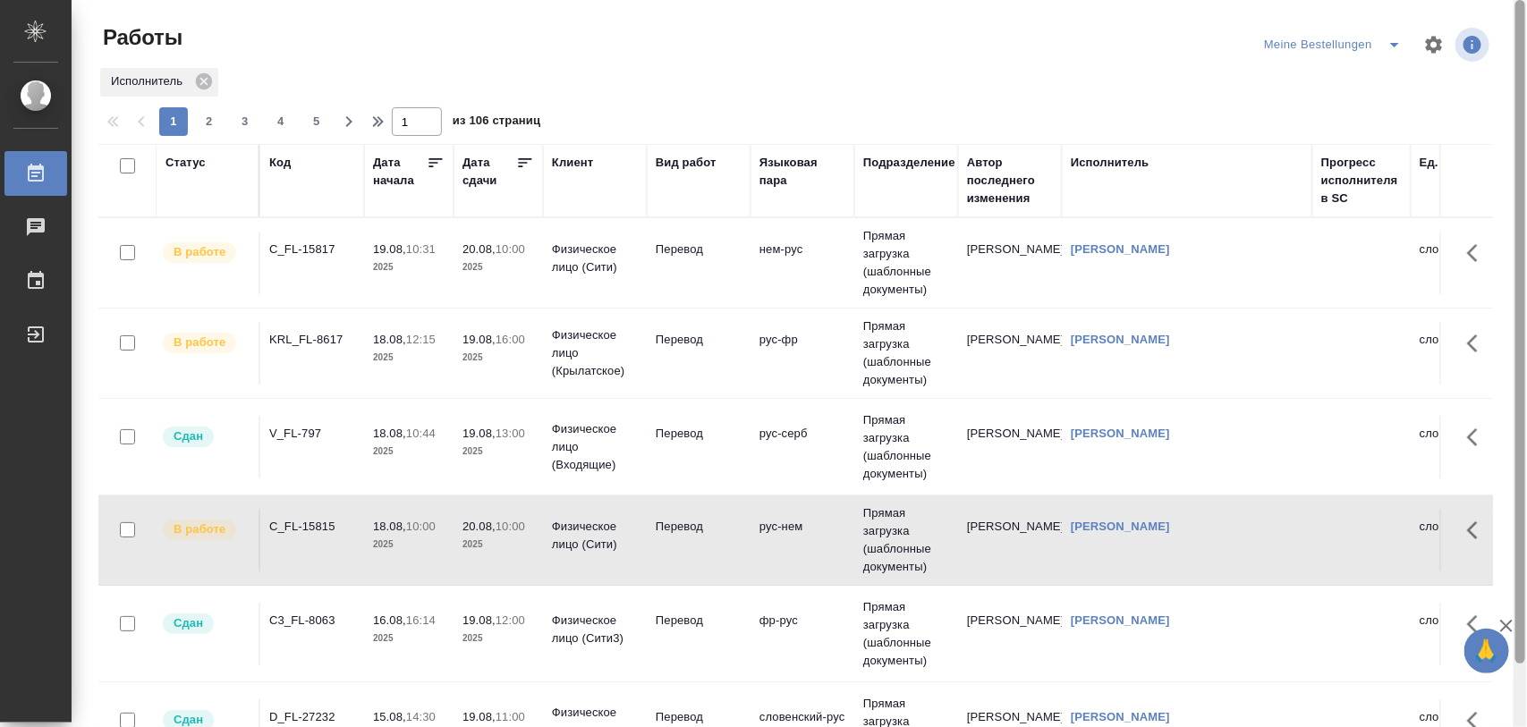
drag, startPoint x: 1526, startPoint y: 130, endPoint x: 1526, endPoint y: 29, distance: 101.1
click at [1526, 29] on div at bounding box center [1520, 364] width 13 height 728
click at [1397, 42] on icon "split button" at bounding box center [1394, 44] width 21 height 21
click at [1315, 82] on li "Стандартные настройки" at bounding box center [1337, 80] width 172 height 29
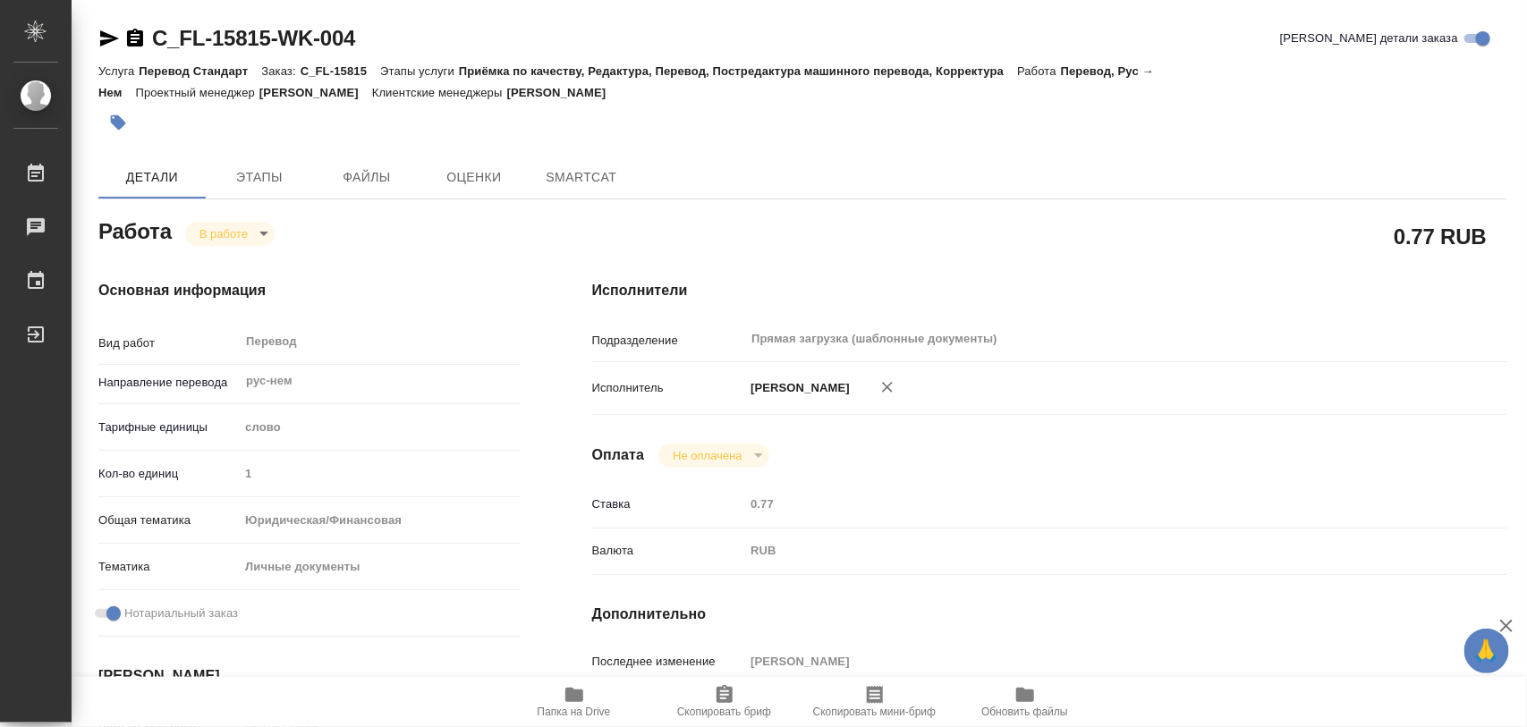
type textarea "x"
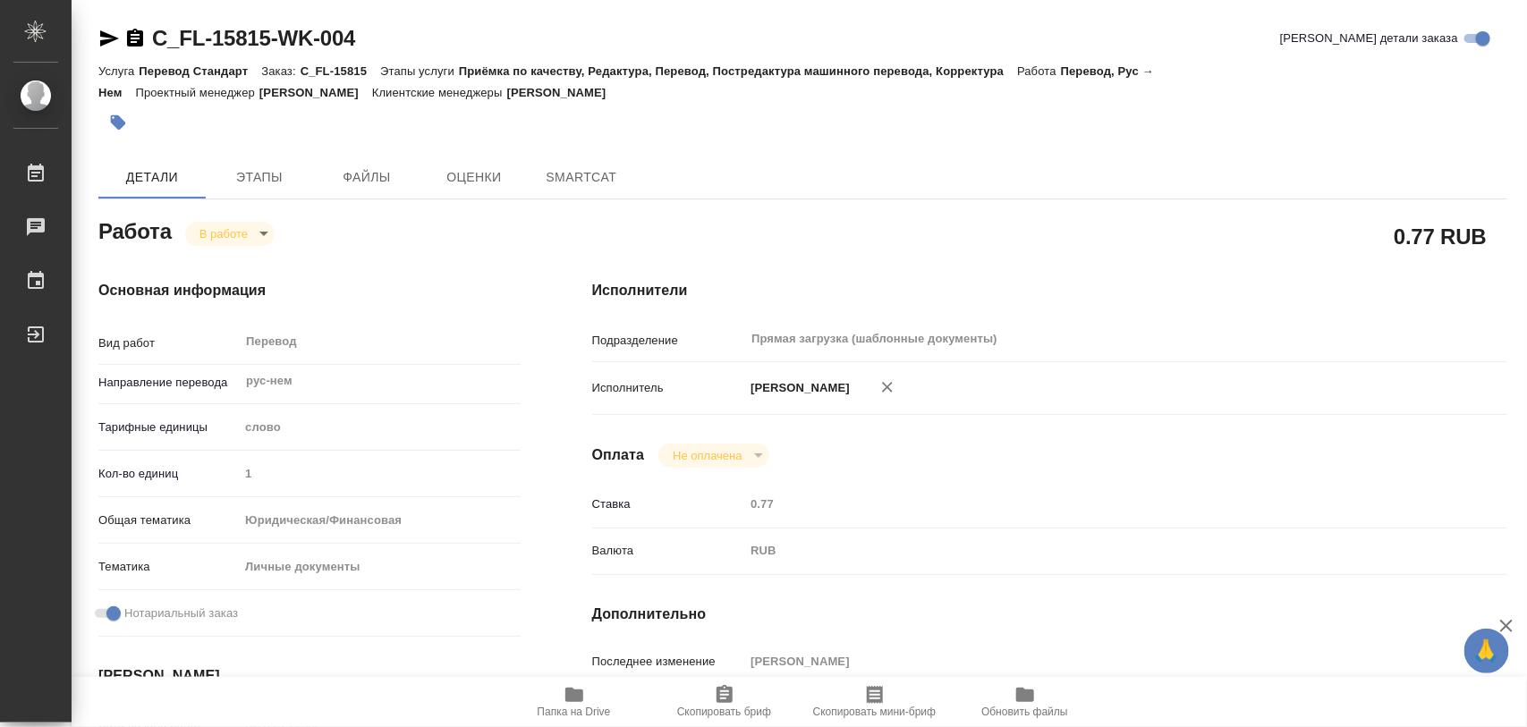
type textarea "x"
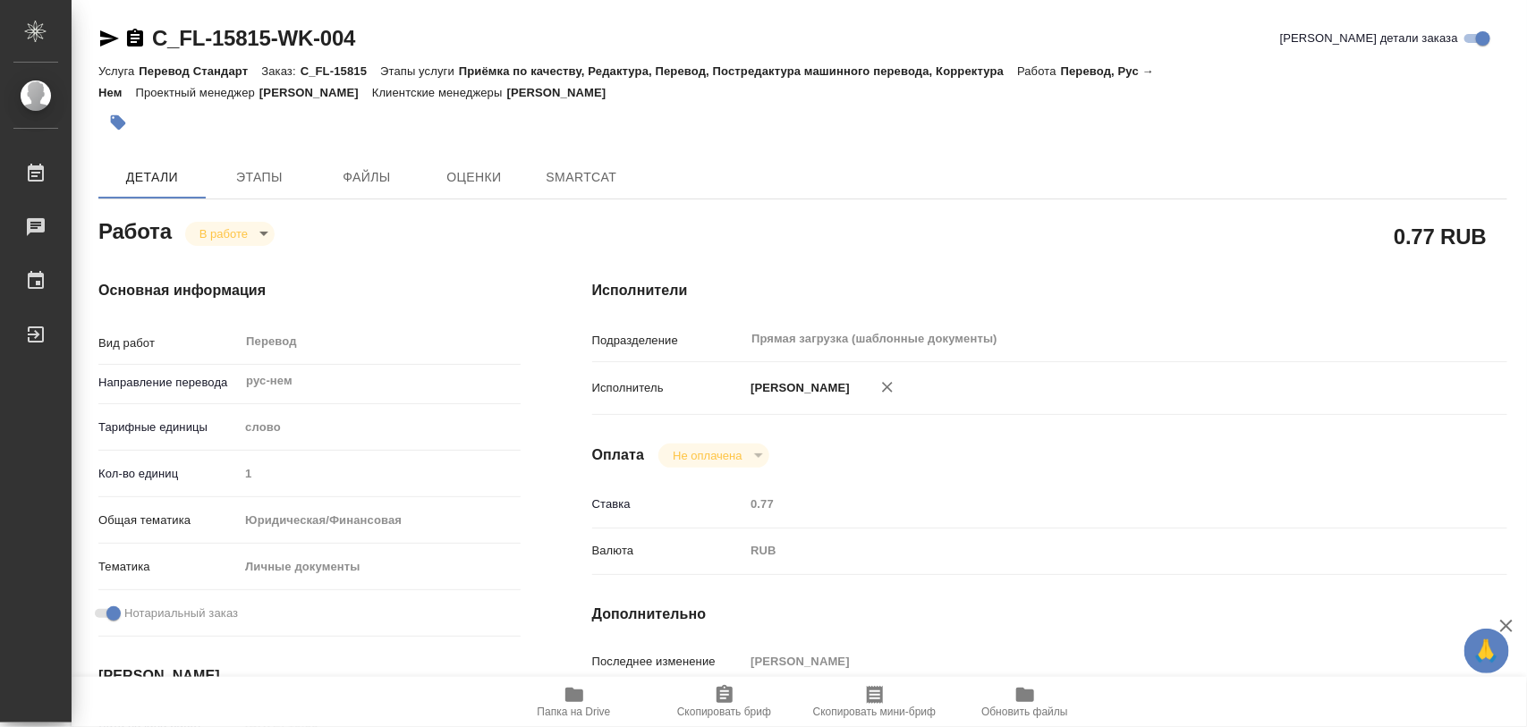
type textarea "x"
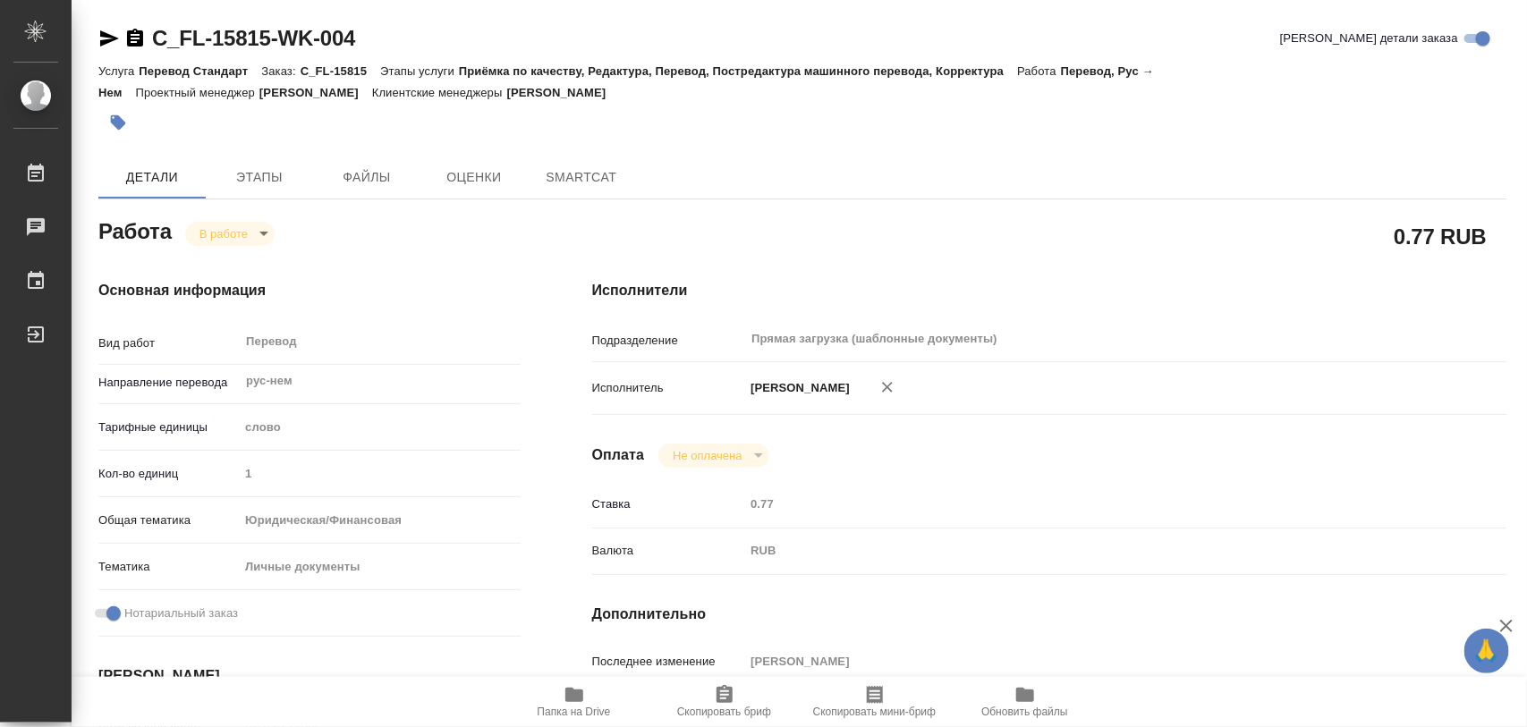
type textarea "x"
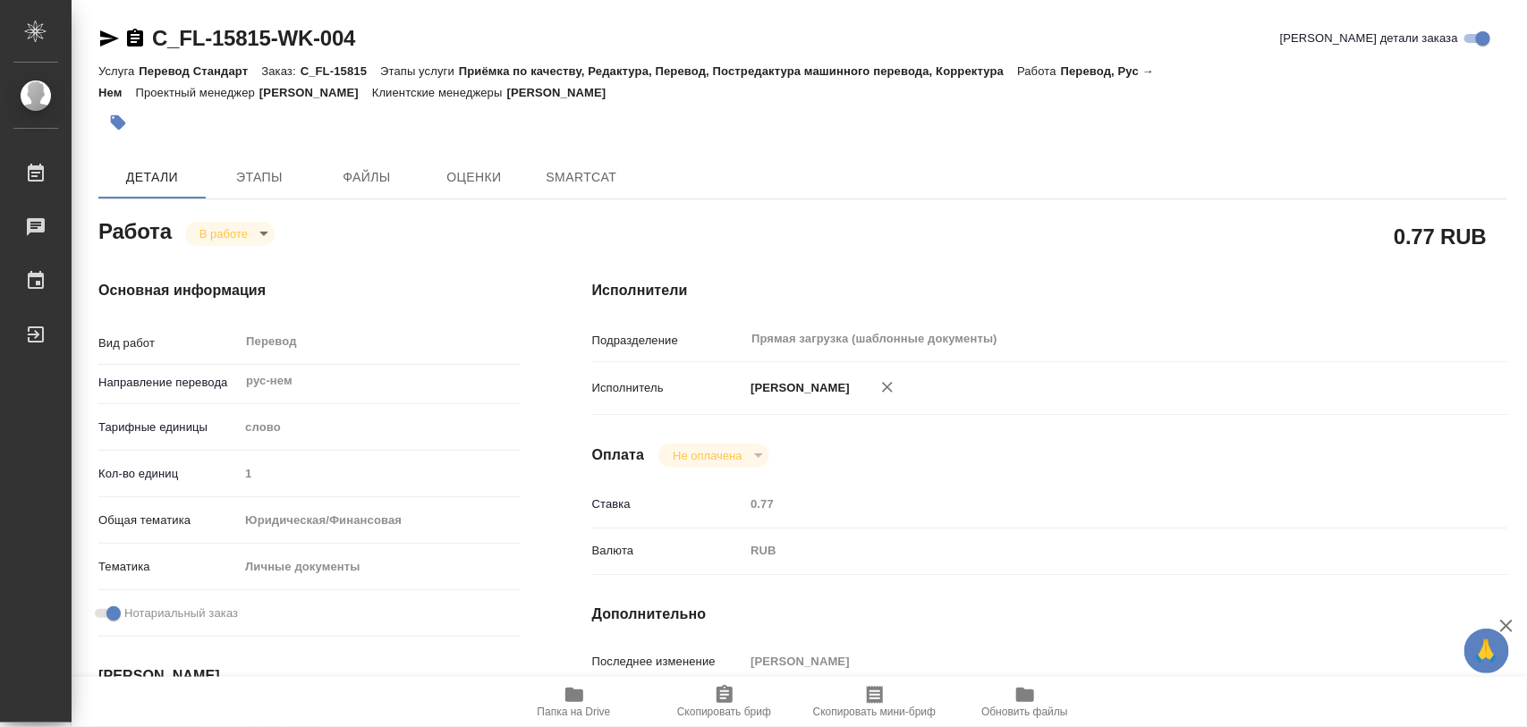
type textarea "x"
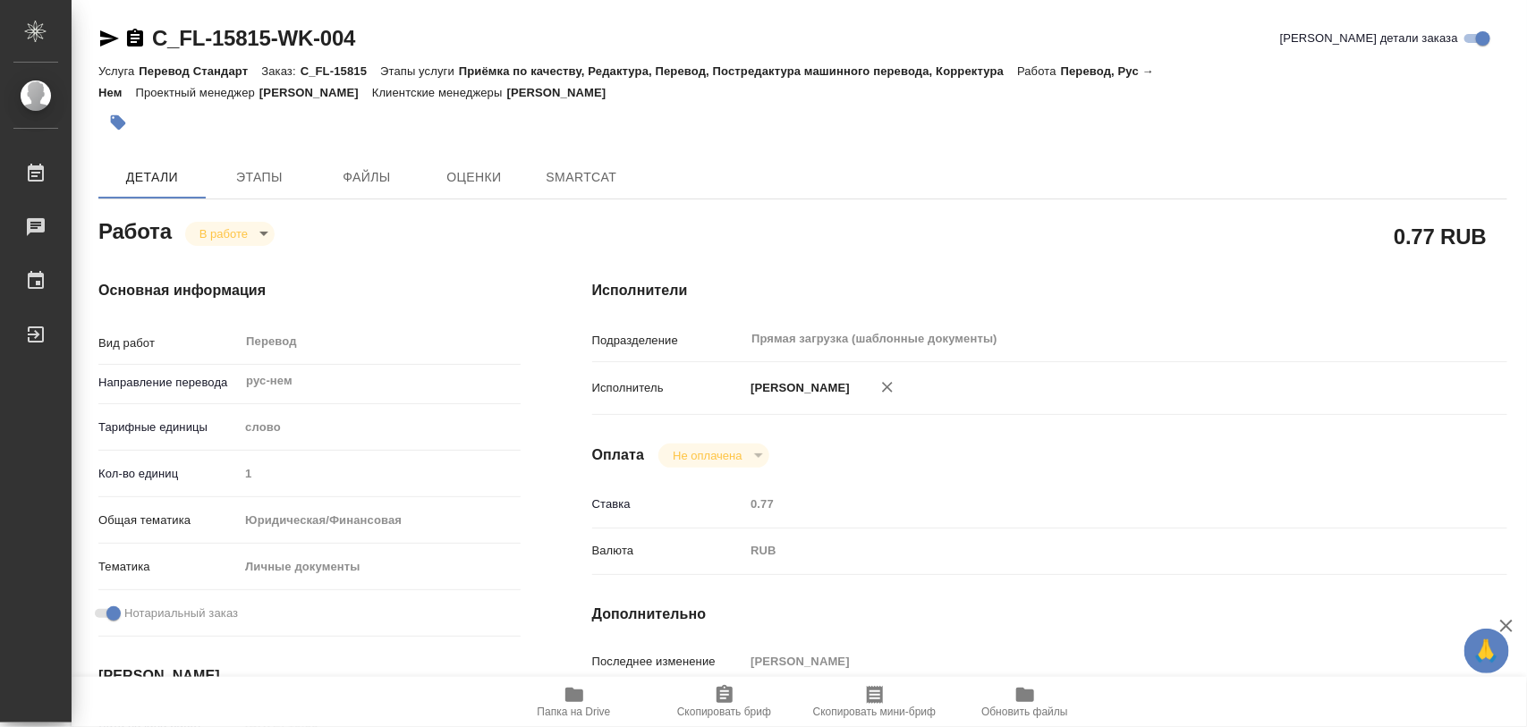
type textarea "x"
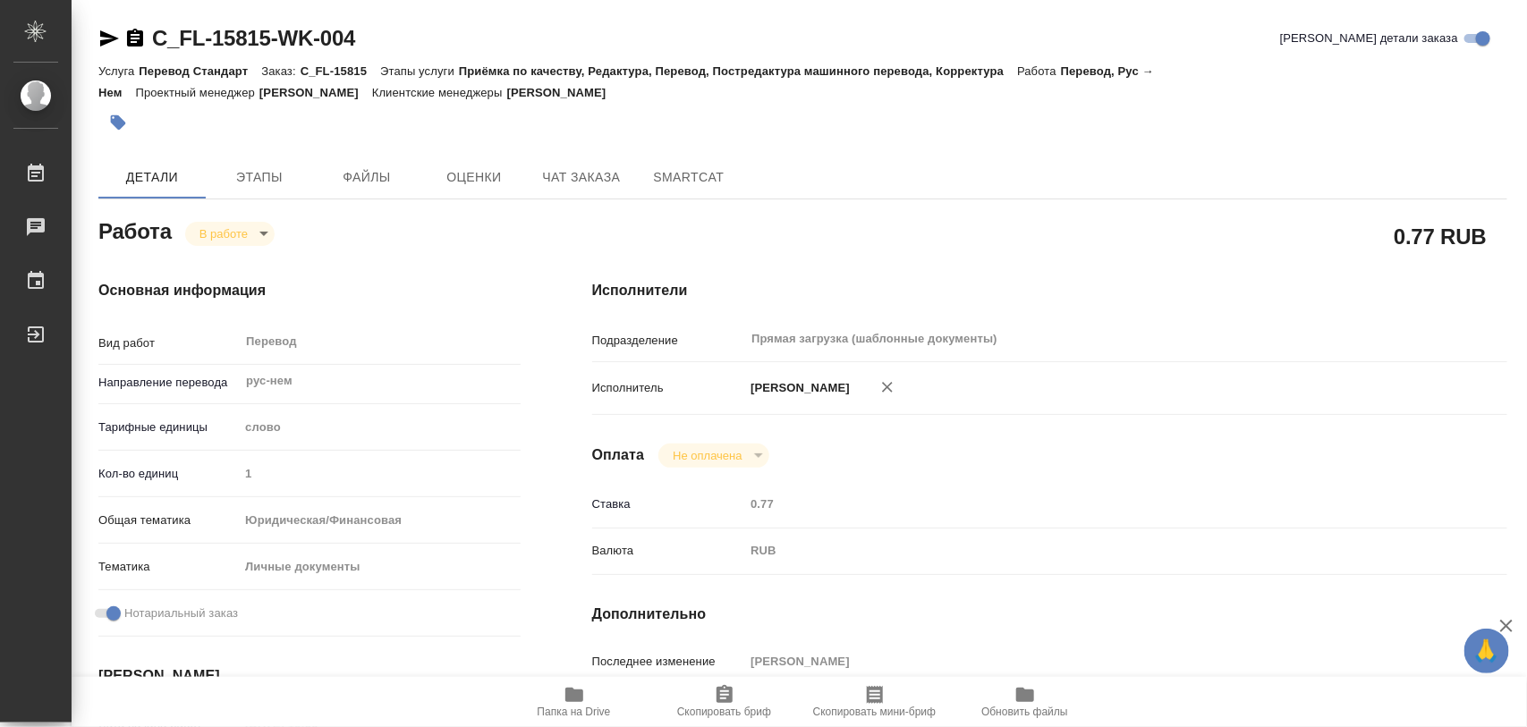
scroll to position [224, 0]
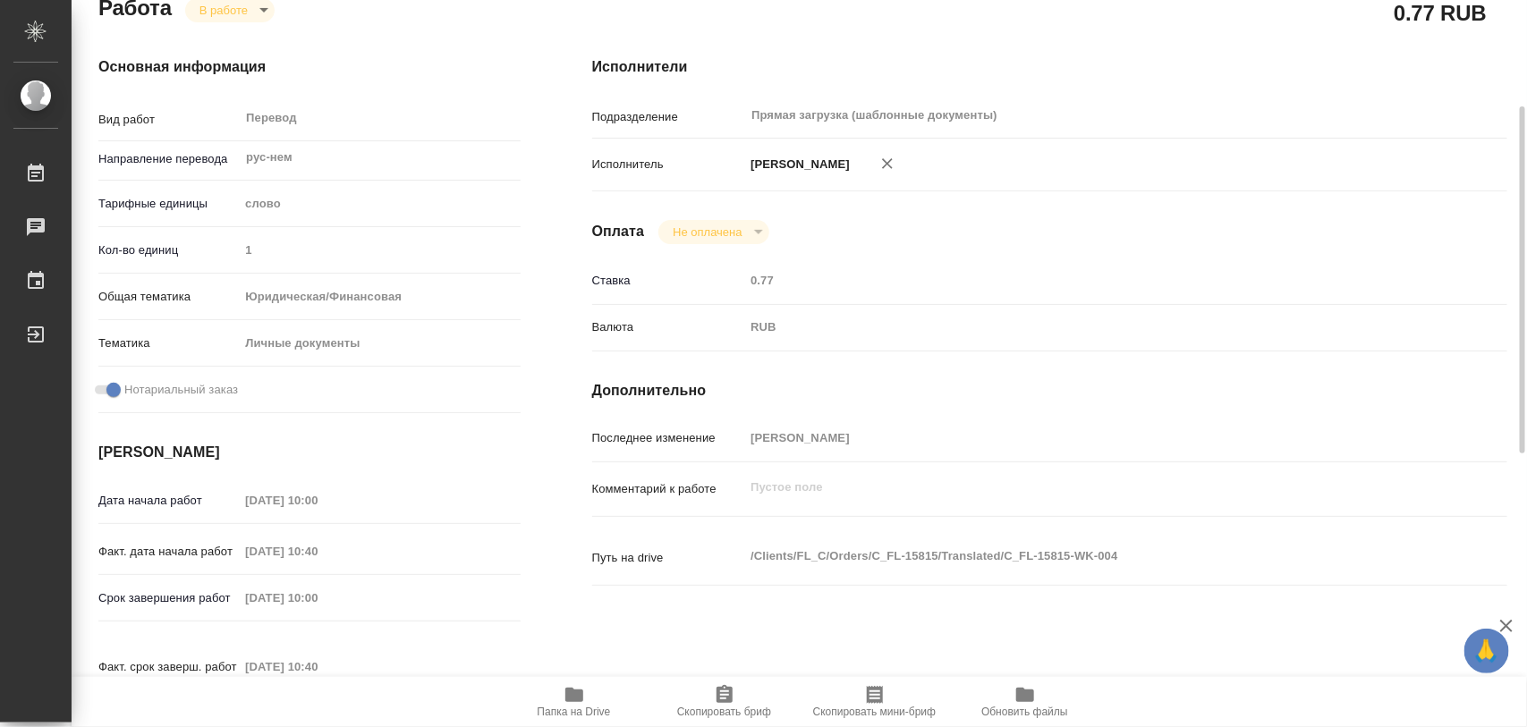
type textarea "x"
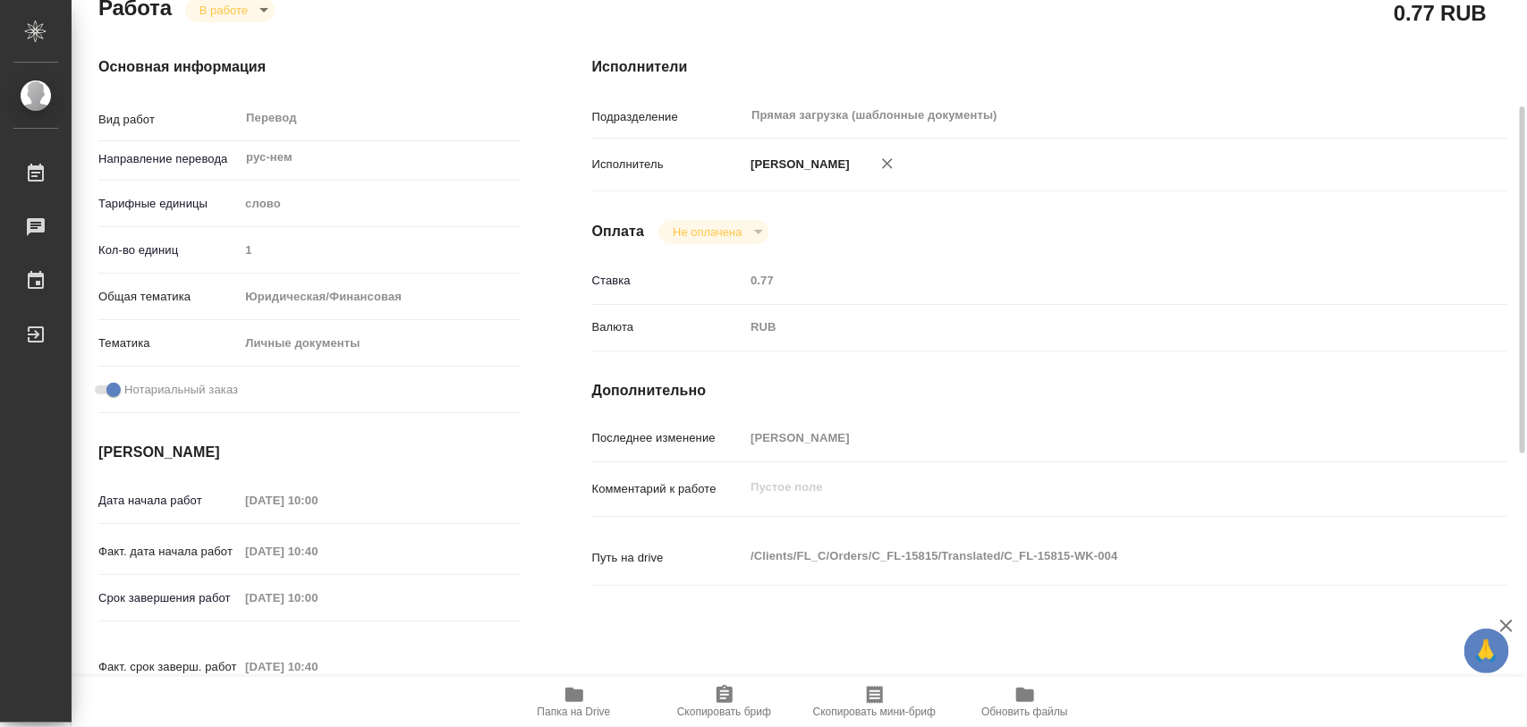
type textarea "x"
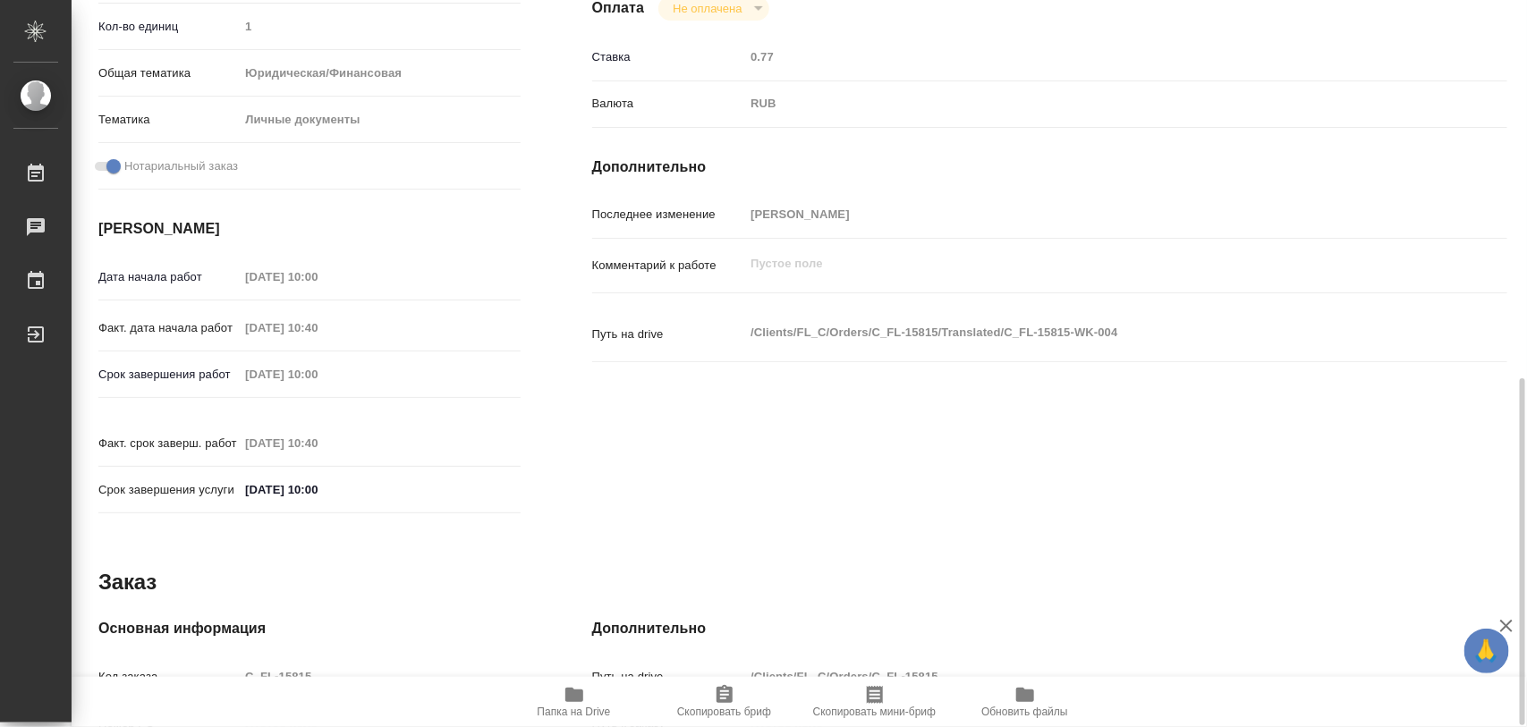
scroll to position [783, 0]
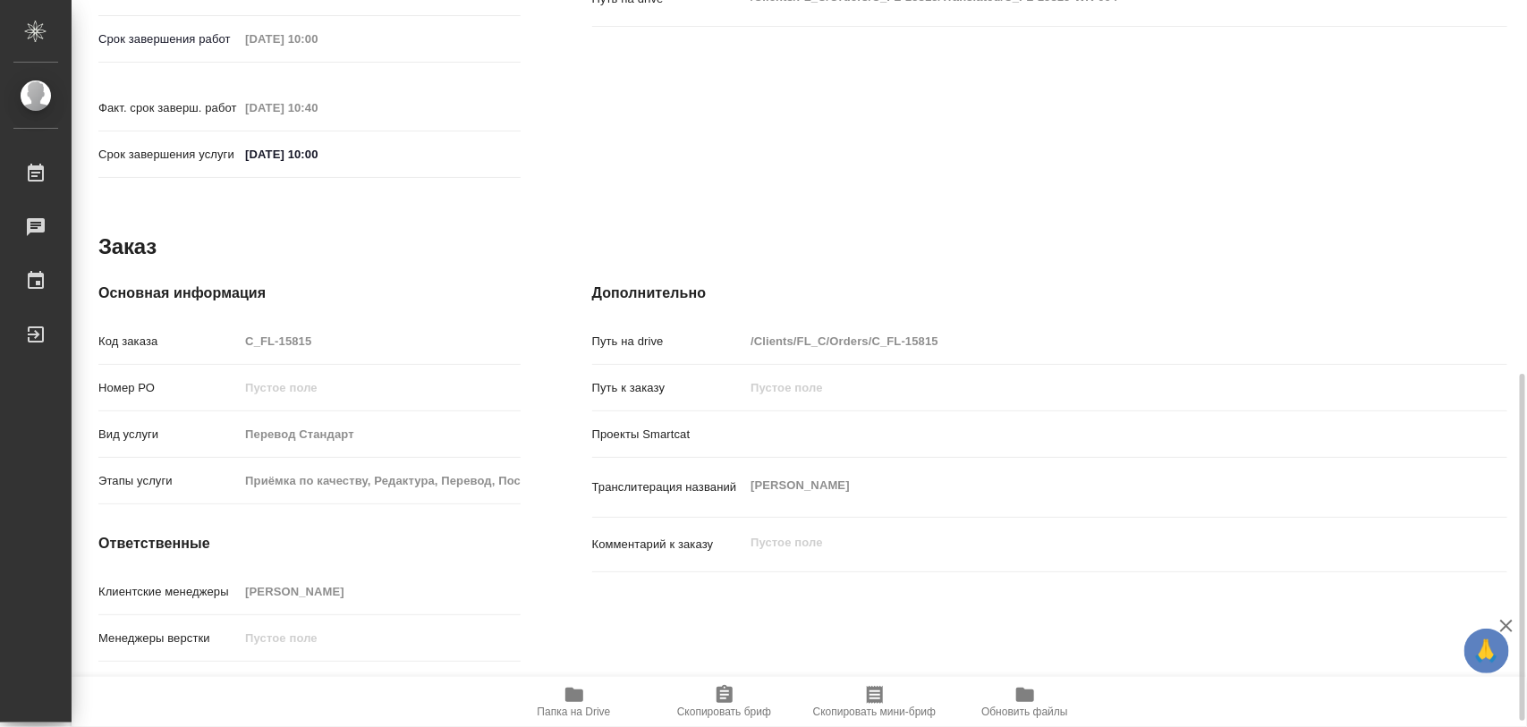
click at [580, 694] on icon "button" at bounding box center [574, 695] width 18 height 14
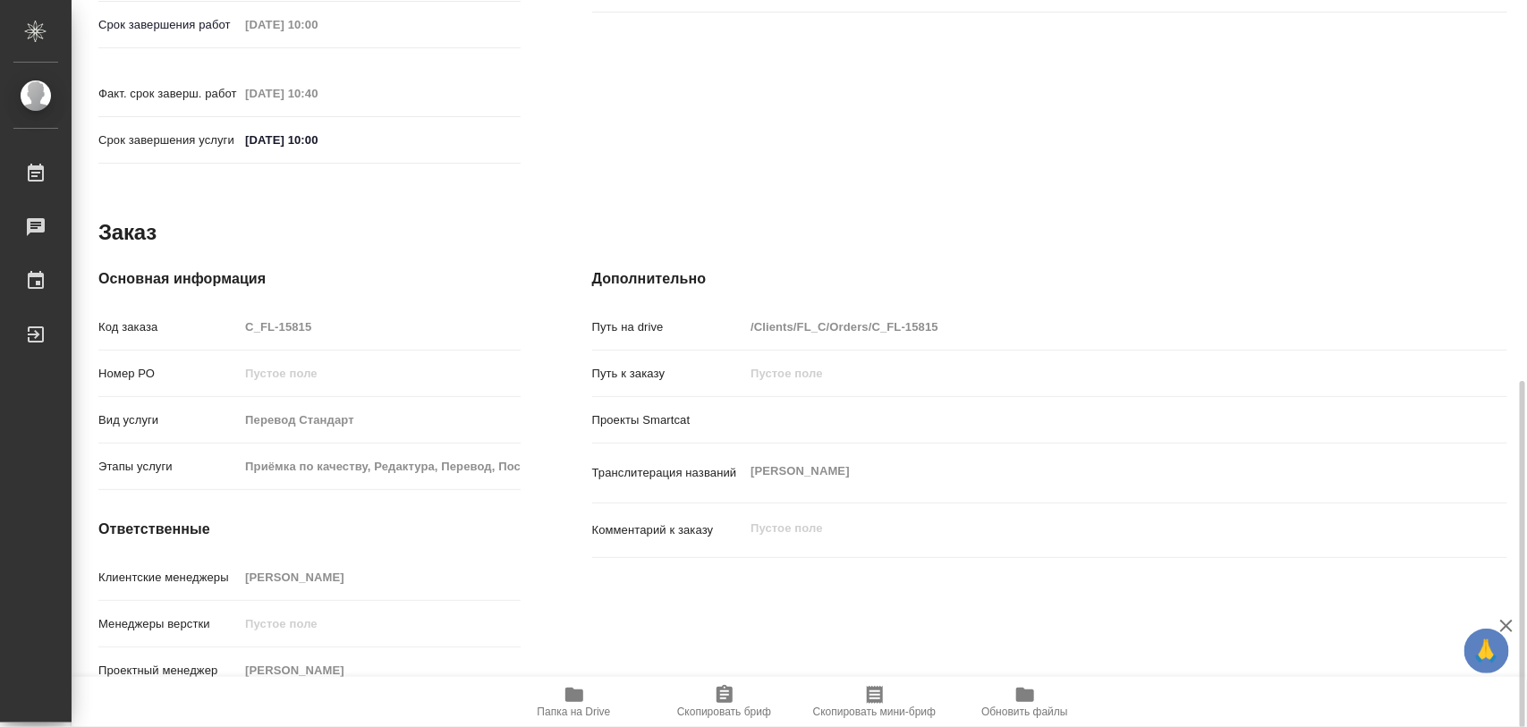
drag, startPoint x: 725, startPoint y: 695, endPoint x: 730, endPoint y: 677, distance: 18.7
click at [726, 695] on icon "button" at bounding box center [724, 694] width 21 height 21
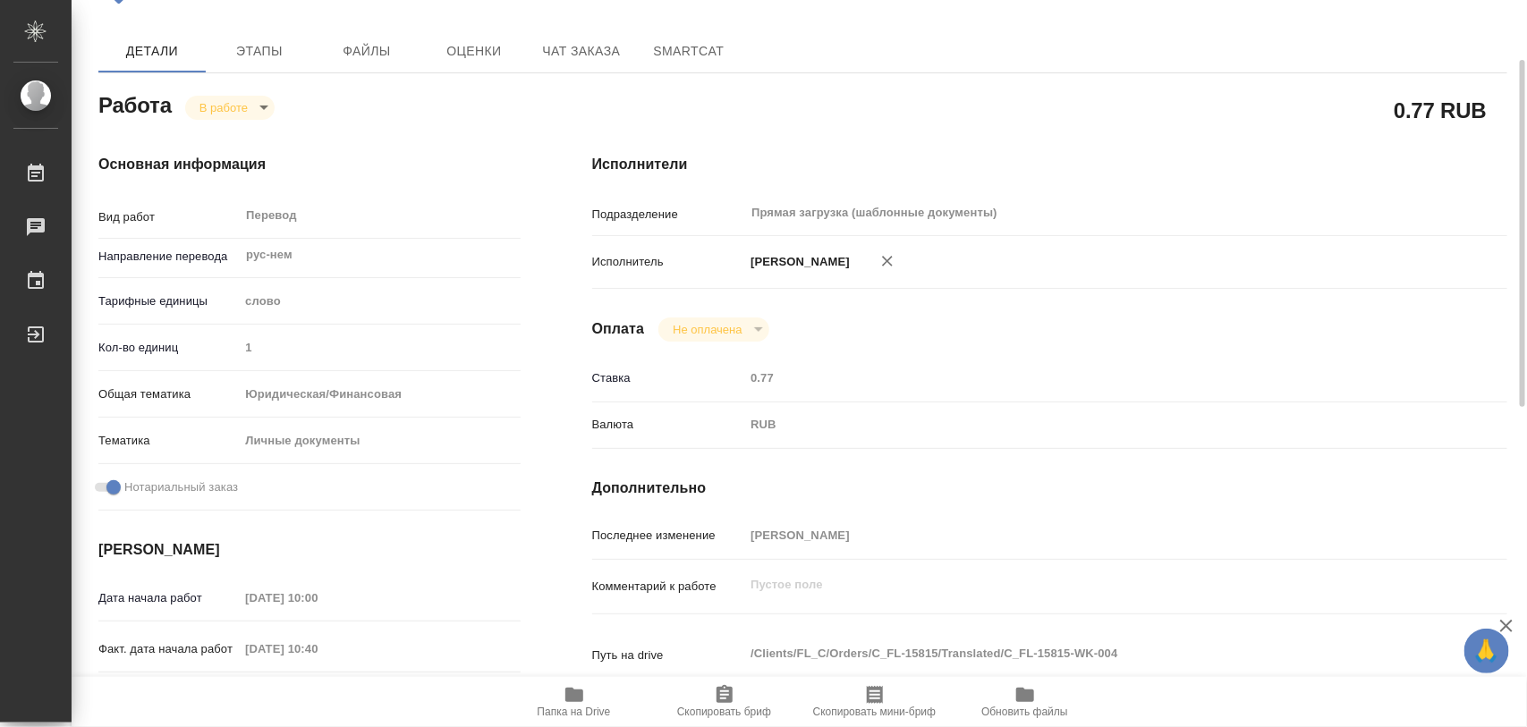
scroll to position [0, 0]
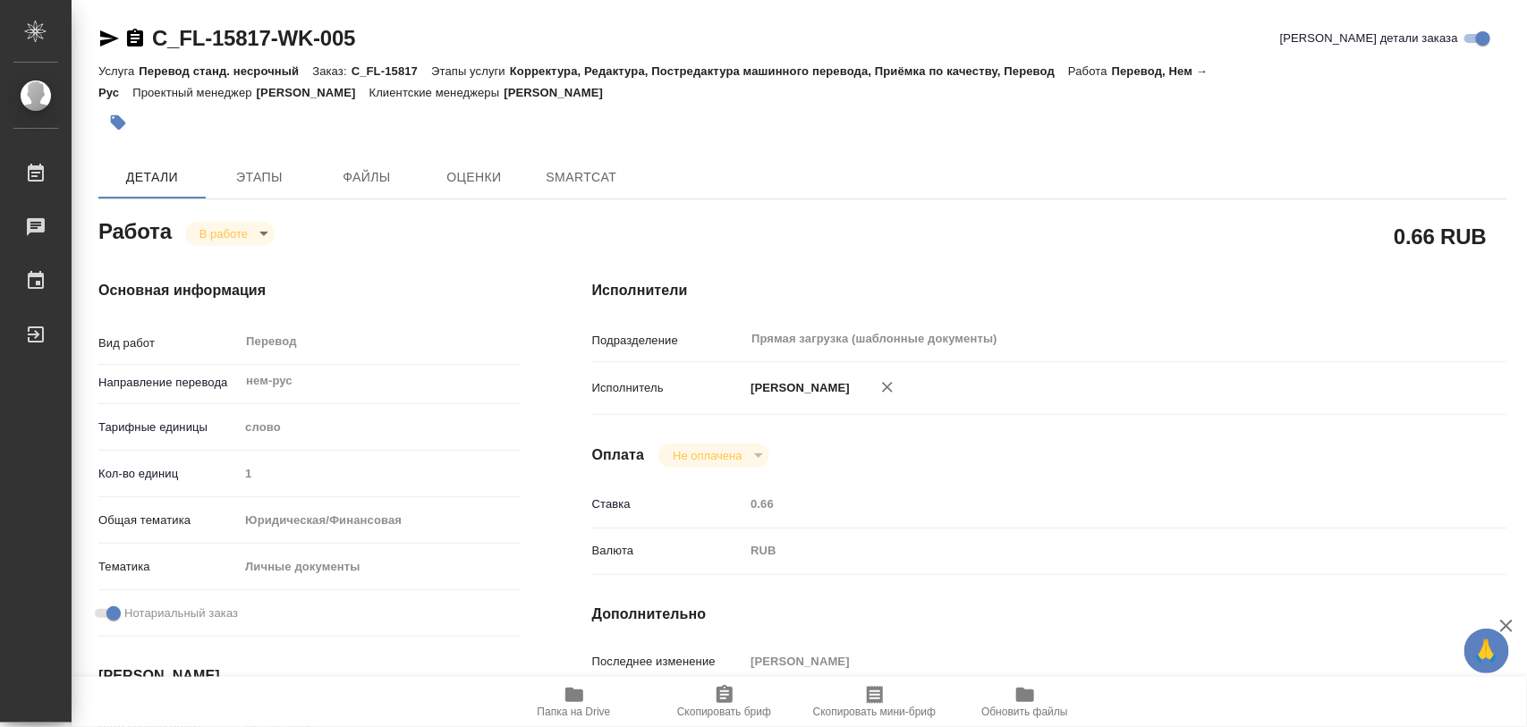
type textarea "x"
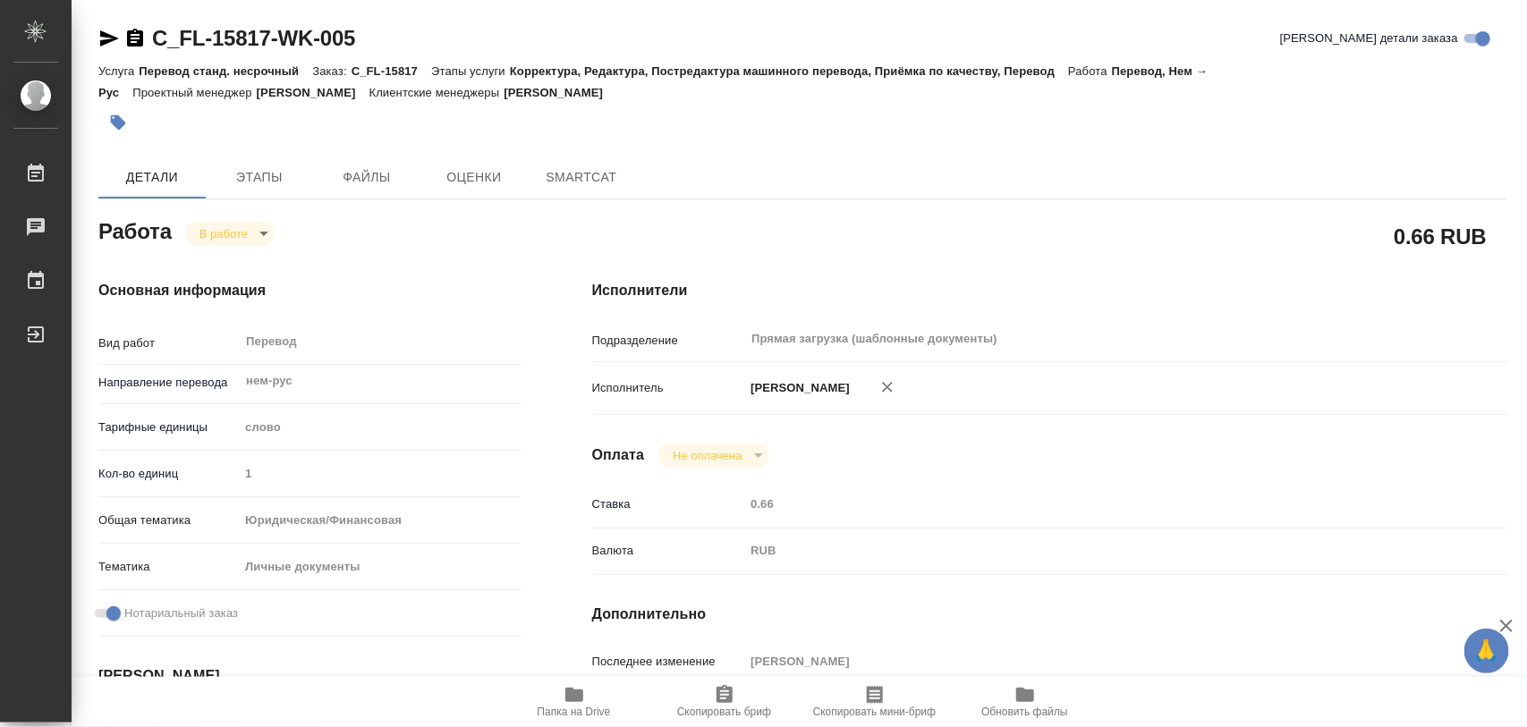
type textarea "x"
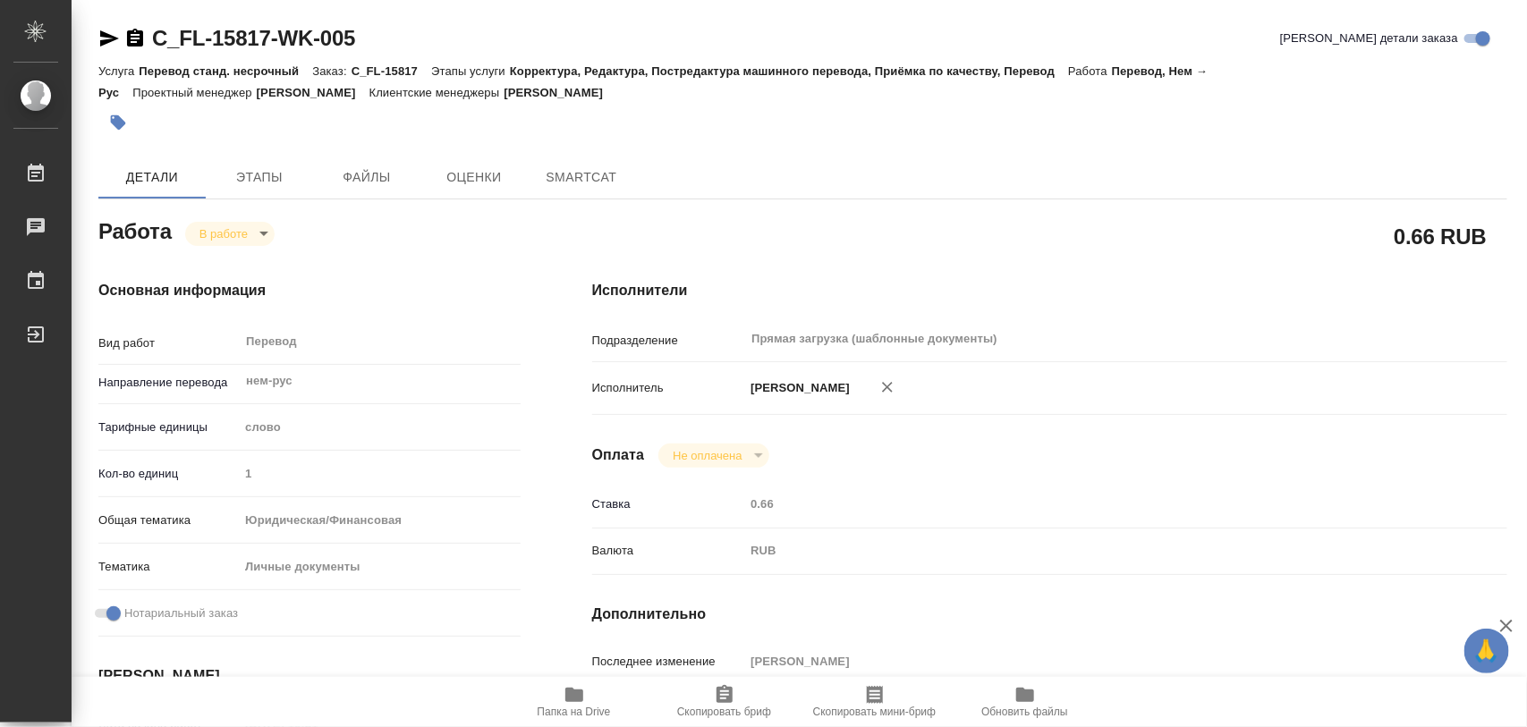
type textarea "x"
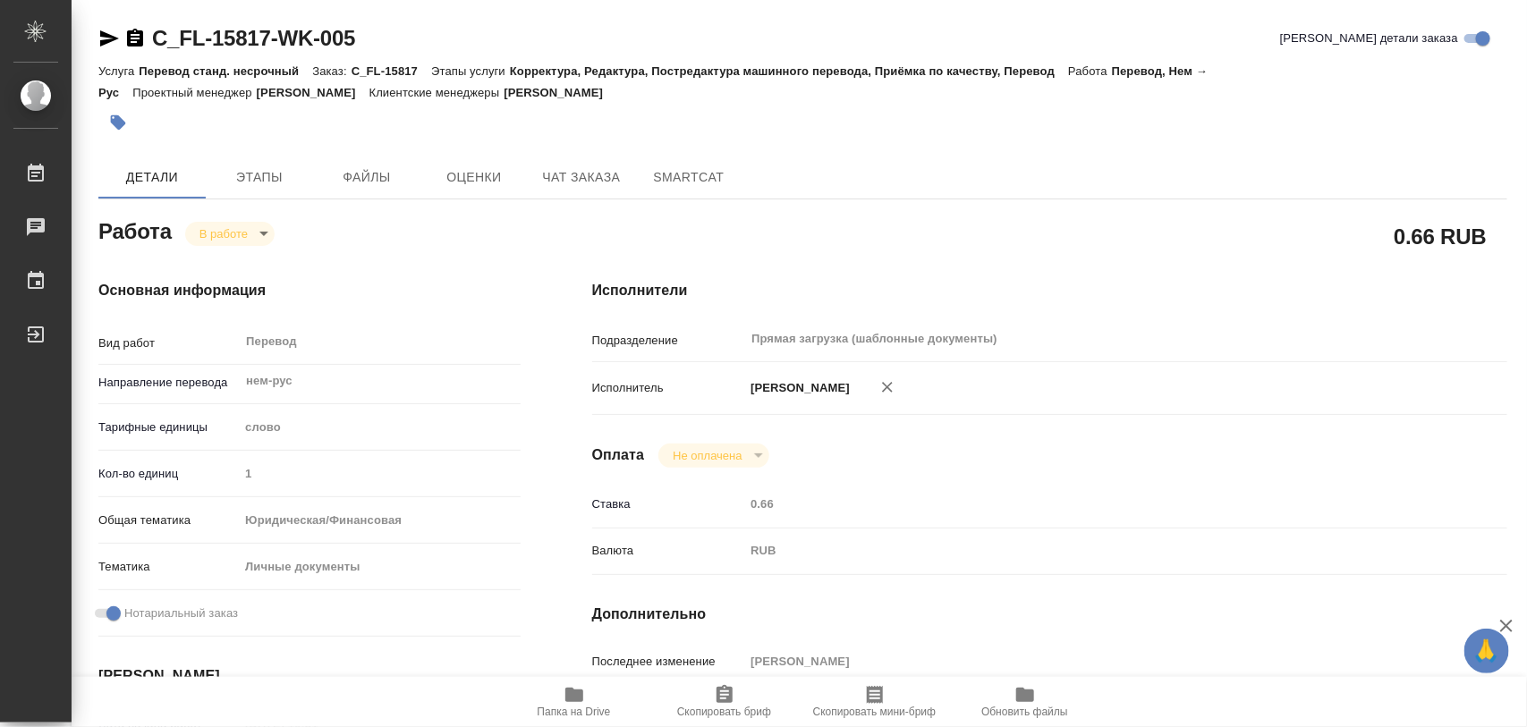
type textarea "x"
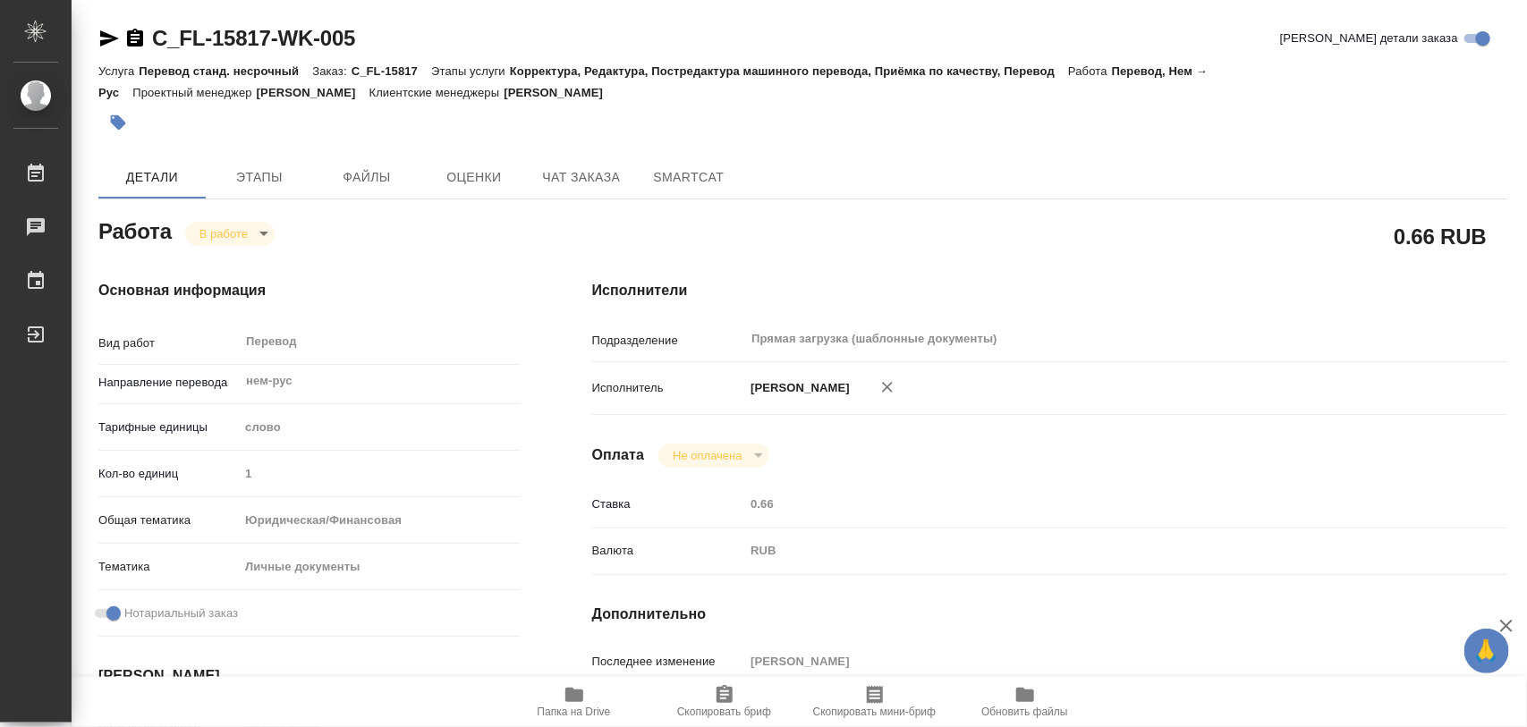
type textarea "x"
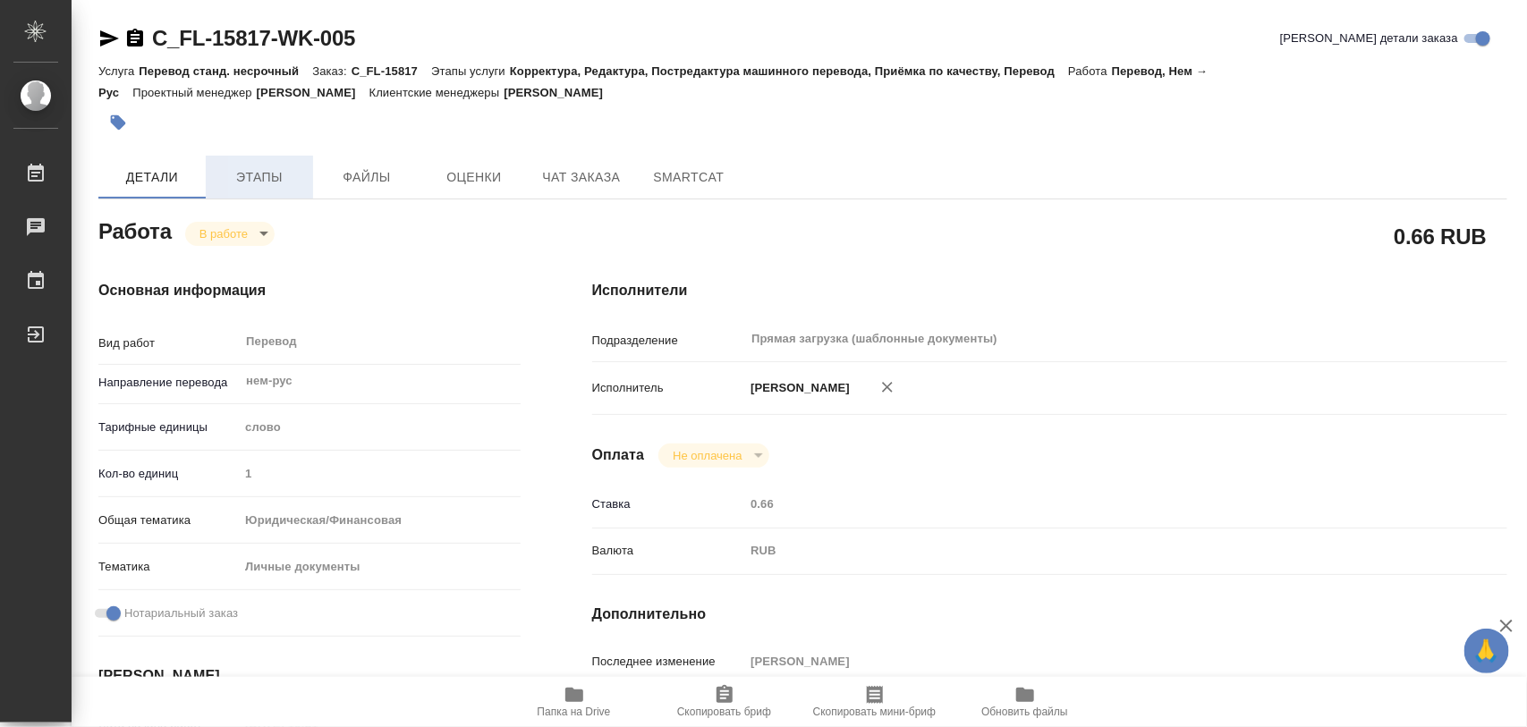
click at [255, 176] on span "Этапы" at bounding box center [259, 177] width 86 height 22
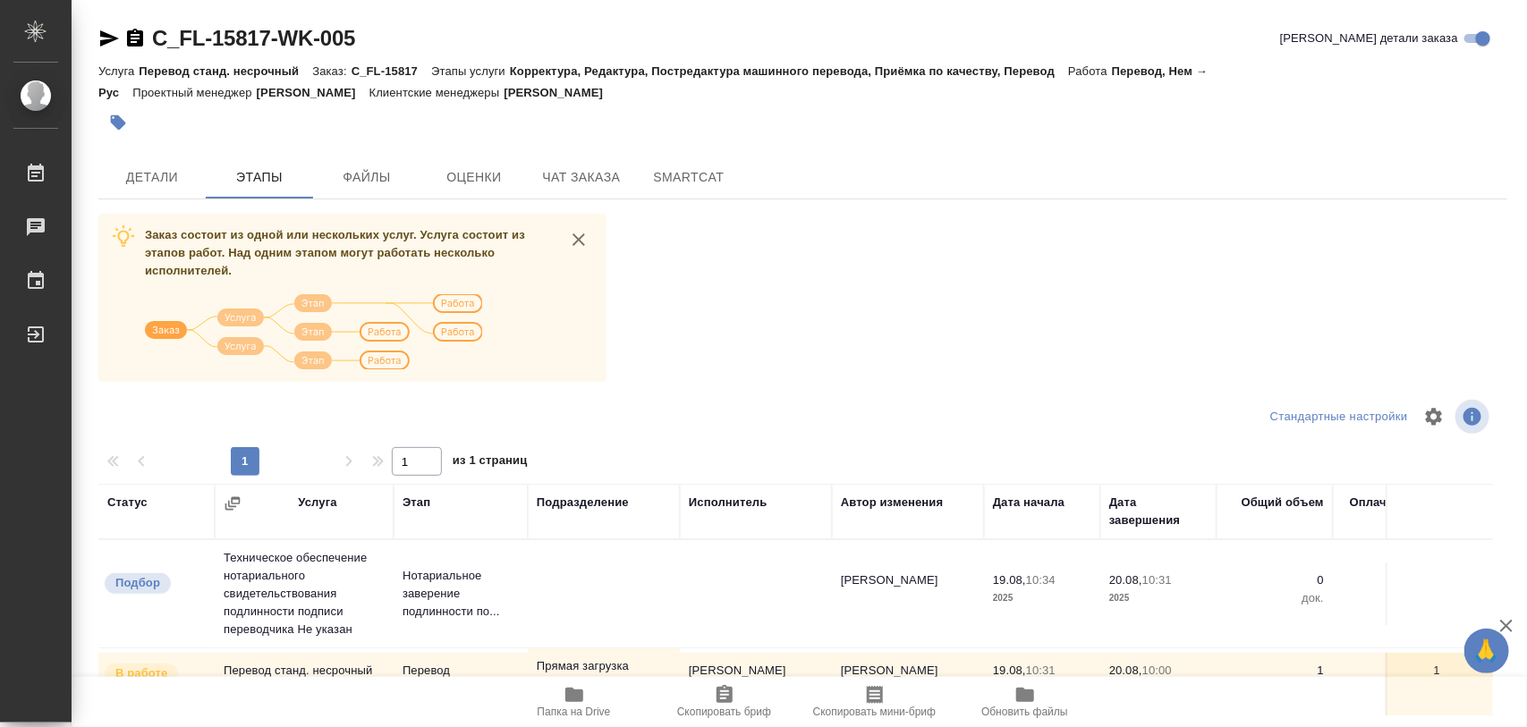
scroll to position [203, 0]
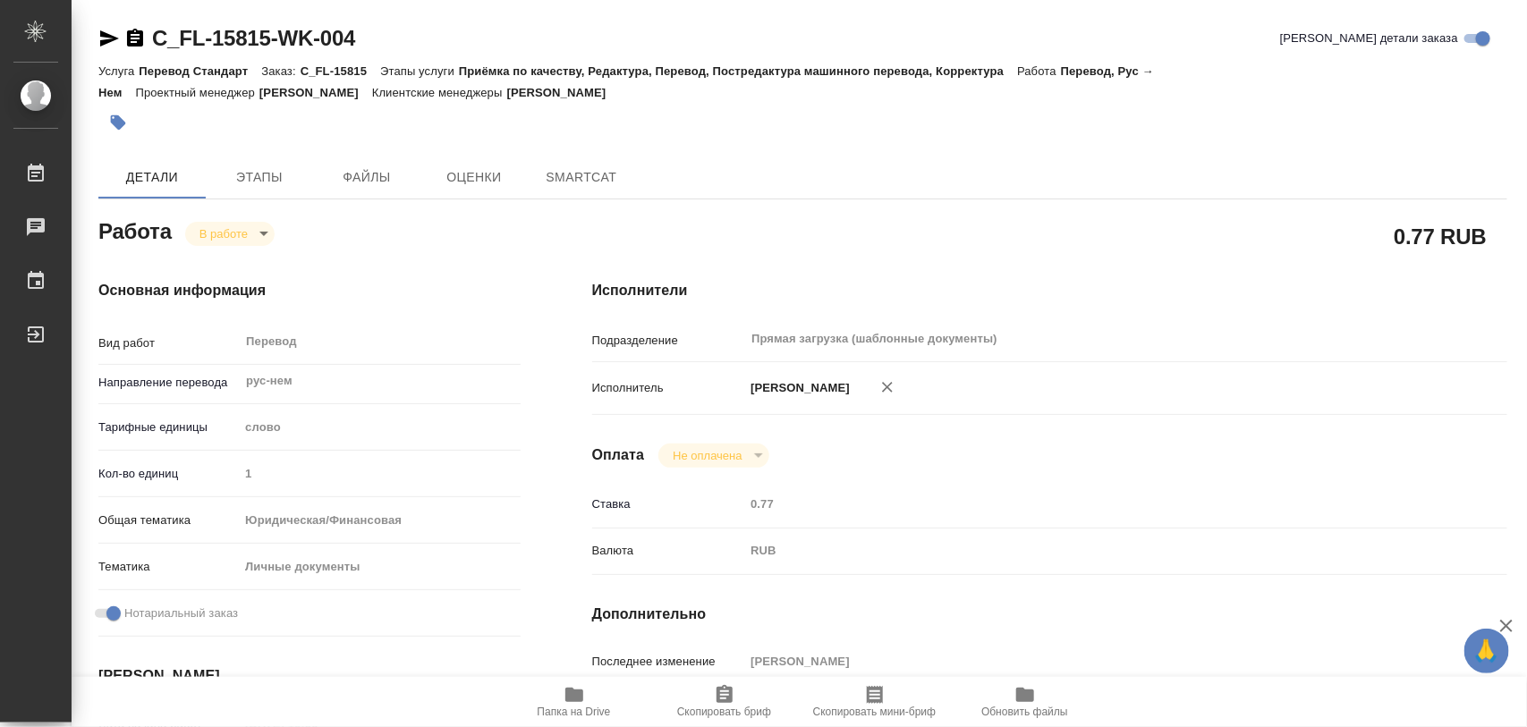
type textarea "x"
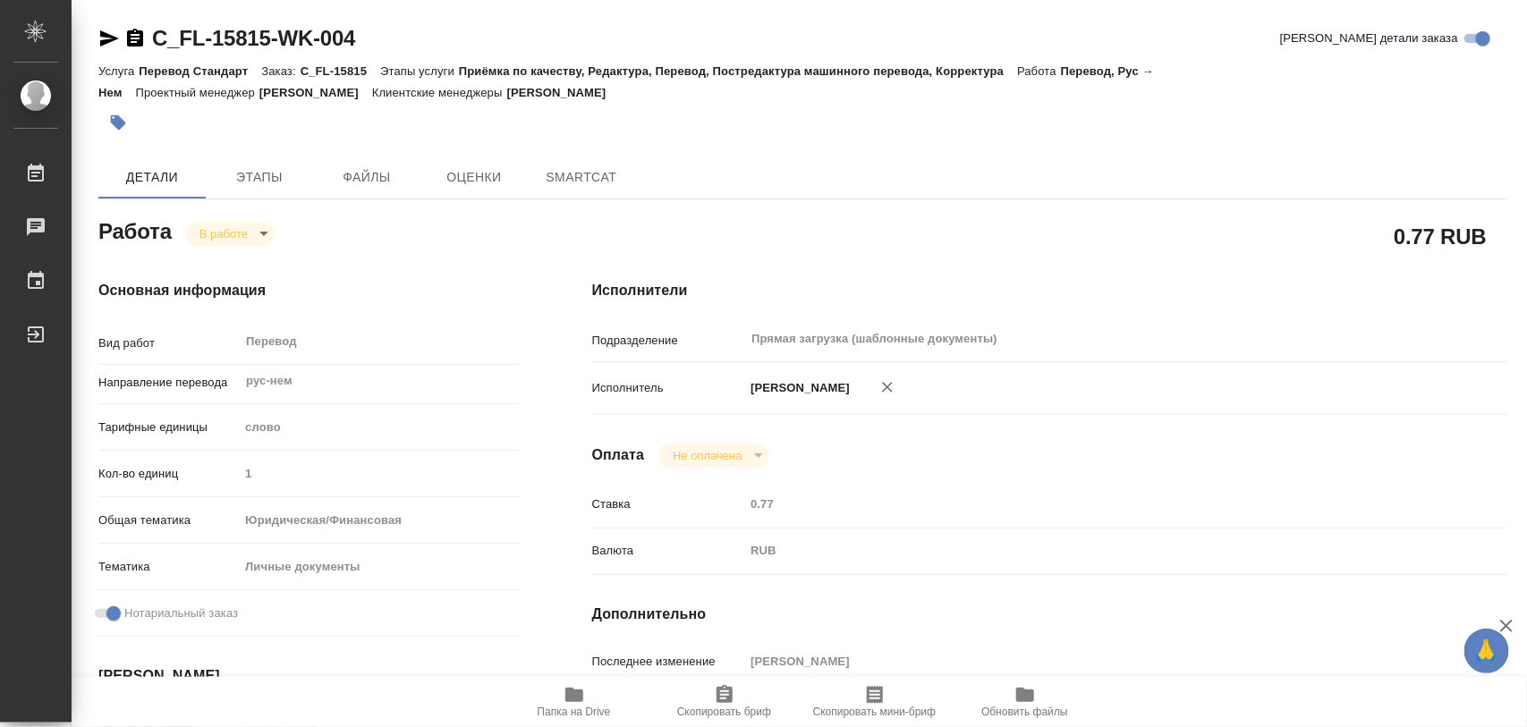
type textarea "x"
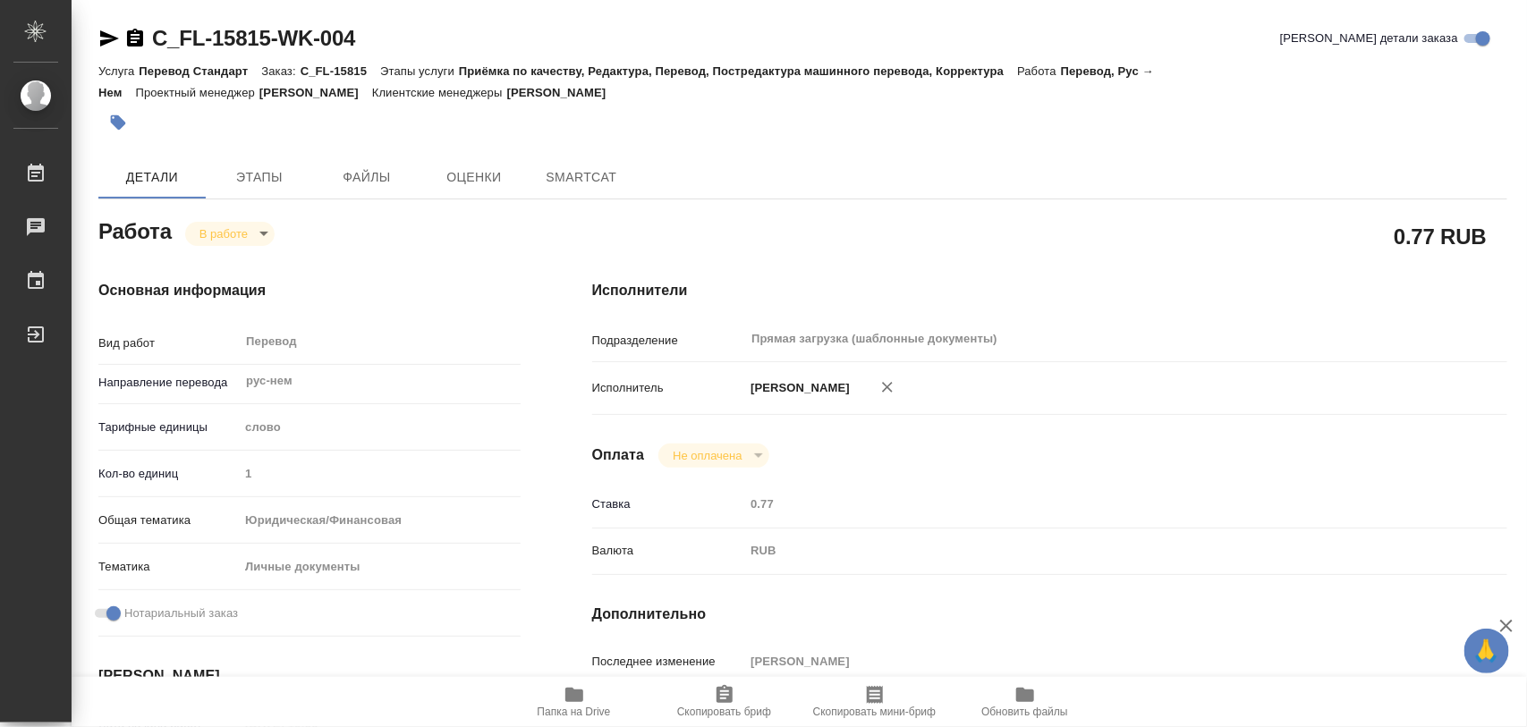
type textarea "x"
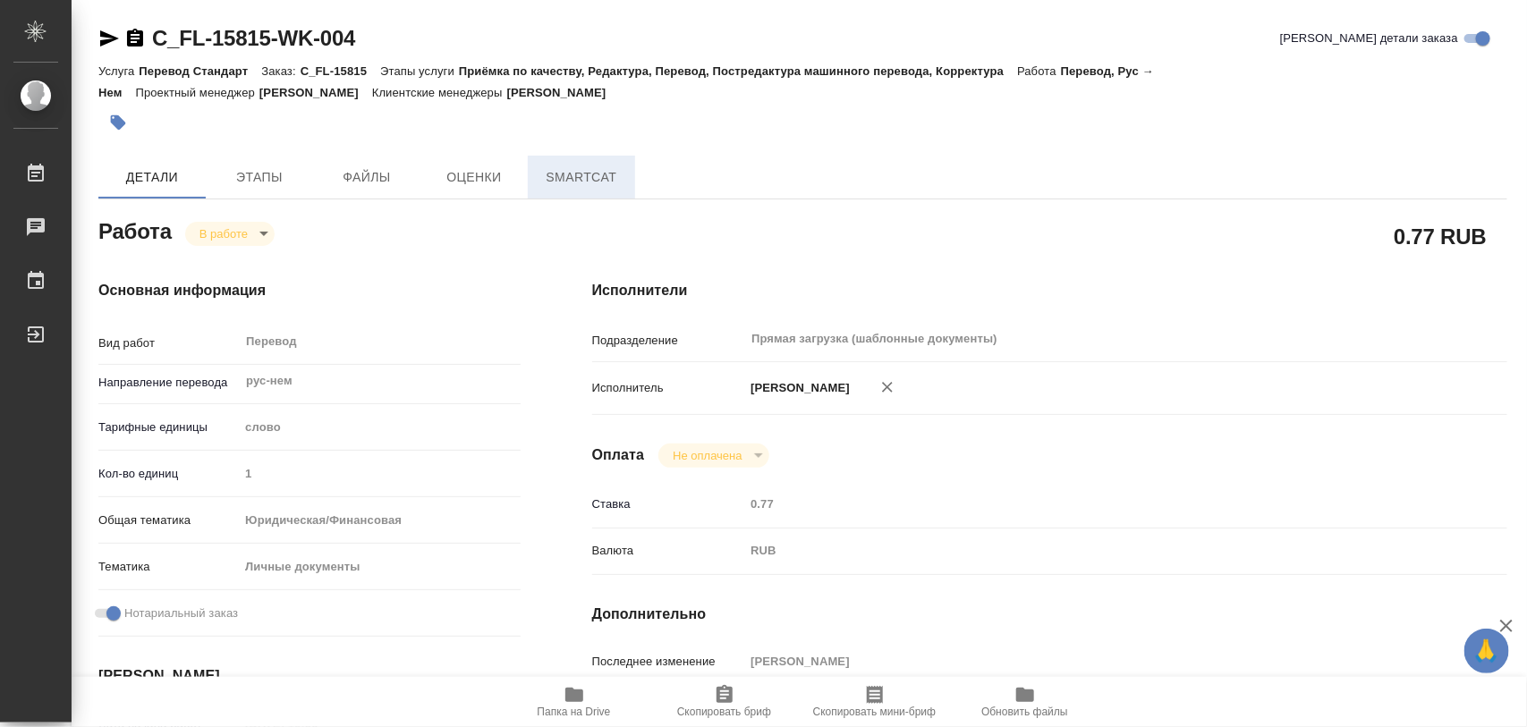
type textarea "x"
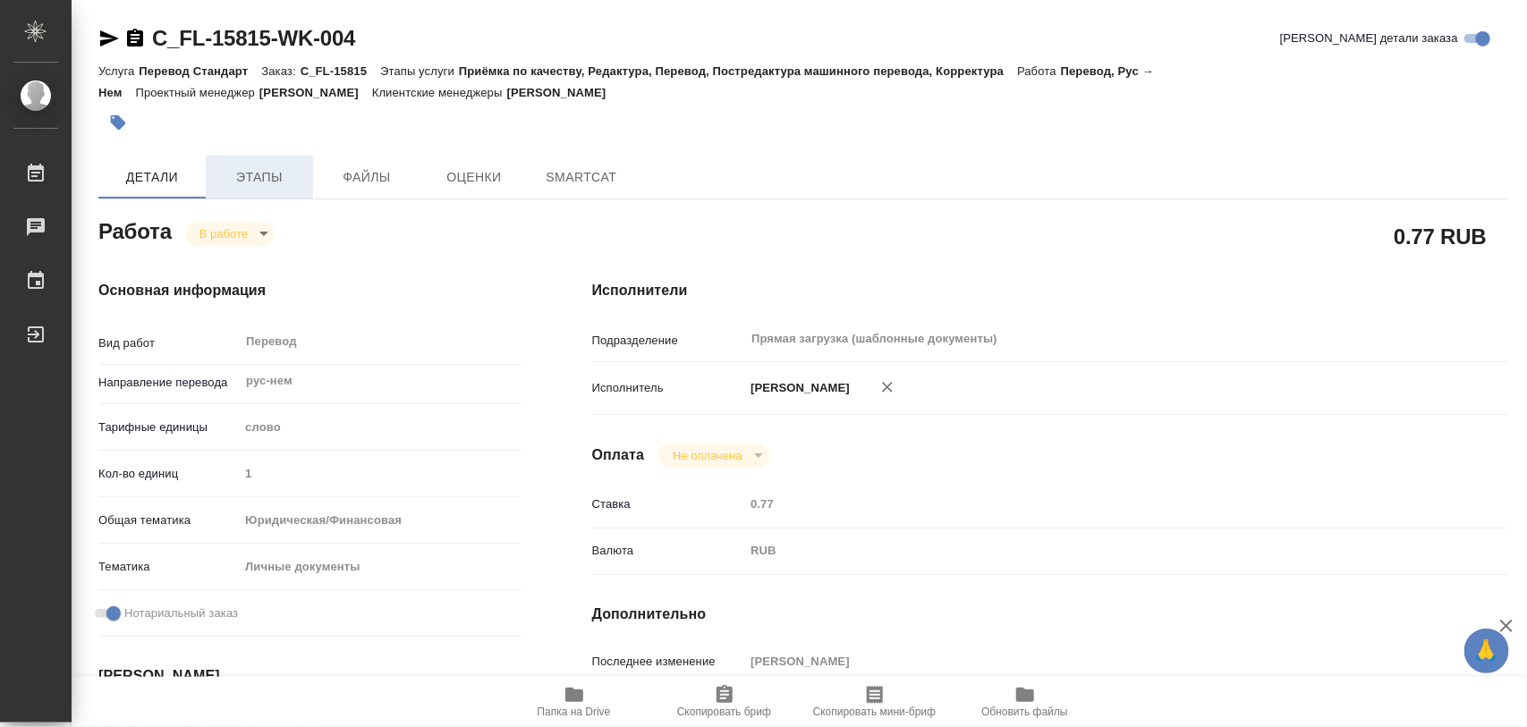
type textarea "x"
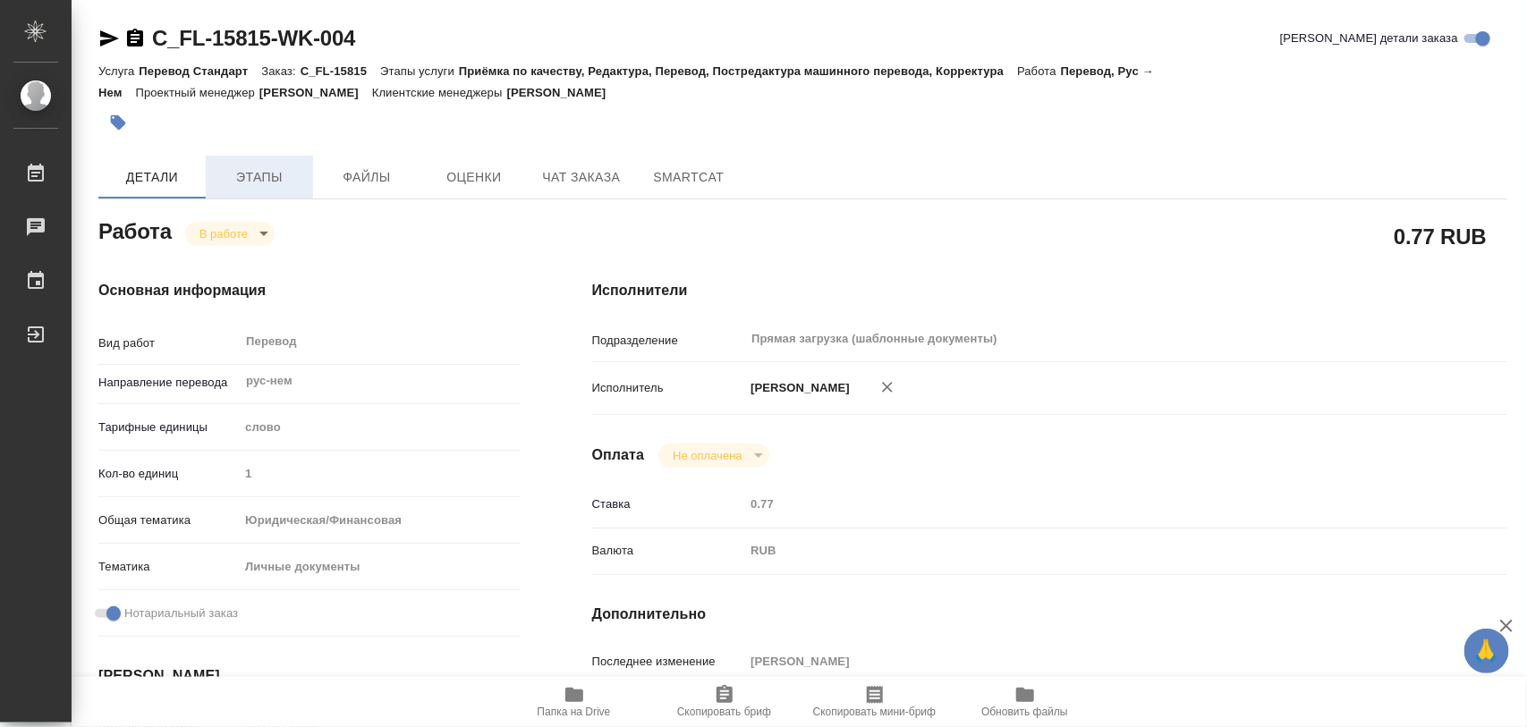
click at [248, 174] on span "Этапы" at bounding box center [259, 177] width 86 height 22
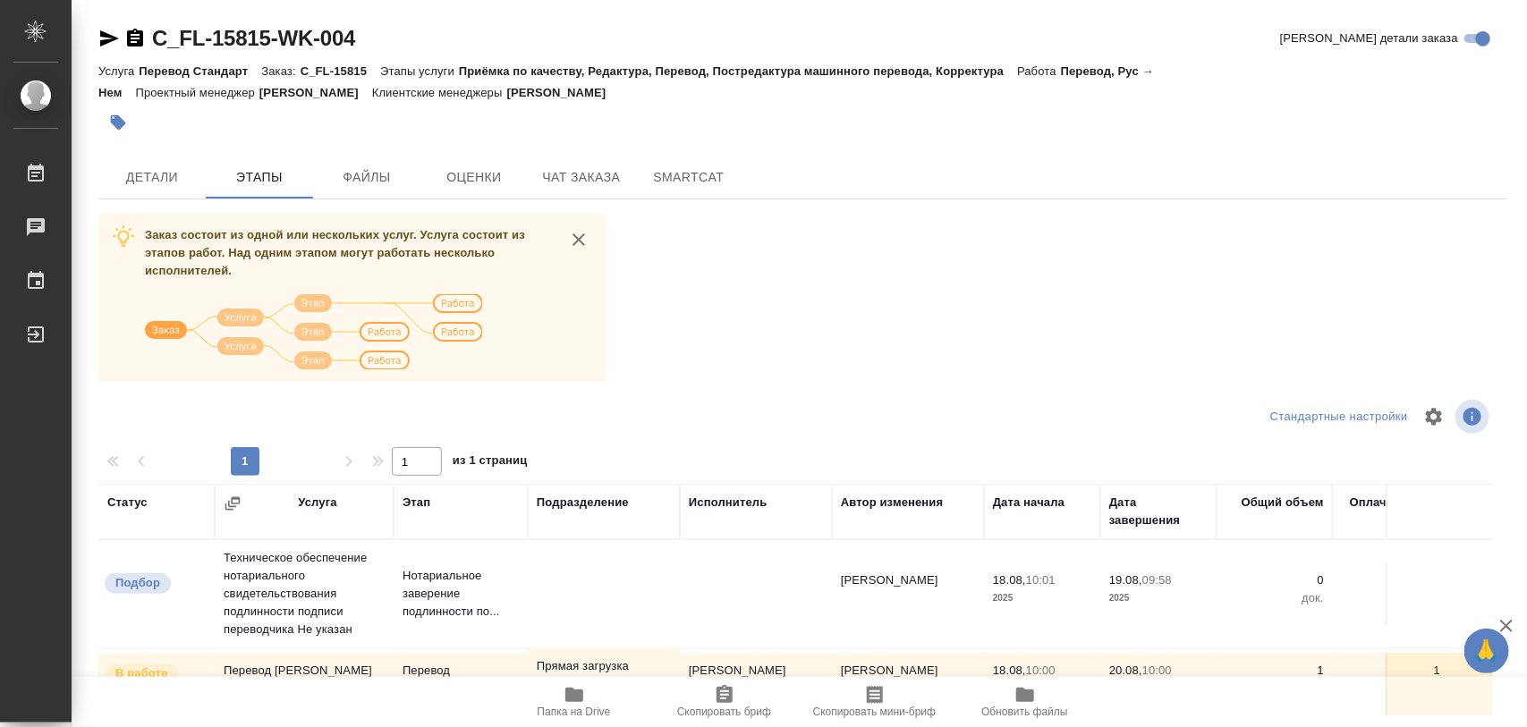
scroll to position [203, 0]
